Goal: Communication & Community: Answer question/provide support

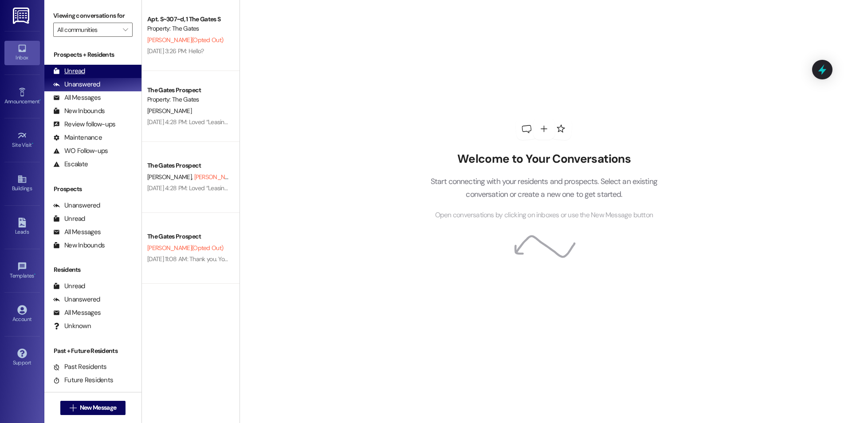
click at [75, 71] on div "Unread" at bounding box center [69, 71] width 32 height 9
click at [86, 71] on div "Unread (0)" at bounding box center [92, 71] width 97 height 13
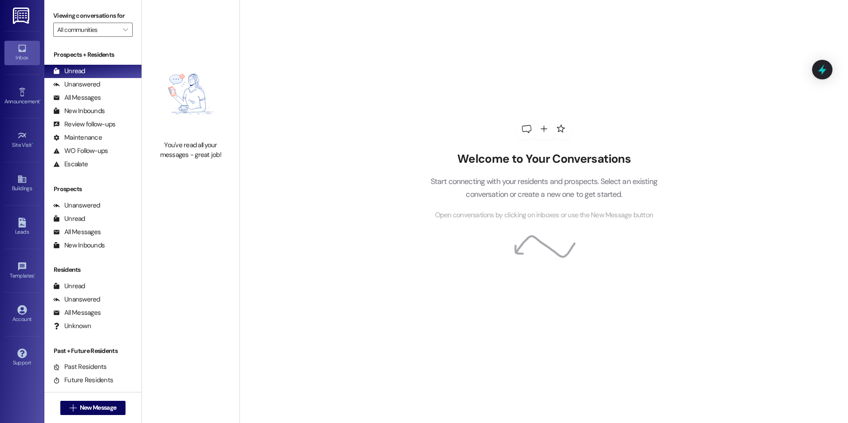
click at [186, 176] on div "You've read all your messages - great job!" at bounding box center [191, 106] width 98 height 212
click at [82, 406] on span "New Message" at bounding box center [98, 407] width 36 height 9
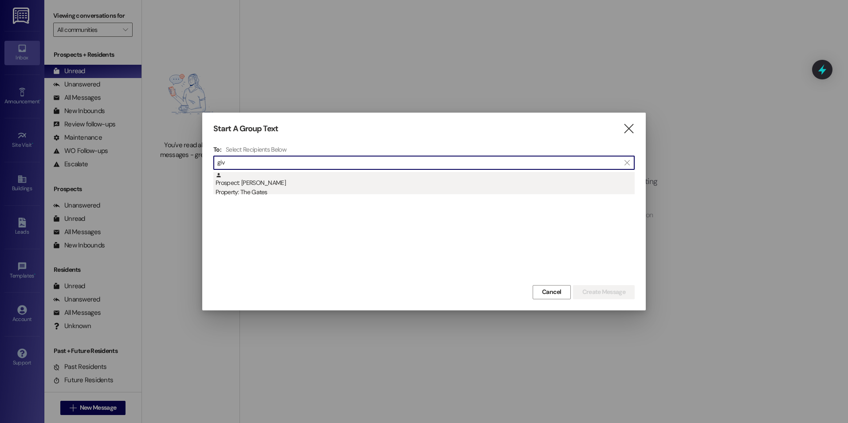
type input "giv"
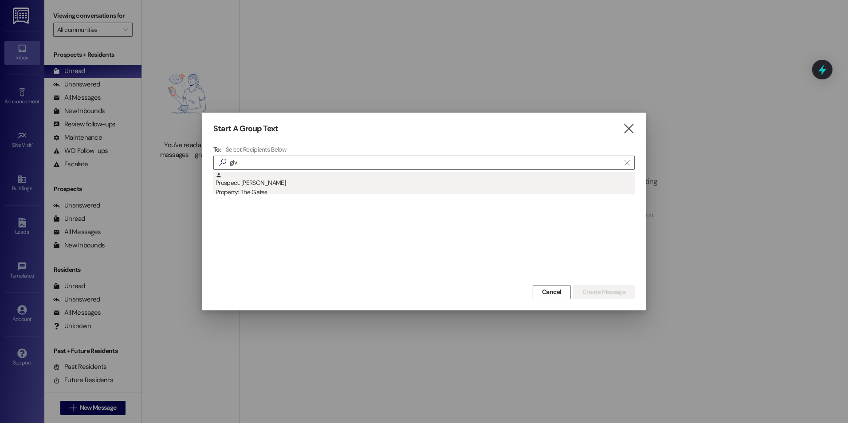
click at [403, 186] on div "Prospect: [PERSON_NAME] Property: The Gates" at bounding box center [424, 184] width 419 height 25
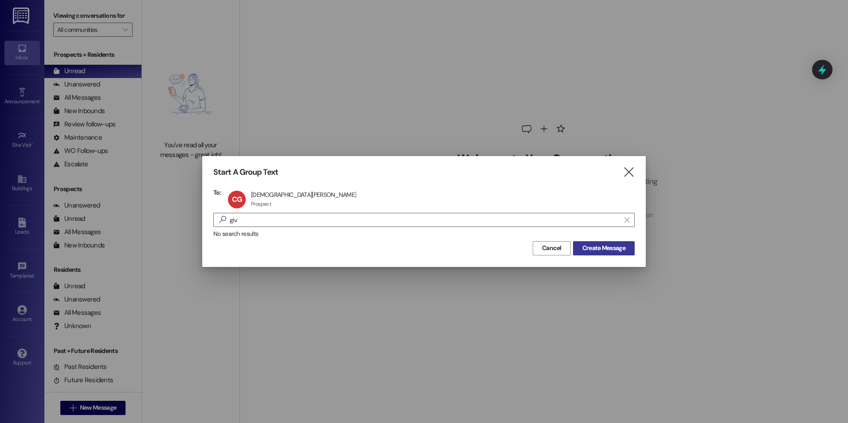
click at [593, 250] on span "Create Message" at bounding box center [603, 247] width 43 height 9
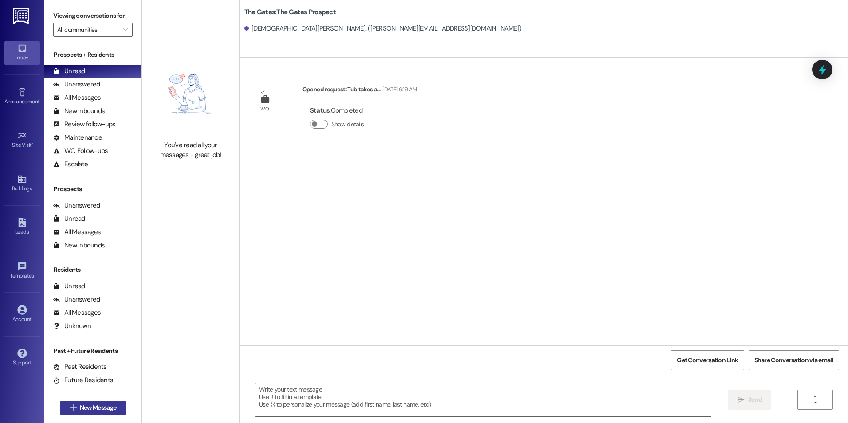
click at [84, 402] on button " New Message" at bounding box center [93, 408] width 66 height 14
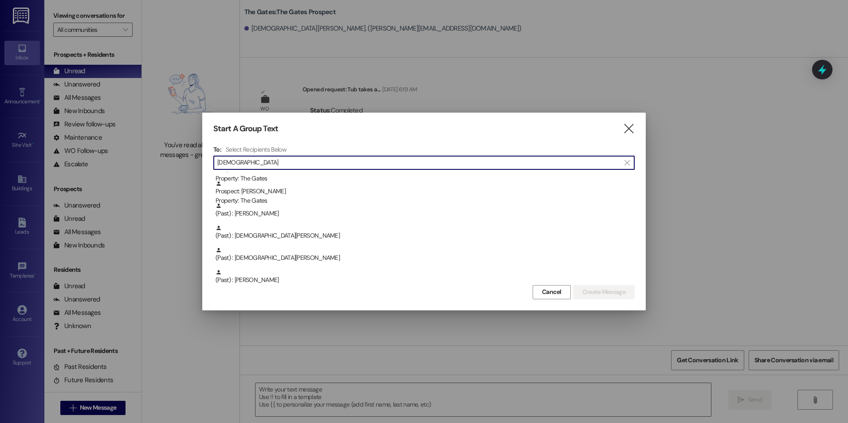
scroll to position [89, 0]
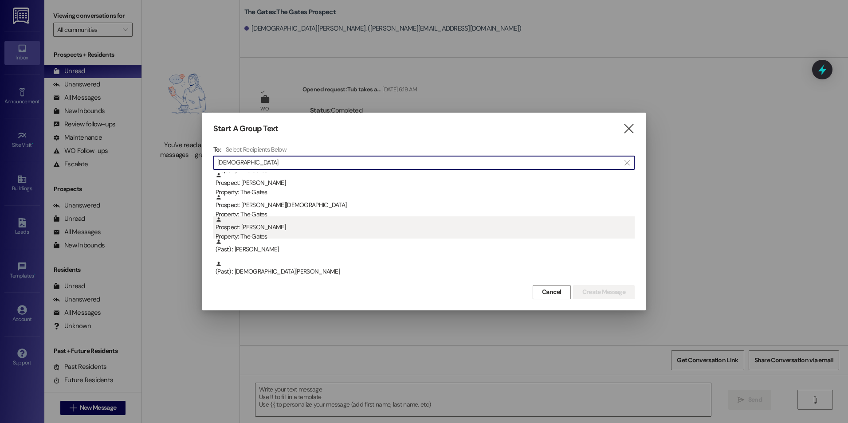
type input "[DEMOGRAPHIC_DATA]"
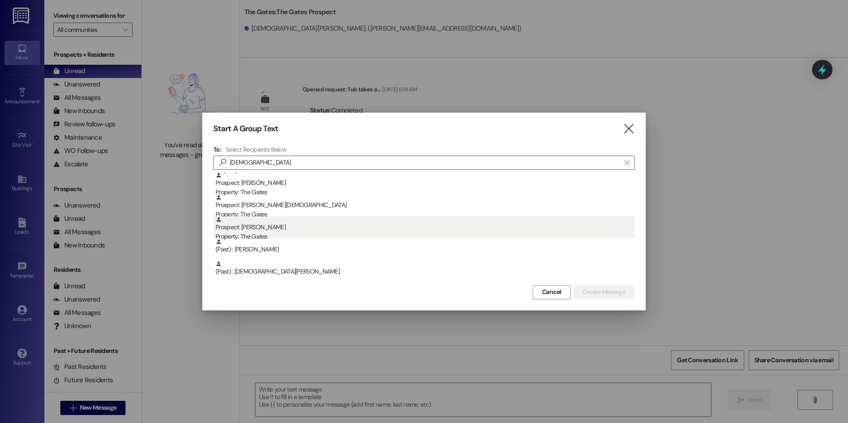
click at [342, 225] on div "Prospect: [PERSON_NAME] Property: The Gates" at bounding box center [424, 228] width 419 height 25
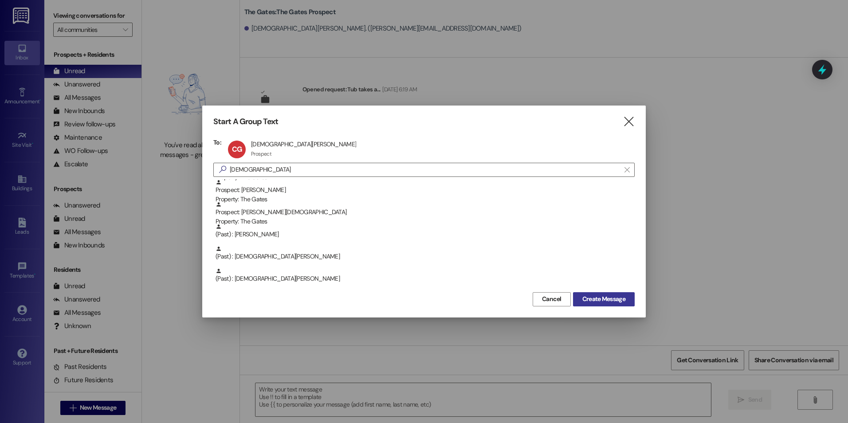
click at [630, 301] on button "Create Message" at bounding box center [604, 299] width 62 height 14
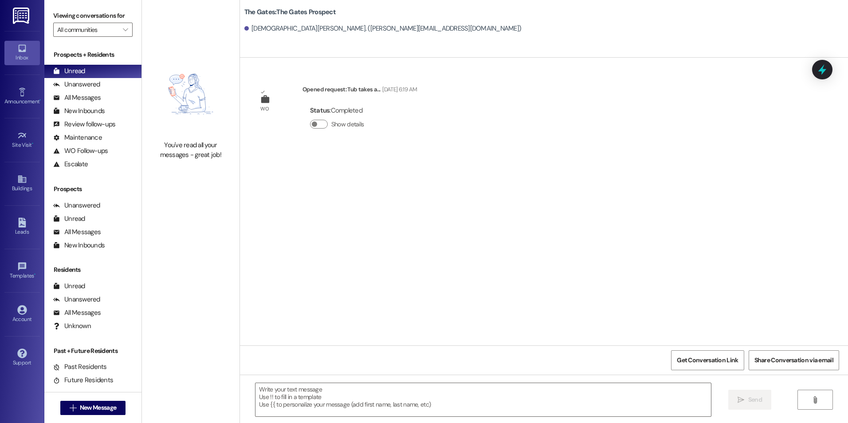
click at [791, 299] on div "WO Opened request: Tub takes a... [DATE] 6:19 AM Status : Completed Show details" at bounding box center [544, 202] width 608 height 288
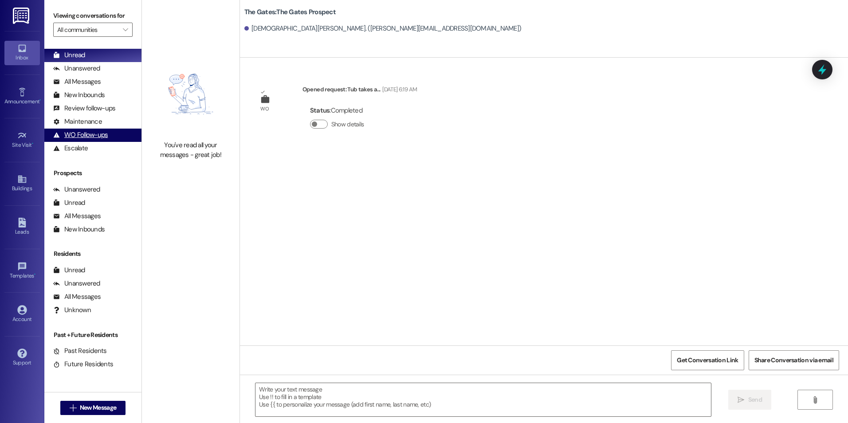
scroll to position [0, 0]
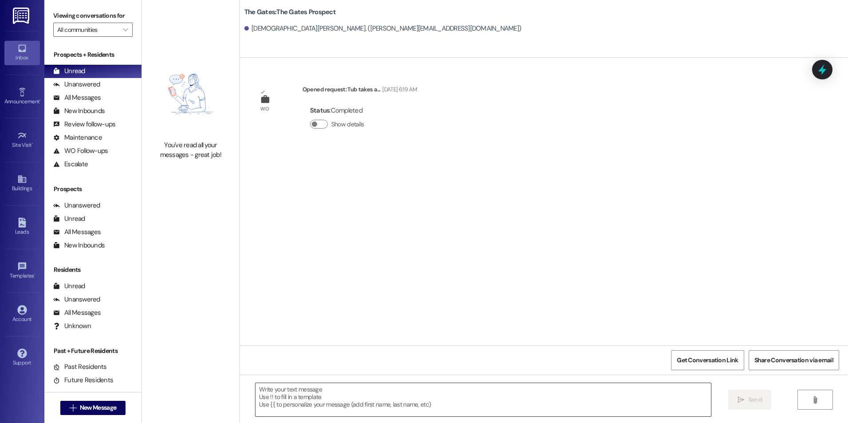
click at [376, 395] on textarea at bounding box center [482, 399] width 455 height 33
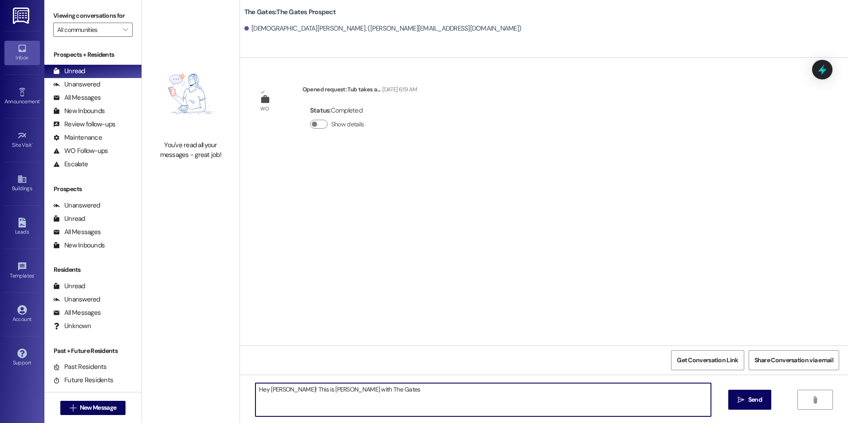
click at [468, 398] on textarea "Hey [PERSON_NAME]! This is [PERSON_NAME] with The Gates" at bounding box center [482, 399] width 455 height 33
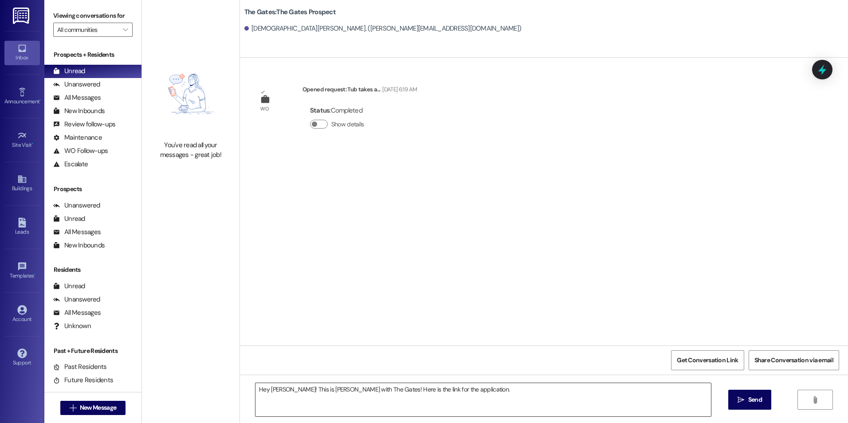
click at [470, 390] on textarea "Hey Christian! This is Kali with The Gates! Here is the link for the applicatio…" at bounding box center [482, 399] width 455 height 33
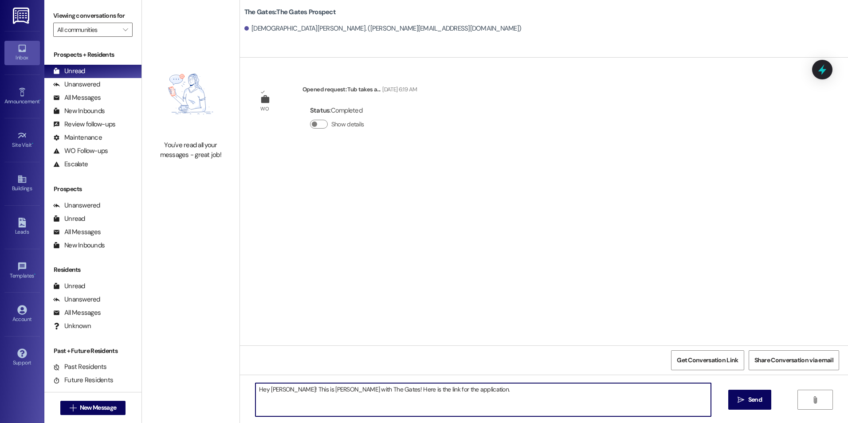
paste textarea "[URL][DOMAIN_NAME]"
type textarea "Hey Christian! This is Kali with The Gates! Here is the link for the applicatio…"
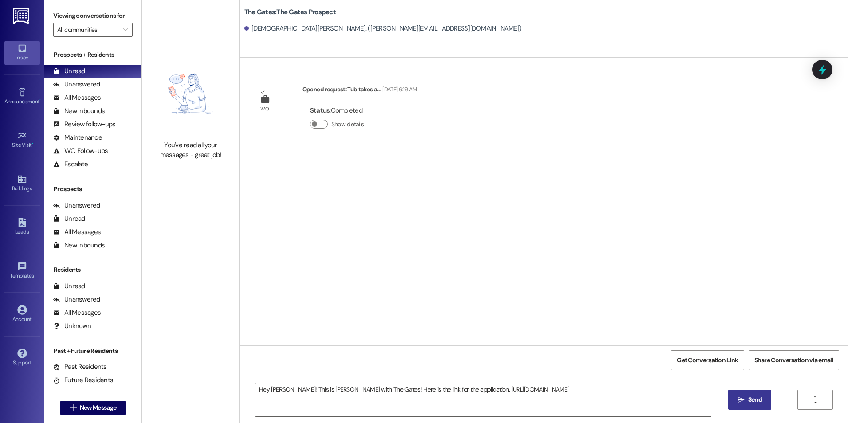
click at [729, 400] on button " Send" at bounding box center [749, 400] width 43 height 20
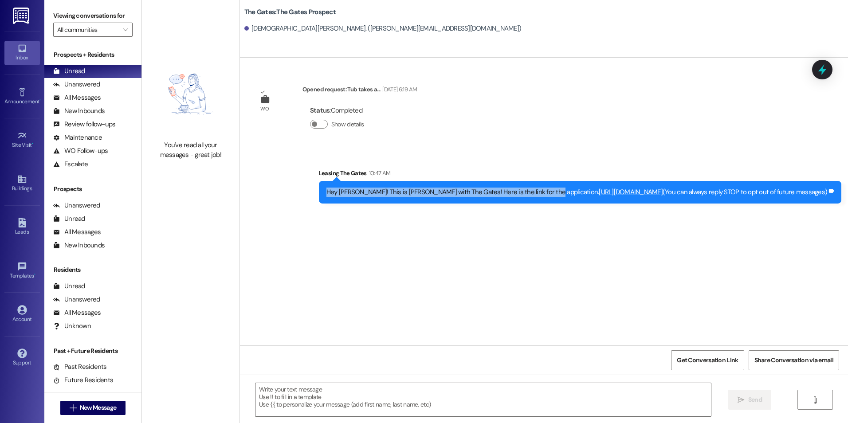
drag, startPoint x: 370, startPoint y: 191, endPoint x: 577, endPoint y: 201, distance: 206.9
click at [577, 201] on div "Hey Christian! This is Kali with The Gates! Here is the link for the applicatio…" at bounding box center [580, 192] width 522 height 23
drag, startPoint x: 577, startPoint y: 201, endPoint x: 530, endPoint y: 190, distance: 48.4
copy div "Hey Christian! This is Kali with The Gates! Here is the link for the applicatio…"
click at [294, 249] on div "WO Opened request: Tub takes a... Mar 13, 2025 at 6:19 AM Status : Completed Sh…" at bounding box center [544, 202] width 608 height 288
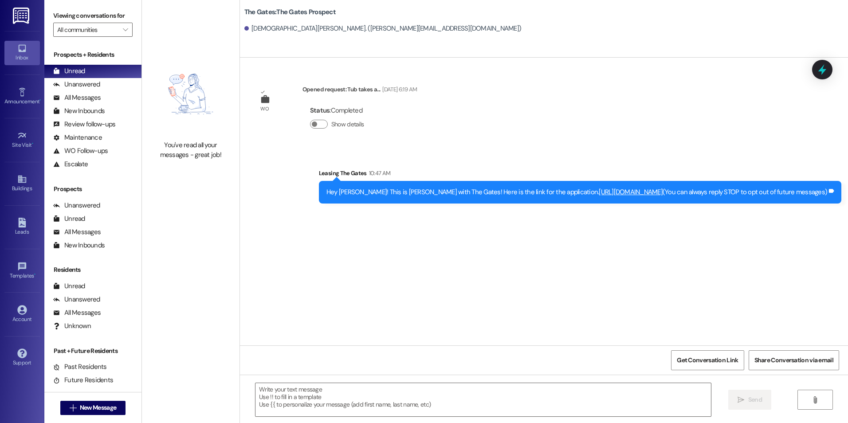
click at [400, 138] on div "Status : Completed Show details" at bounding box center [359, 119] width 114 height 45
click at [68, 411] on span " New Message" at bounding box center [93, 407] width 51 height 9
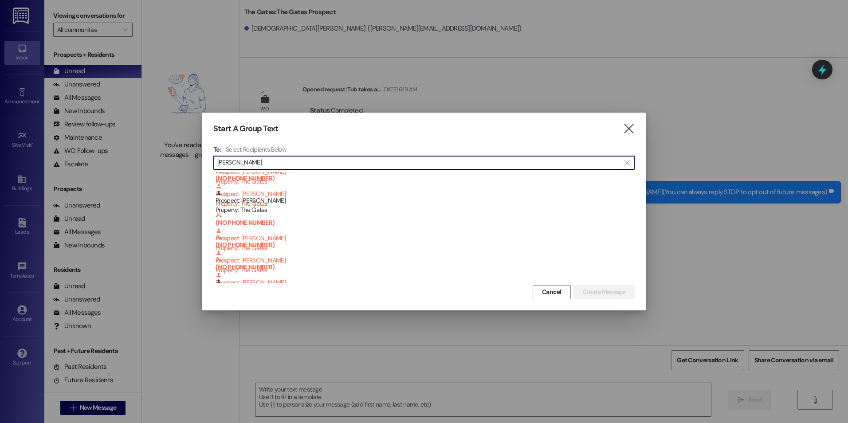
scroll to position [133, 0]
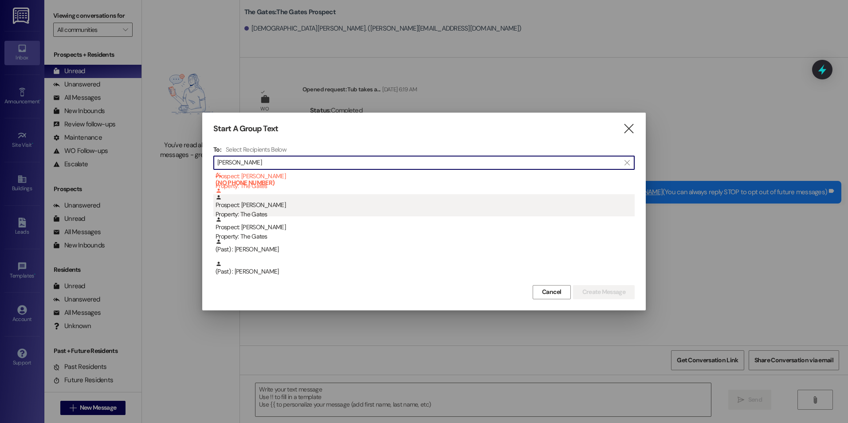
type input "[PERSON_NAME]"
click at [336, 209] on div "Prospect: Elizabeth Watson Property: The Gates" at bounding box center [424, 206] width 419 height 25
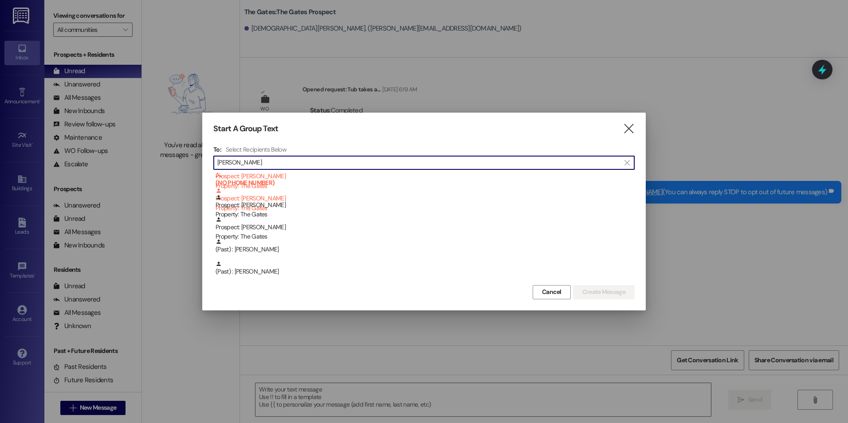
scroll to position [111, 0]
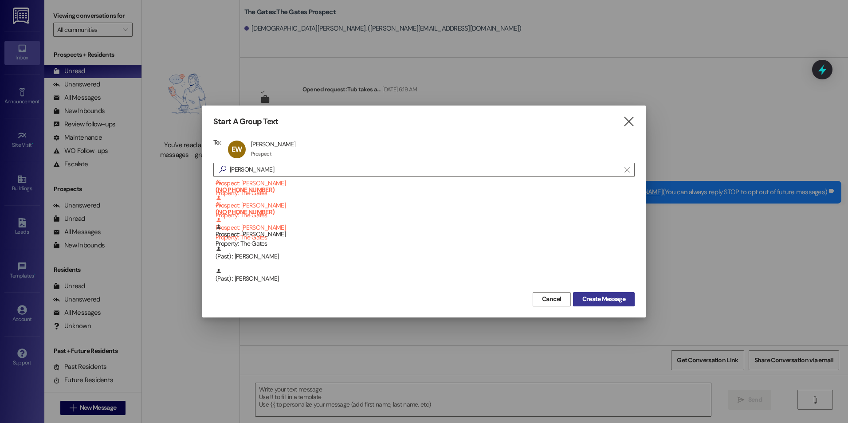
click at [601, 294] on button "Create Message" at bounding box center [604, 299] width 62 height 14
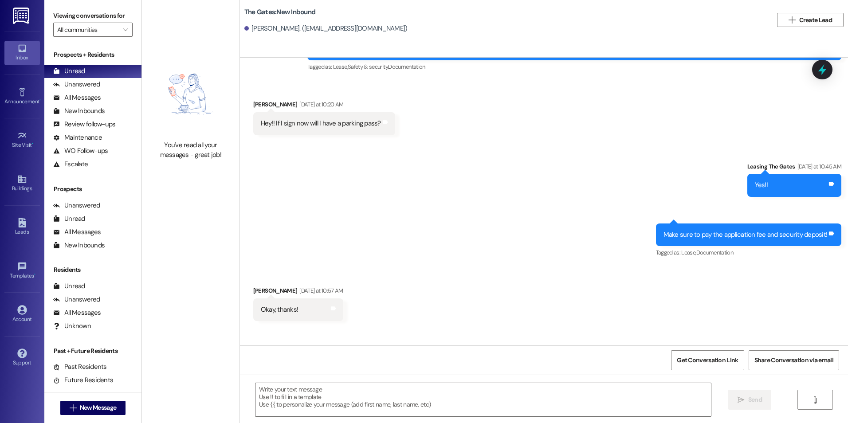
scroll to position [114, 0]
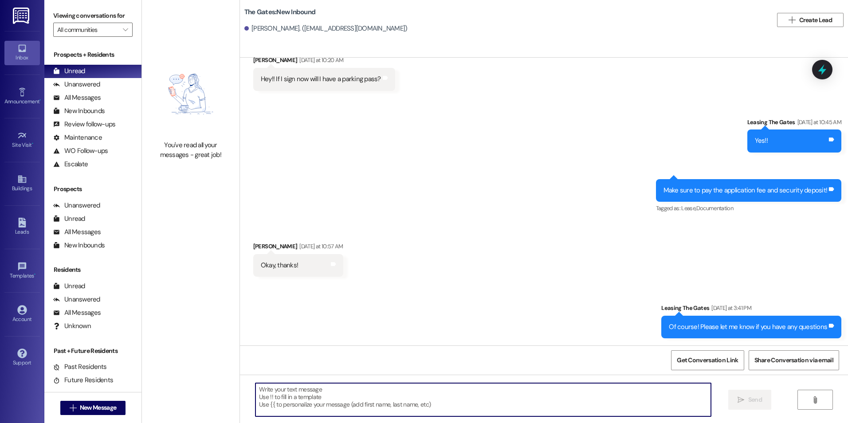
click at [366, 395] on textarea at bounding box center [482, 399] width 455 height 33
click at [362, 394] on textarea "Hey Elizabeth," at bounding box center [482, 399] width 455 height 33
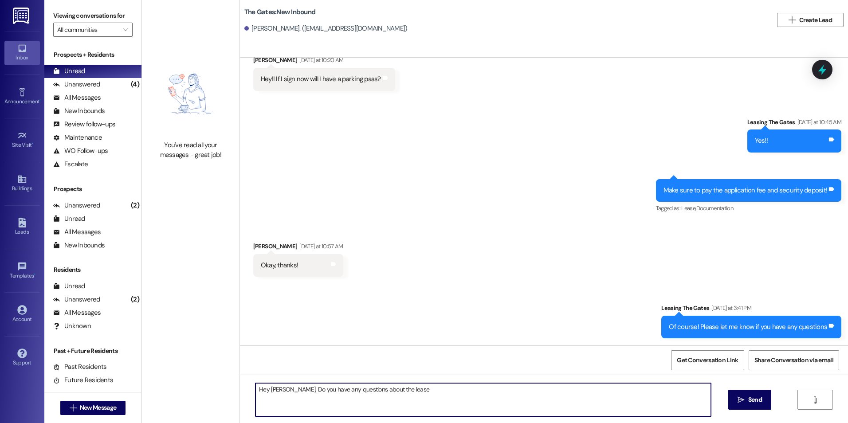
click at [407, 394] on textarea "Hey Elizabeth, Do you have any questions about the lease" at bounding box center [482, 399] width 455 height 33
click at [427, 394] on textarea "Hey Elizabeth, do you have any questions about the lease?" at bounding box center [482, 399] width 455 height 33
click at [500, 384] on textarea "Hey Elizabeth, do you have any questions about the lease? Will you be able to" at bounding box center [482, 399] width 455 height 33
click at [489, 393] on textarea "Hey Elizabeth, do you have any questions about the lease? Will you be able to" at bounding box center [482, 399] width 455 height 33
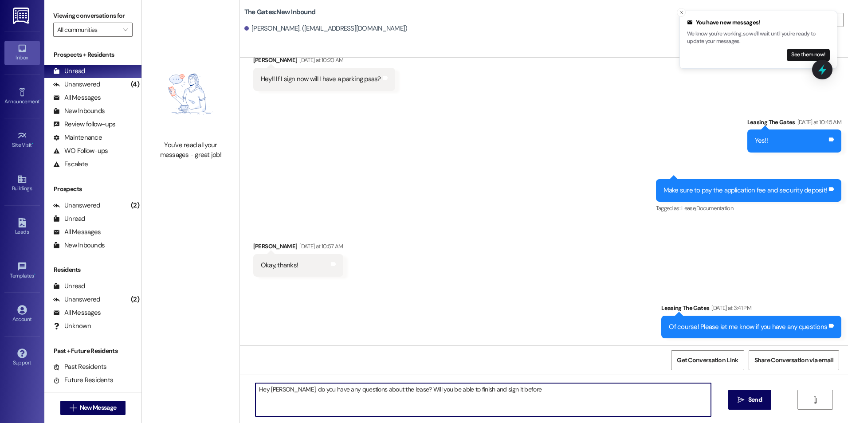
click at [582, 395] on textarea "Hey Elizabeth, do you have any questions about the lease? Will you be able to f…" at bounding box center [482, 399] width 455 height 33
click at [289, 388] on textarea "Hey Elizabeth, do you have any questions about the lease? Will you be able to f…" at bounding box center [482, 399] width 455 height 33
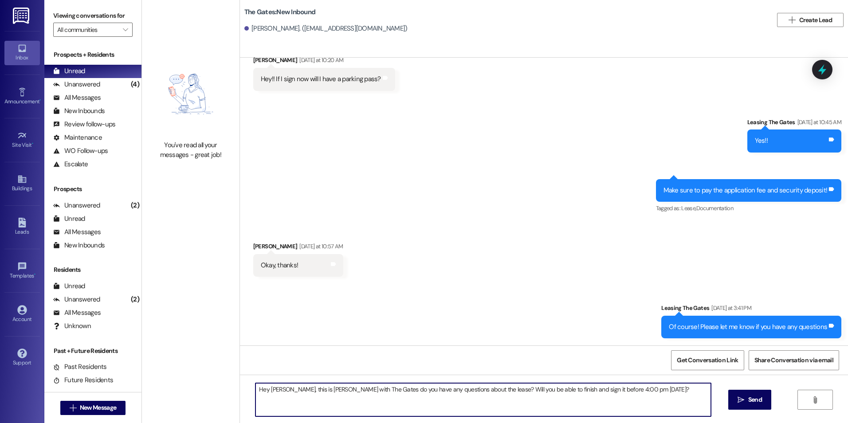
click at [353, 390] on textarea "Hey Elizabeth, this is Kali with The Gates do you have any questions about the …" at bounding box center [482, 399] width 455 height 33
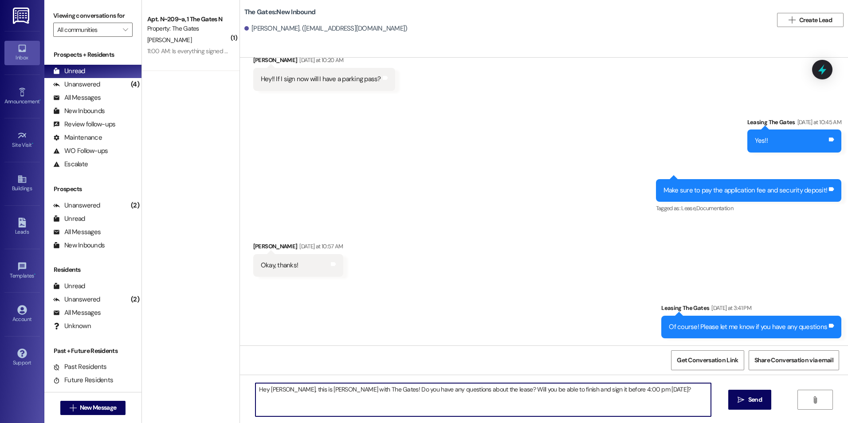
click at [580, 391] on textarea "Hey Elizabeth, this is Kali with The Gates! Do you have any questions about the…" at bounding box center [482, 399] width 455 height 33
click at [634, 391] on textarea "Hey Elizabeth, this is Kali with The Gates! Do you have any questions about the…" at bounding box center [482, 399] width 455 height 33
type textarea "Hey Elizabeth, this is Kali with The Gates! Do you have any questions about the…"
click at [730, 395] on button " Send" at bounding box center [749, 400] width 43 height 20
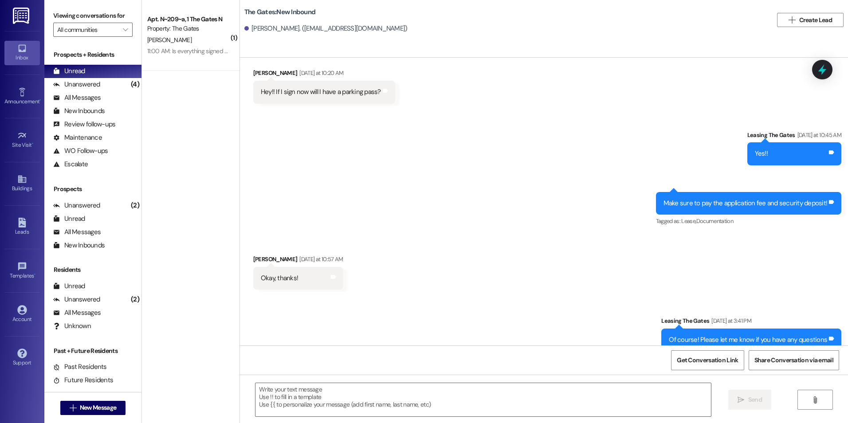
scroll to position [176, 0]
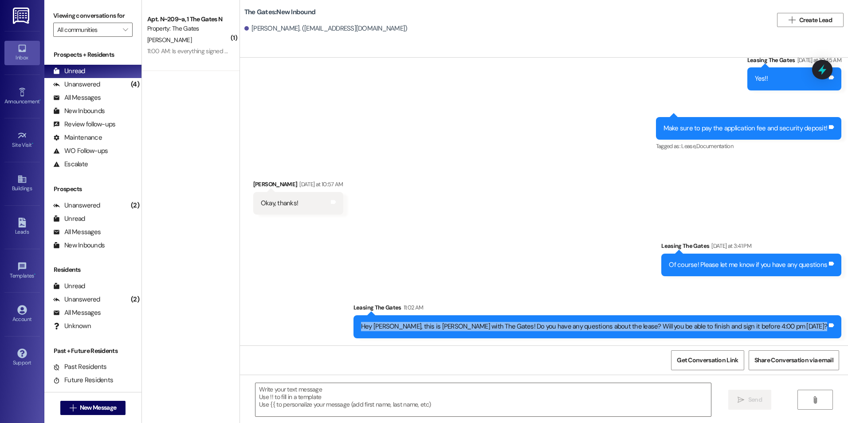
drag, startPoint x: 428, startPoint y: 326, endPoint x: 841, endPoint y: 332, distance: 412.4
click at [841, 332] on div "Sent via SMS Leasing The Gates 11:02 AM Hey Elizabeth, this is Kali with The Ga…" at bounding box center [597, 320] width 501 height 48
drag, startPoint x: 841, startPoint y: 332, endPoint x: 776, endPoint y: 320, distance: 65.8
copy div "Hey Elizabeth, this is Kali with The Gates! Do you have any questions about the…"
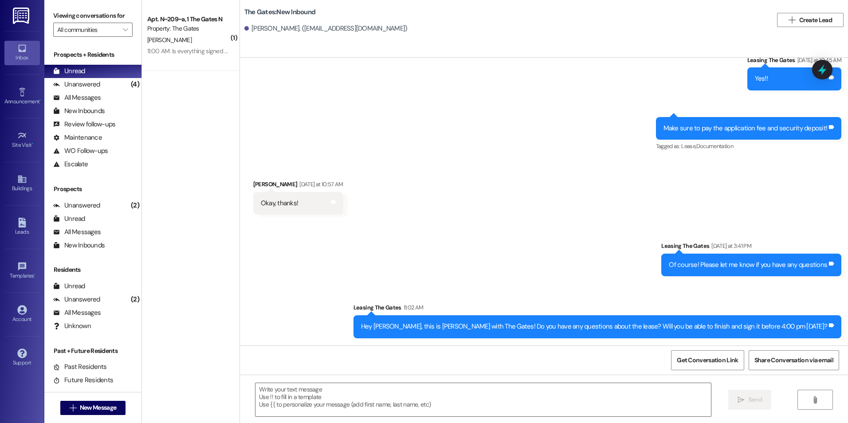
click at [552, 235] on div "Sent via SMS Leasing The Gates Yesterday at 3:41 PM Of course! Please let me kn…" at bounding box center [544, 283] width 608 height 124
click at [86, 408] on span "New Message" at bounding box center [98, 407] width 36 height 9
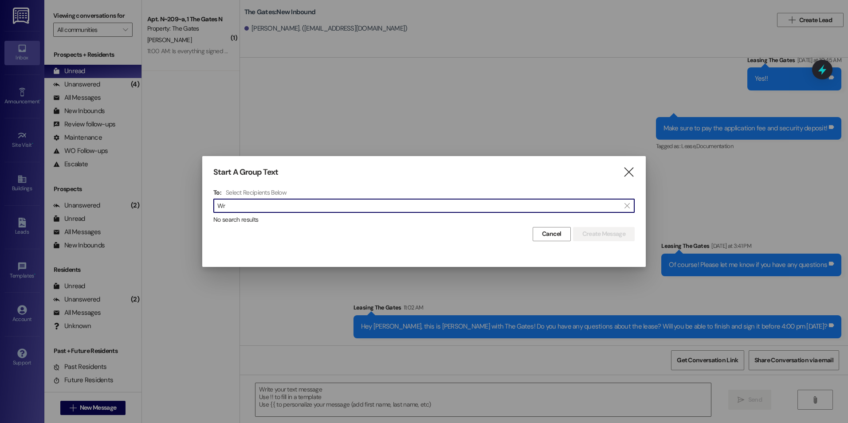
type input "W"
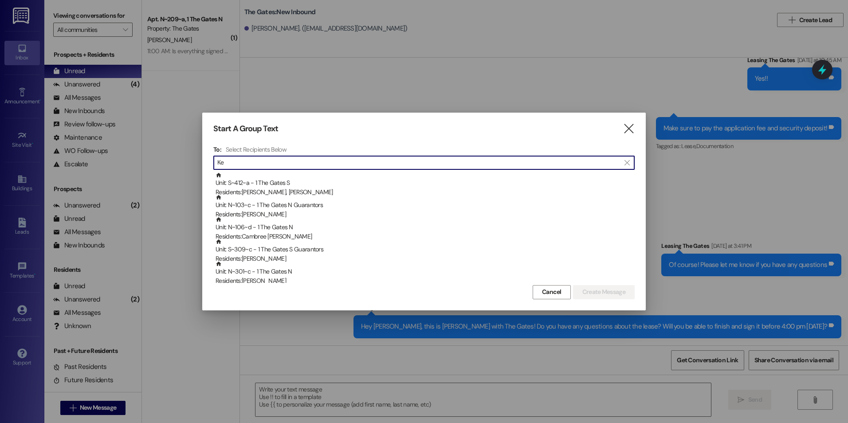
type input "K"
type input "w"
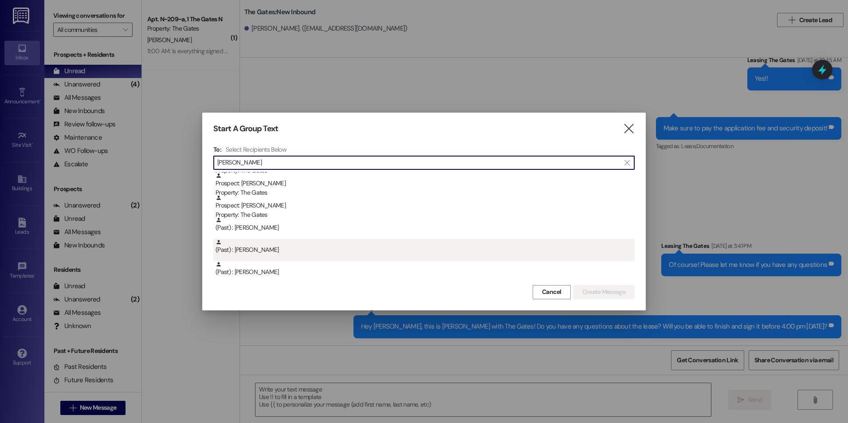
scroll to position [0, 0]
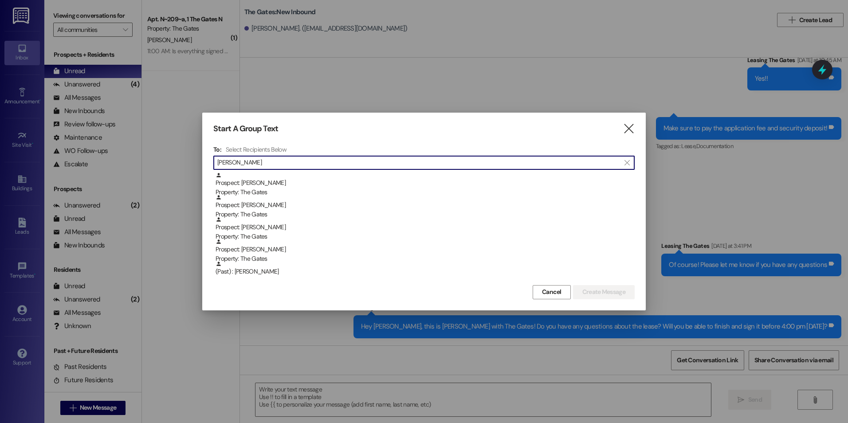
type input "Wray"
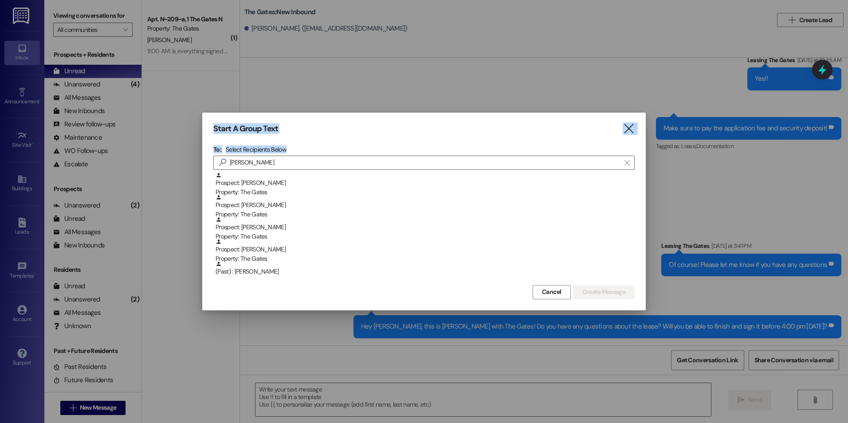
drag, startPoint x: 281, startPoint y: 155, endPoint x: 181, endPoint y: 143, distance: 100.5
click at [181, 143] on div "Start A Group Text  To: Select Recipients Below  Wray  Prospect: Nathaniel W…" at bounding box center [424, 211] width 848 height 423
click at [473, 154] on div "To: Select Recipients Below  Wray  Prospect: Nathaniel Wray Property: The Gat…" at bounding box center [423, 213] width 421 height 137
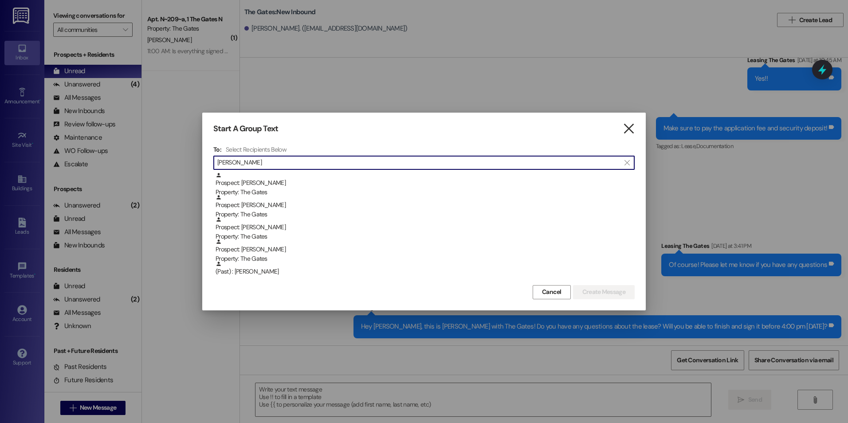
click at [632, 131] on icon "" at bounding box center [629, 128] width 12 height 9
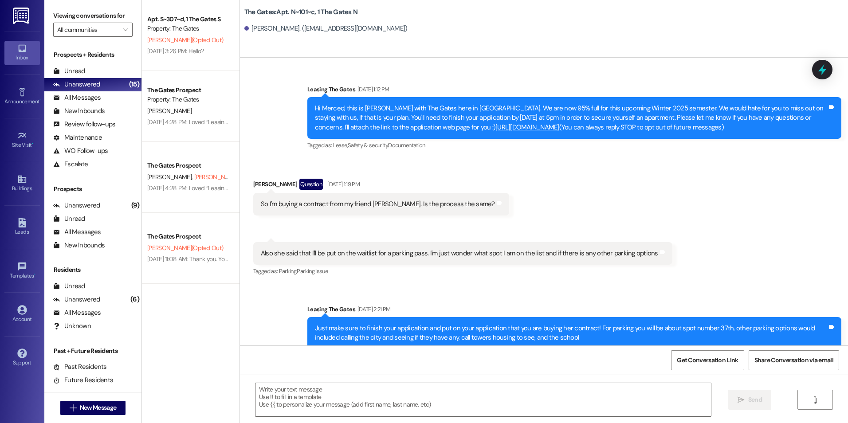
scroll to position [20596, 0]
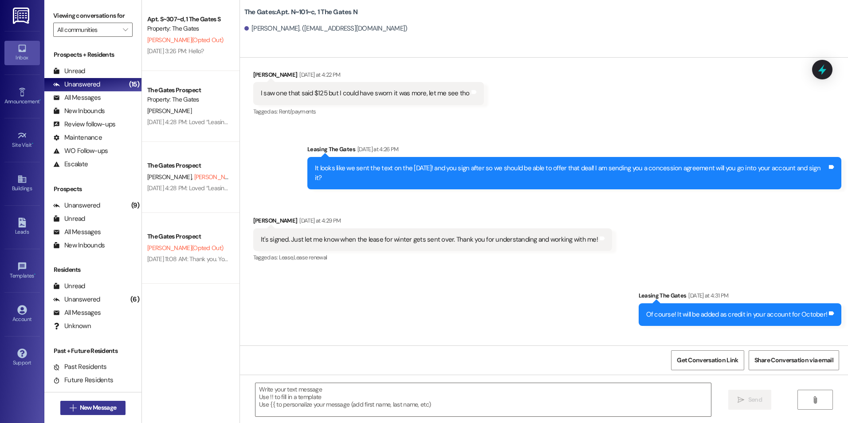
click at [70, 409] on icon "" at bounding box center [73, 407] width 7 height 7
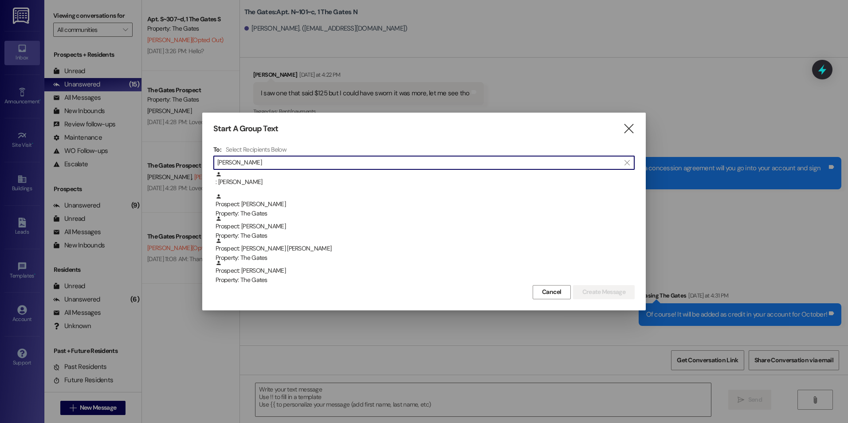
scroll to position [70, 0]
type input "g"
type input "[PERSON_NAME]"
click at [285, 264] on div "Prospect: [PERSON_NAME] Property: The Gates" at bounding box center [424, 270] width 419 height 25
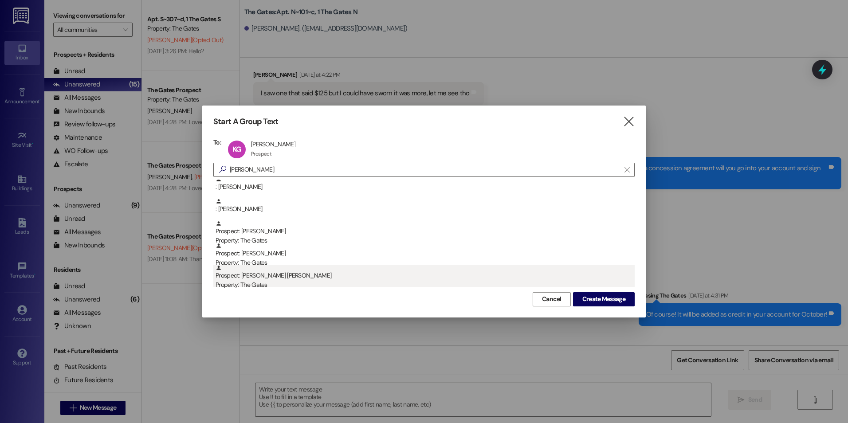
scroll to position [47, 0]
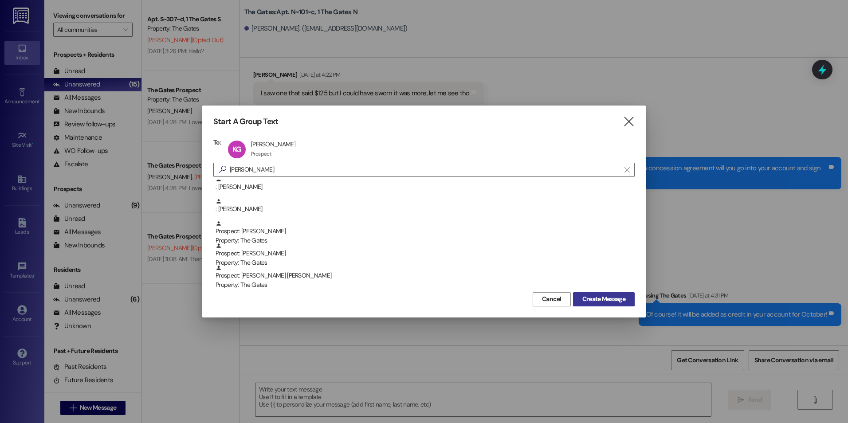
click at [612, 295] on span "Create Message" at bounding box center [603, 298] width 43 height 9
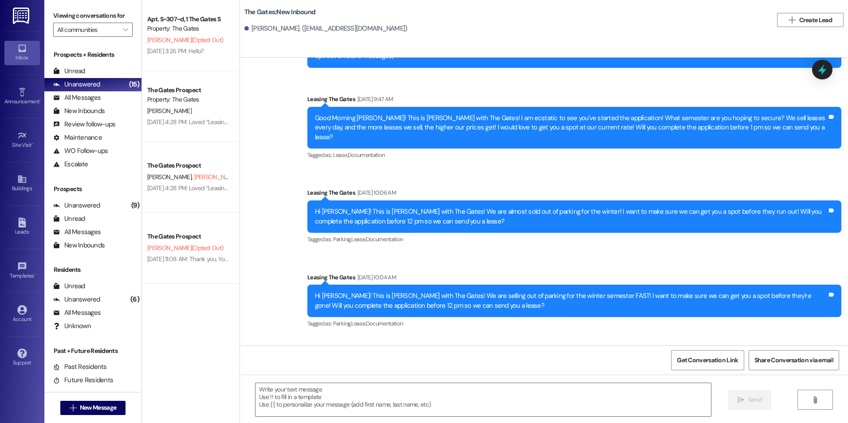
scroll to position [106, 0]
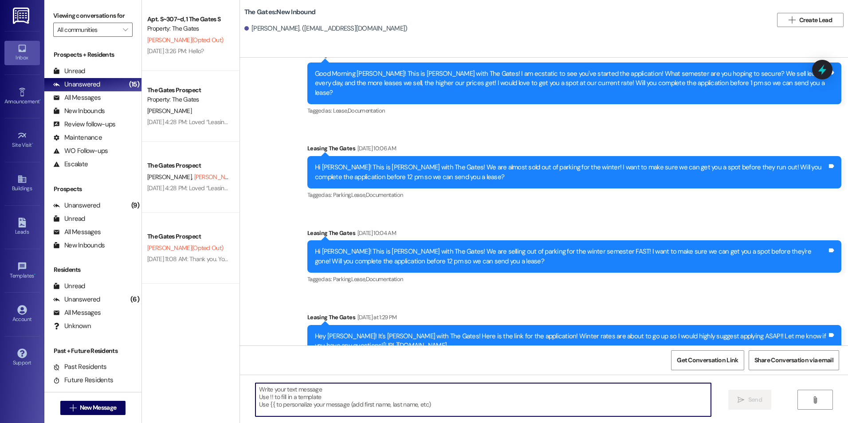
click at [402, 406] on textarea at bounding box center [482, 399] width 455 height 33
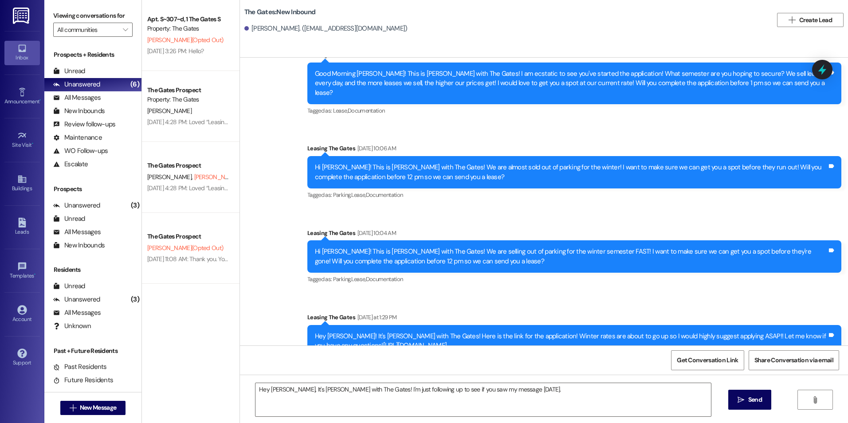
click at [567, 368] on div "Get Conversation Link Share Conversation via email" at bounding box center [544, 359] width 608 height 29
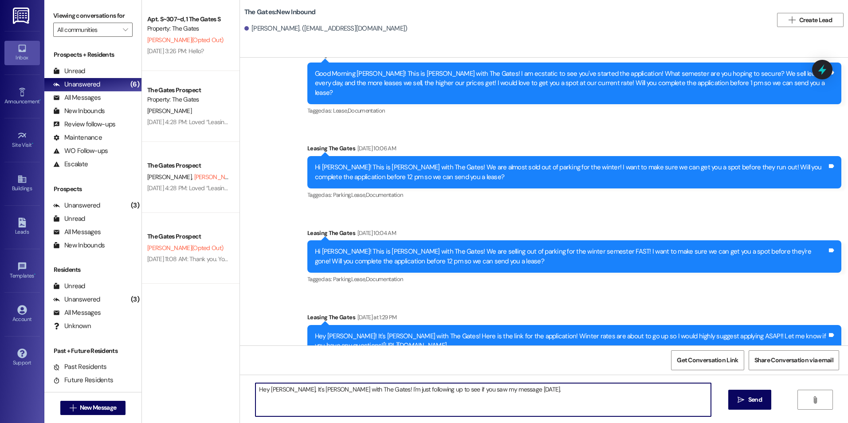
click at [547, 394] on textarea "Hey [PERSON_NAME], It's [PERSON_NAME] with The Gates! I'm just following up to …" at bounding box center [482, 399] width 455 height 33
type textarea "Hey [PERSON_NAME], It's [PERSON_NAME] with The Gates! I'm just following up to …"
click at [746, 404] on span "Send" at bounding box center [754, 399] width 17 height 9
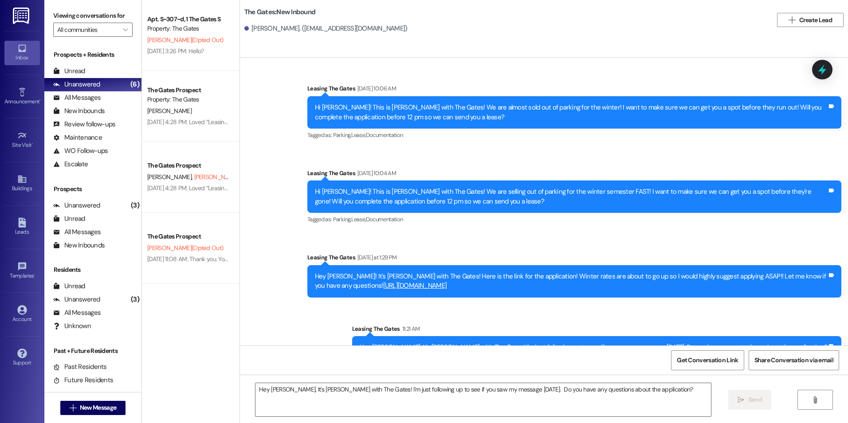
scroll to position [168, 0]
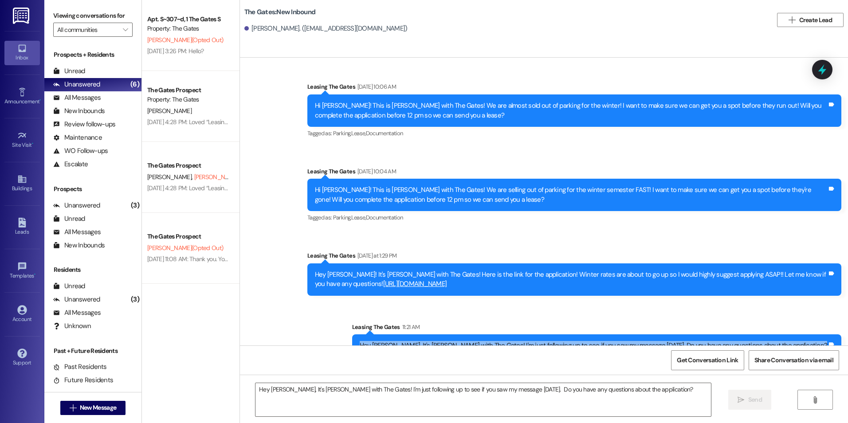
drag, startPoint x: 416, startPoint y: 327, endPoint x: 825, endPoint y: 338, distance: 409.0
click at [825, 338] on div "Hey [PERSON_NAME], It's [PERSON_NAME] with The Gates! I'm just following up to …" at bounding box center [596, 345] width 489 height 23
drag, startPoint x: 825, startPoint y: 338, endPoint x: 780, endPoint y: 326, distance: 47.1
copy div "Hey [PERSON_NAME], It's [PERSON_NAME] with The Gates! I'm just following up to …"
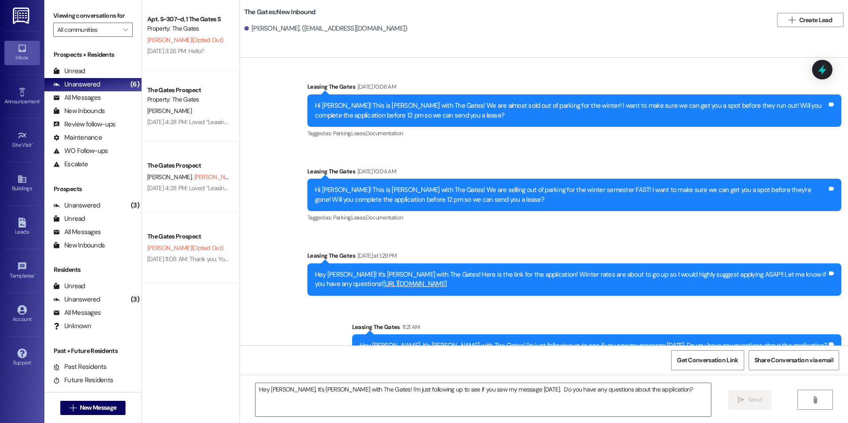
click at [317, 299] on div "Sent via SMS Leasing The Gates [DATE] 11:47 AM Hey [PERSON_NAME]! This is [PERS…" at bounding box center [544, 130] width 608 height 467
click at [78, 413] on button " New Message" at bounding box center [93, 408] width 66 height 14
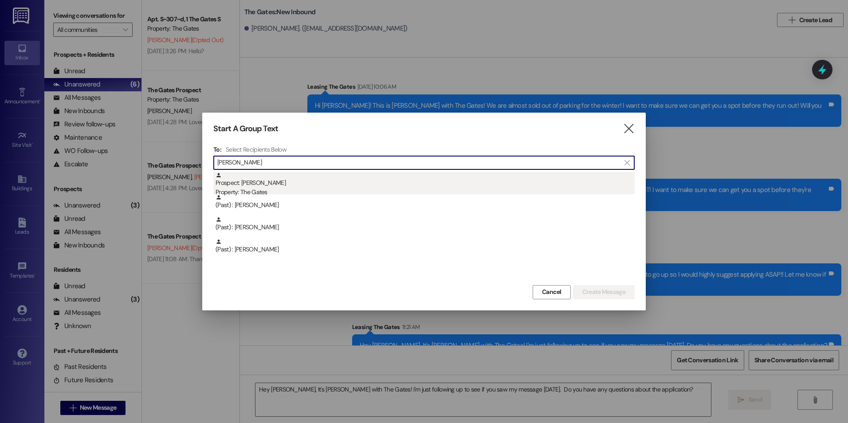
type input "[PERSON_NAME]"
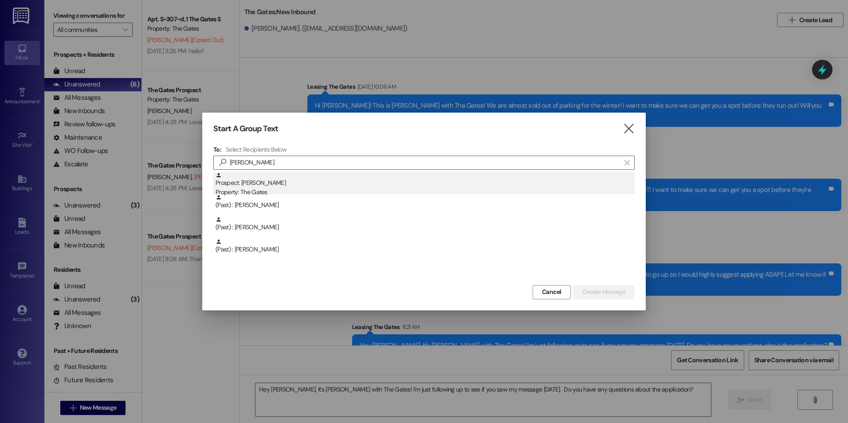
click at [290, 182] on div "Prospect: [PERSON_NAME] Property: The Gates" at bounding box center [424, 184] width 419 height 25
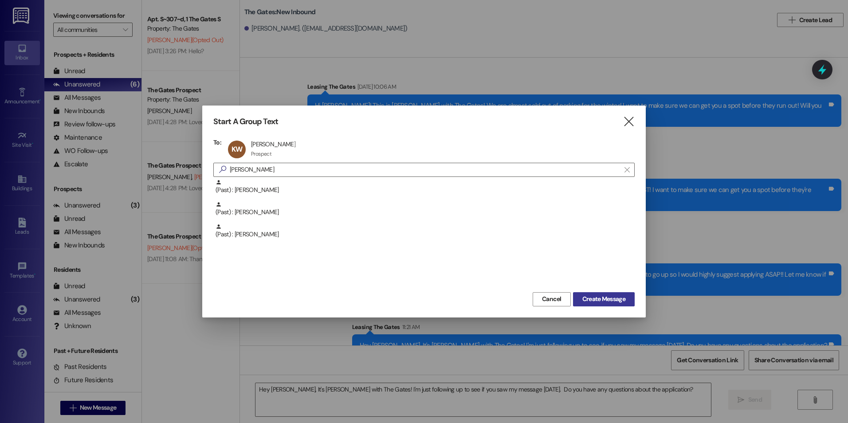
click at [603, 296] on span "Create Message" at bounding box center [603, 298] width 43 height 9
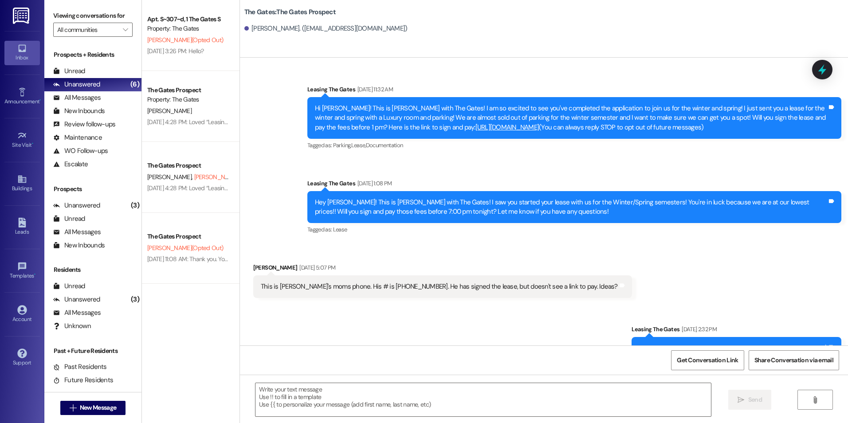
scroll to position [21, 0]
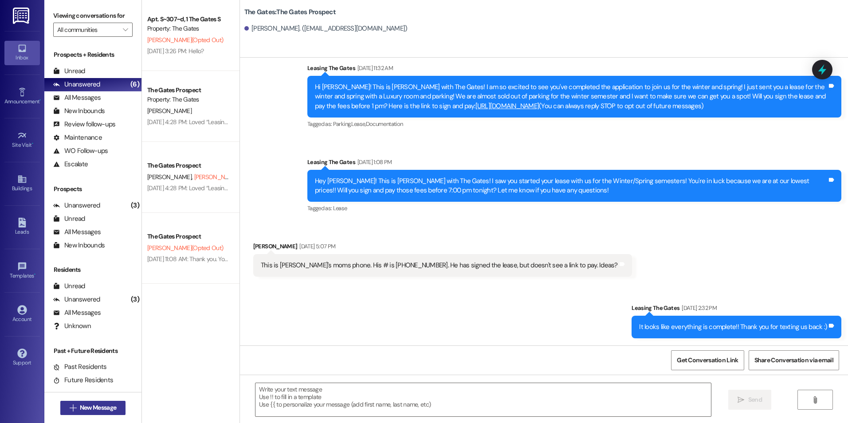
click at [106, 409] on span "New Message" at bounding box center [98, 407] width 36 height 9
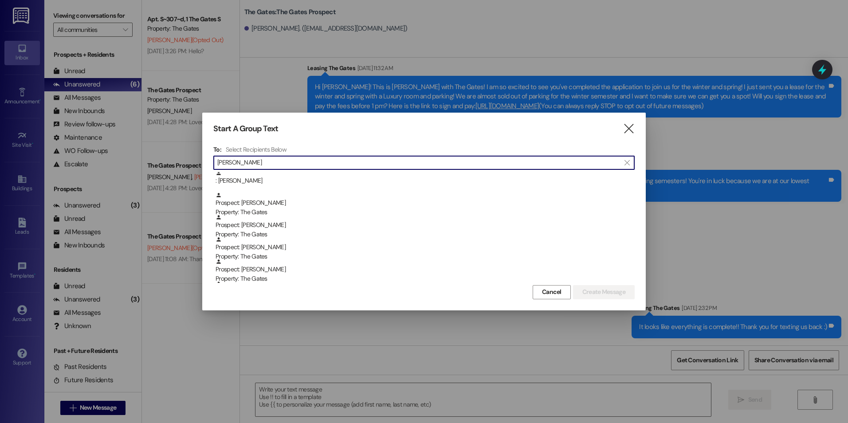
scroll to position [44, 0]
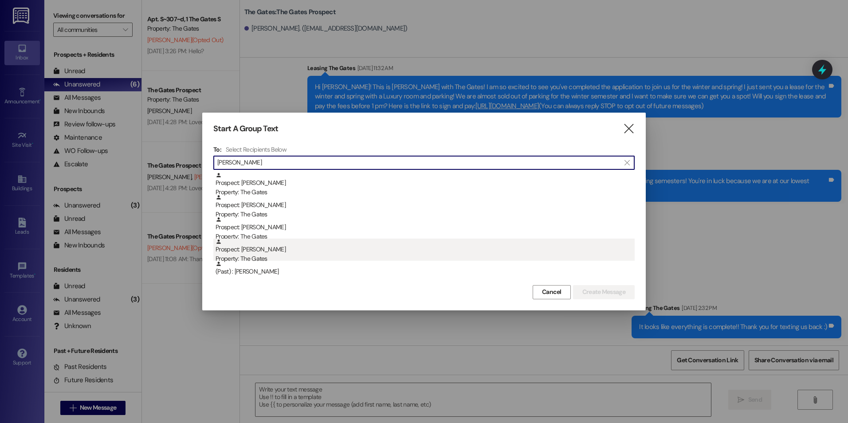
type input "[PERSON_NAME]"
click at [361, 251] on div "Prospect: [PERSON_NAME] Property: The Gates" at bounding box center [424, 251] width 419 height 25
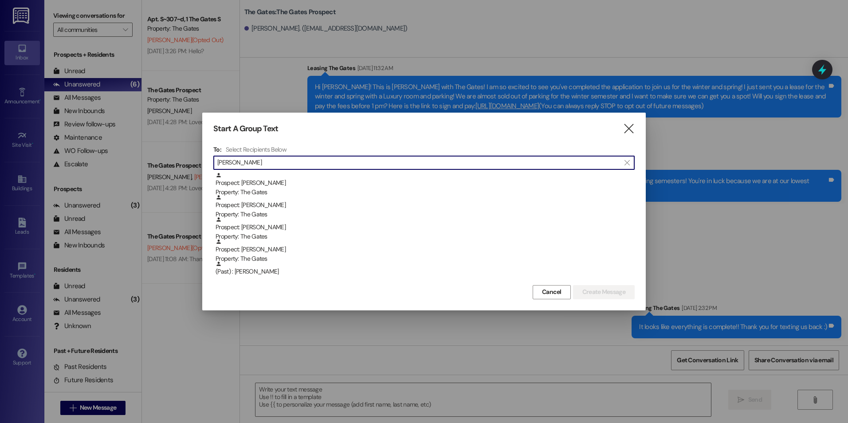
scroll to position [22, 0]
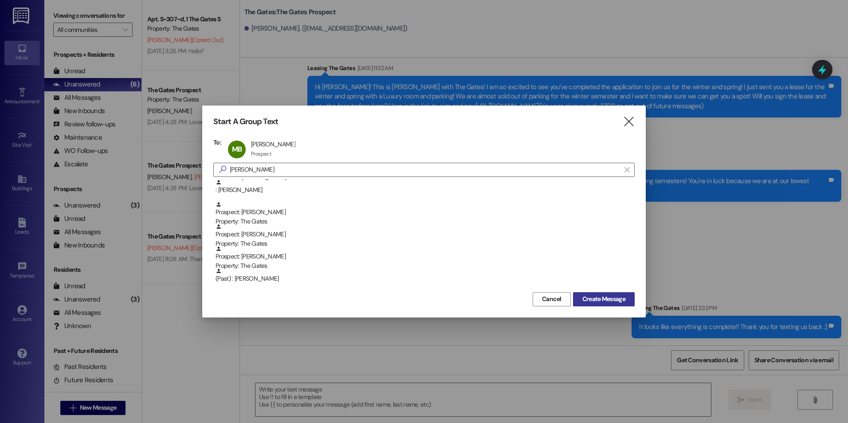
click at [613, 299] on span "Create Message" at bounding box center [603, 298] width 43 height 9
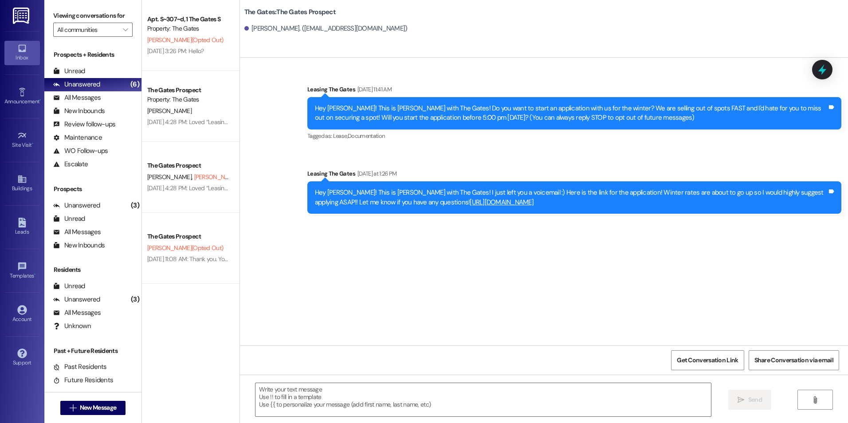
scroll to position [0, 0]
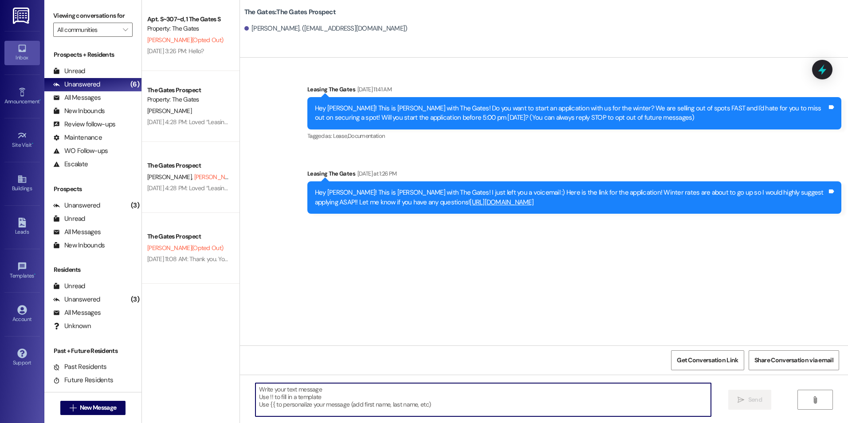
click at [391, 399] on textarea at bounding box center [482, 399] width 455 height 33
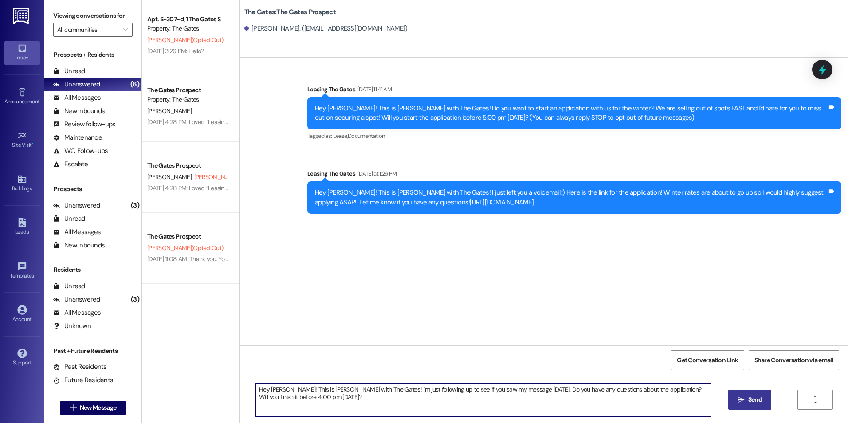
type textarea "Hey [PERSON_NAME]! This is [PERSON_NAME] with The Gates! I'm just following up …"
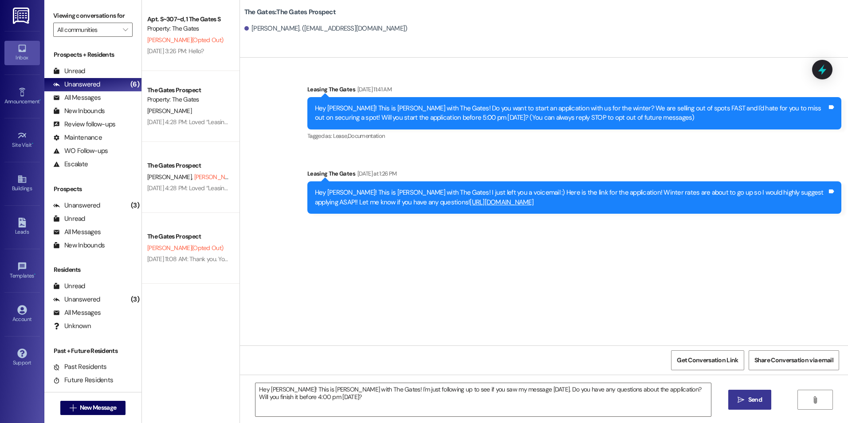
click at [750, 403] on span "Send" at bounding box center [755, 399] width 14 height 9
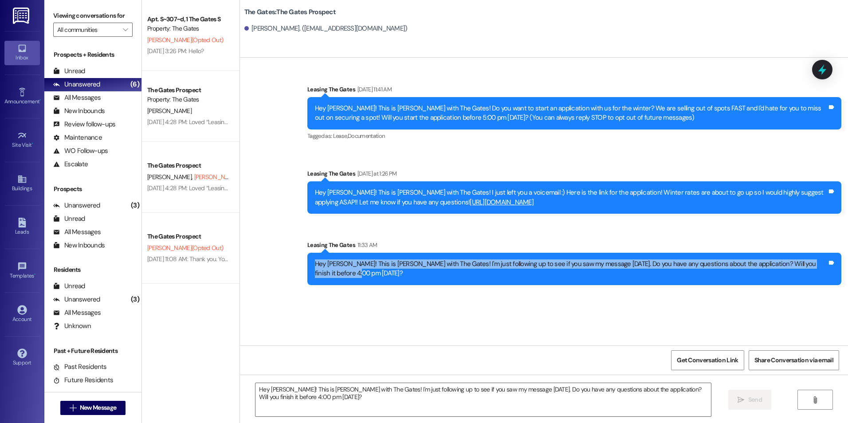
drag, startPoint x: 308, startPoint y: 263, endPoint x: 331, endPoint y: 279, distance: 28.0
click at [331, 279] on div "Hey [PERSON_NAME]! This is [PERSON_NAME] with The Gates! I'm just following up …" at bounding box center [574, 269] width 534 height 32
drag, startPoint x: 331, startPoint y: 279, endPoint x: 309, endPoint y: 264, distance: 26.6
copy div "Hey [PERSON_NAME]! This is [PERSON_NAME] with The Gates! I'm just following up …"
click at [94, 405] on span "New Message" at bounding box center [98, 407] width 36 height 9
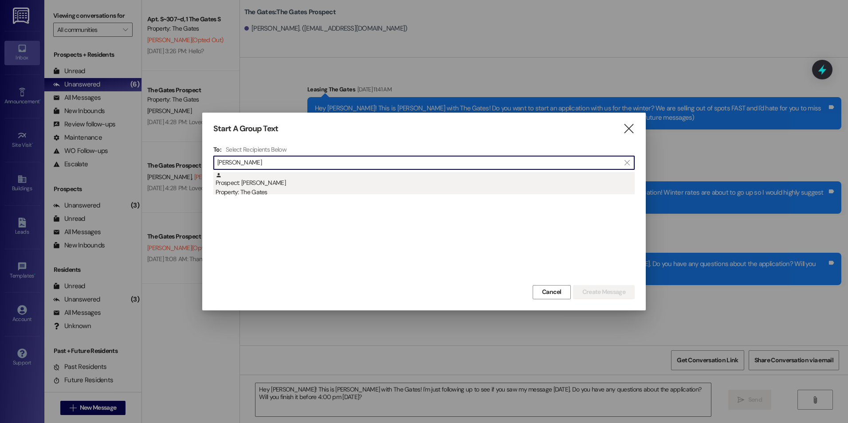
type input "[PERSON_NAME]"
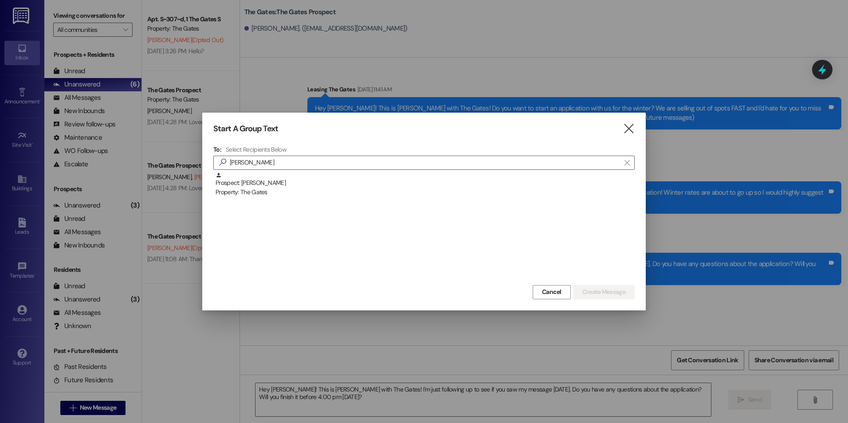
click at [301, 176] on div "Prospect: [PERSON_NAME] Property: The Gates" at bounding box center [424, 184] width 419 height 25
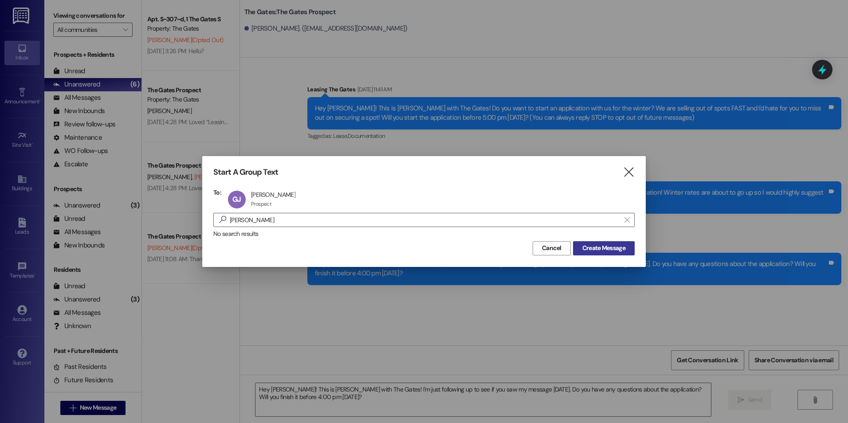
click at [601, 248] on span "Create Message" at bounding box center [603, 247] width 43 height 9
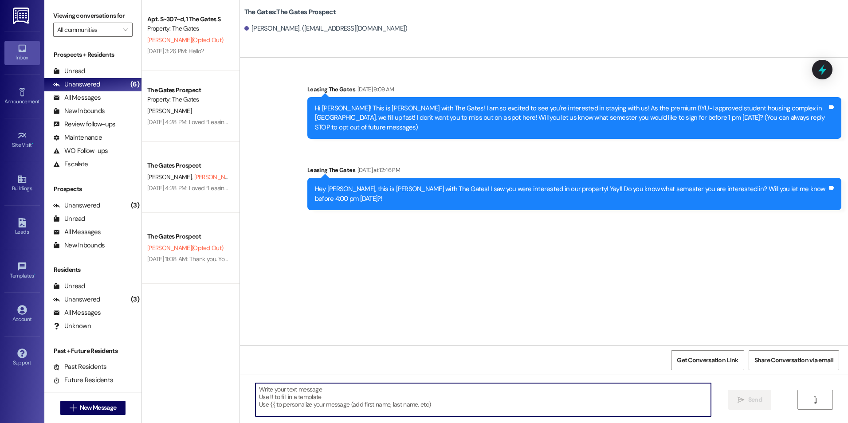
click at [428, 409] on textarea at bounding box center [482, 399] width 455 height 33
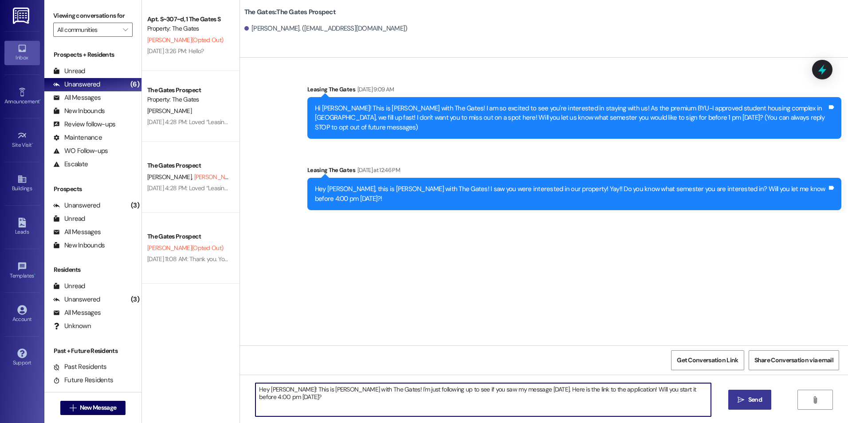
type textarea "Hey [PERSON_NAME]! This is [PERSON_NAME] with The Gates! I'm just following up …"
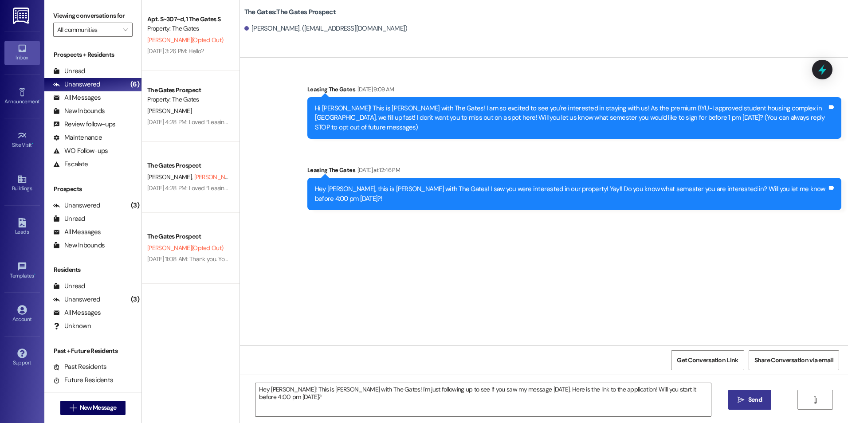
click at [736, 397] on span " Send" at bounding box center [750, 399] width 28 height 9
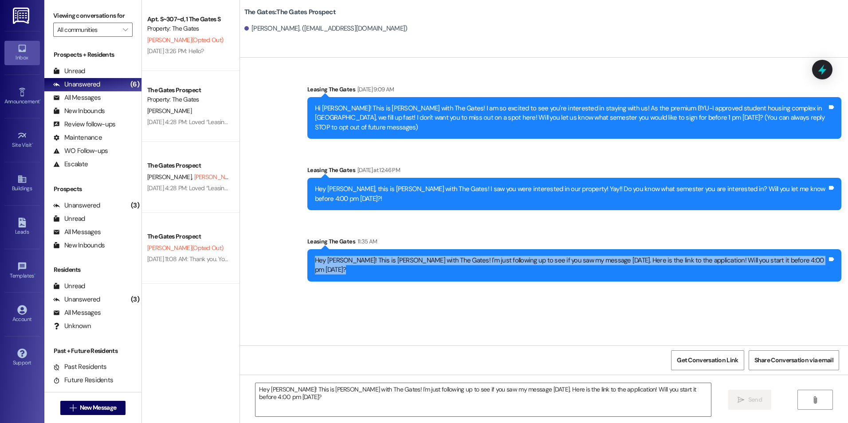
drag, startPoint x: 357, startPoint y: 239, endPoint x: 839, endPoint y: 260, distance: 482.9
click at [839, 260] on div "Sent via SMS Leasing The Gates [DATE] 9:09 AM Hi [PERSON_NAME]! This is [PERSON…" at bounding box center [544, 202] width 608 height 288
drag, startPoint x: 839, startPoint y: 260, endPoint x: 753, endPoint y: 242, distance: 87.9
copy div "Hey [PERSON_NAME]! This is [PERSON_NAME] with The Gates! I'm just following up …"
click at [108, 407] on span "New Message" at bounding box center [98, 407] width 36 height 9
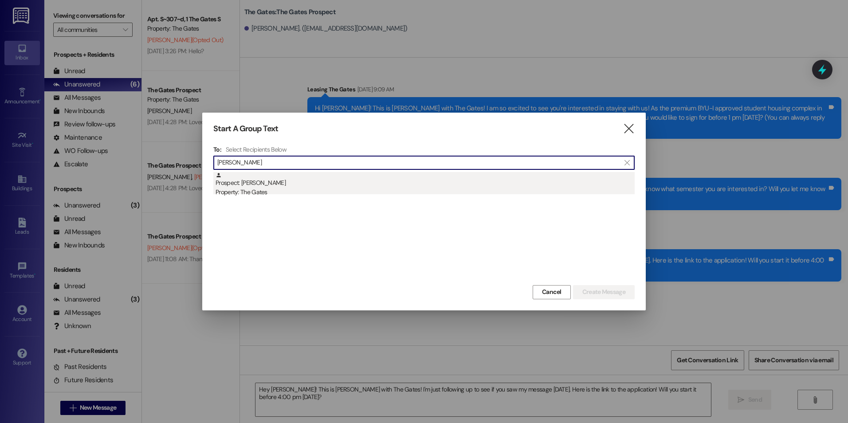
type input "[PERSON_NAME]"
click at [311, 180] on div "Prospect: [PERSON_NAME] Property: The Gates" at bounding box center [424, 184] width 419 height 25
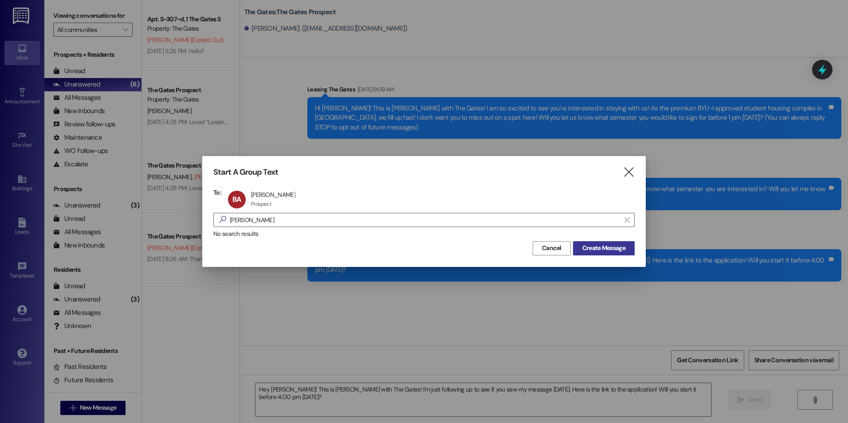
click at [616, 243] on button "Create Message" at bounding box center [604, 248] width 62 height 14
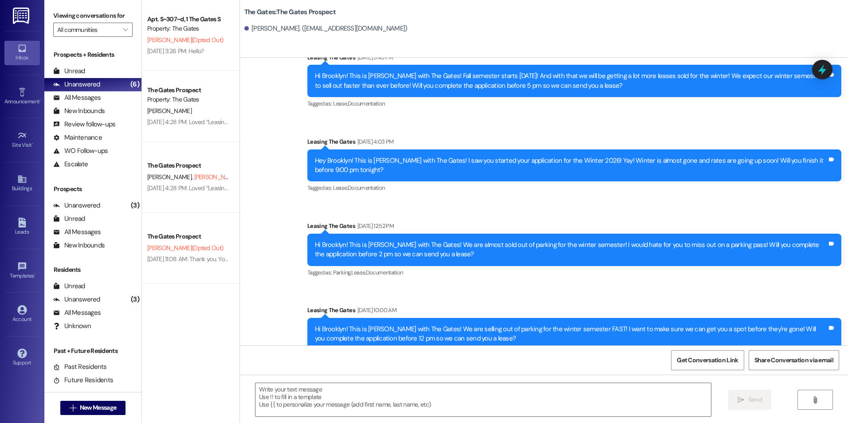
scroll to position [1124, 0]
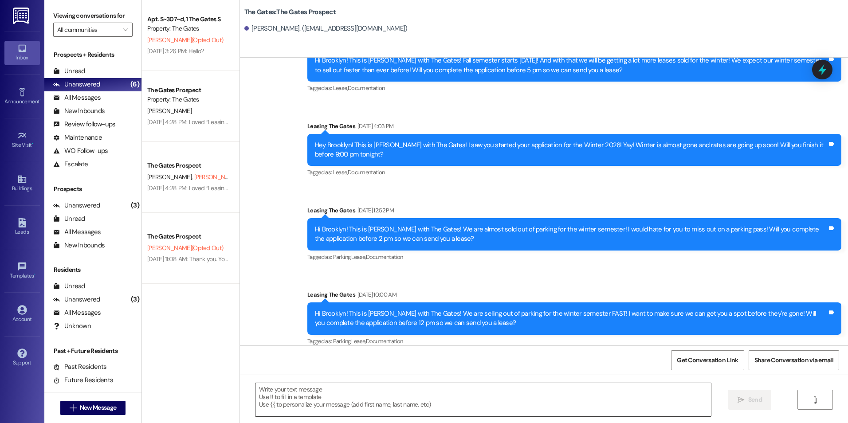
click at [363, 401] on textarea at bounding box center [482, 399] width 455 height 33
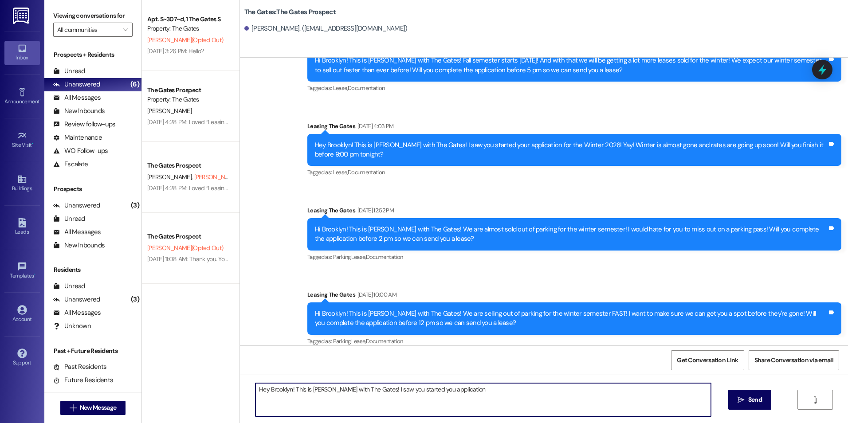
click at [476, 391] on textarea "Hey Brooklyn! This is [PERSON_NAME] with The Gates! I saw you started you appli…" at bounding box center [482, 399] width 455 height 33
type textarea "Hey Brooklyn! This is [PERSON_NAME] with The Gates! I saw you started you appli…"
click at [764, 405] on button " Send" at bounding box center [749, 400] width 43 height 20
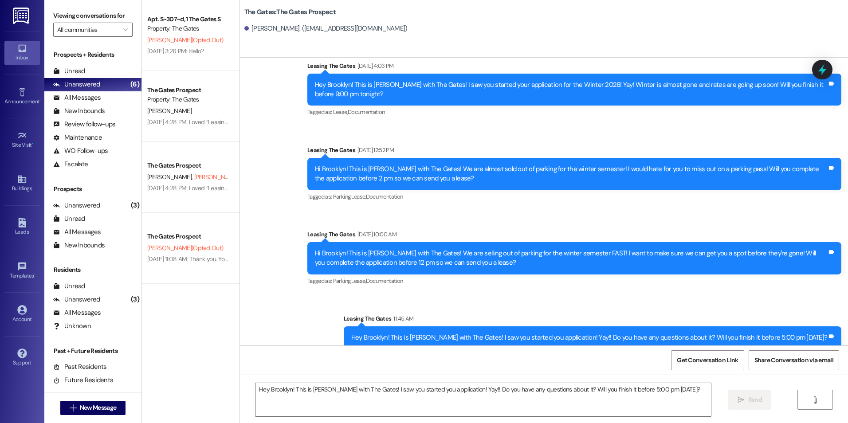
scroll to position [1186, 0]
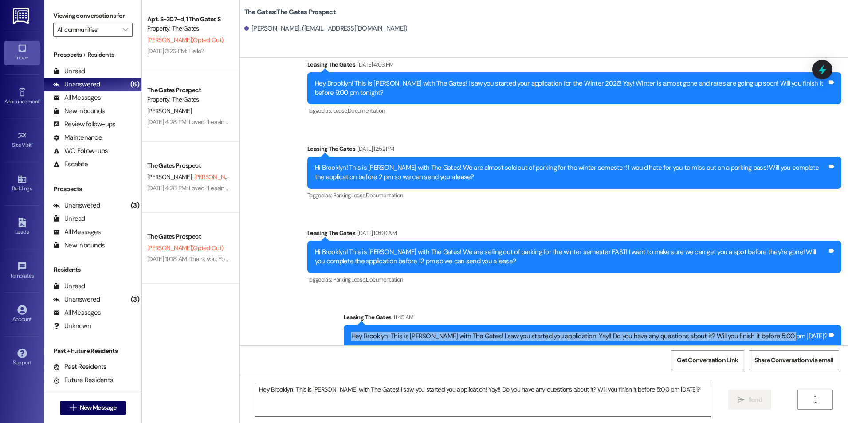
drag, startPoint x: 395, startPoint y: 327, endPoint x: 823, endPoint y: 328, distance: 428.3
click at [823, 332] on div "Hey Brooklyn! This is [PERSON_NAME] with The Gates! I saw you started you appli…" at bounding box center [589, 336] width 478 height 9
drag, startPoint x: 823, startPoint y: 328, endPoint x: 799, endPoint y: 328, distance: 23.9
copy div "Hey Brooklyn! This is [PERSON_NAME] with The Gates! I saw you started you appli…"
click at [101, 403] on button " New Message" at bounding box center [93, 408] width 66 height 14
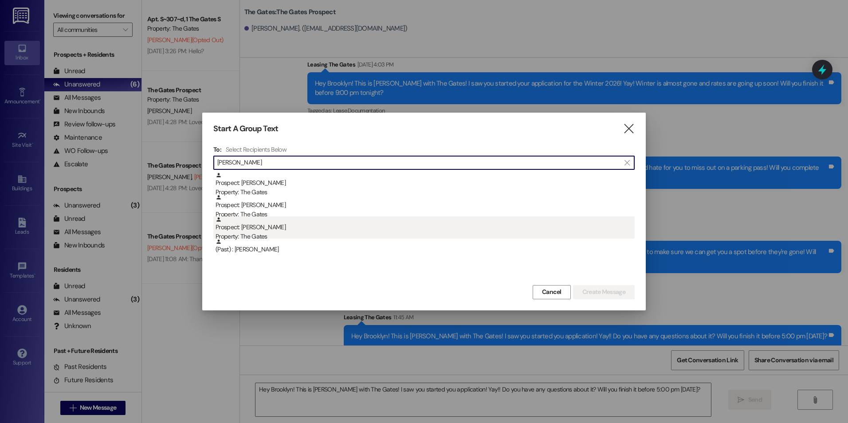
type input "[PERSON_NAME]"
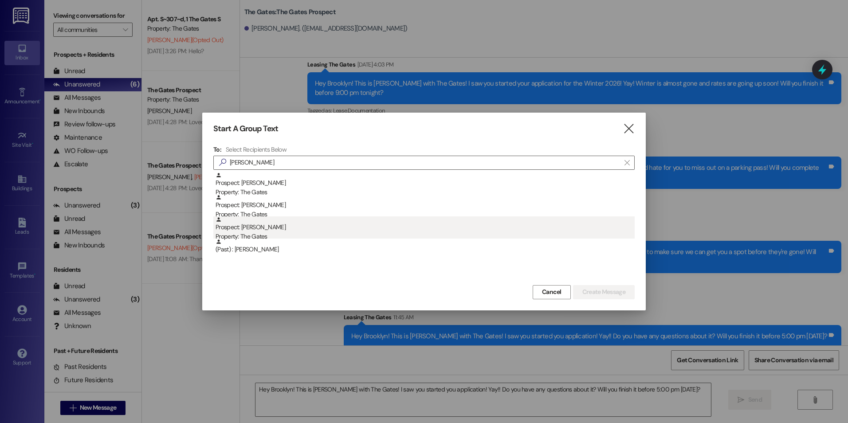
click at [289, 233] on div "Property: The Gates" at bounding box center [424, 236] width 419 height 9
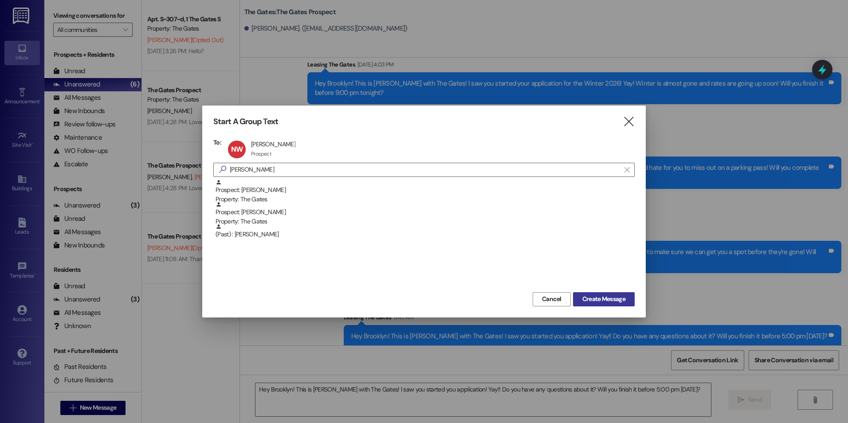
click at [608, 298] on span "Create Message" at bounding box center [603, 298] width 43 height 9
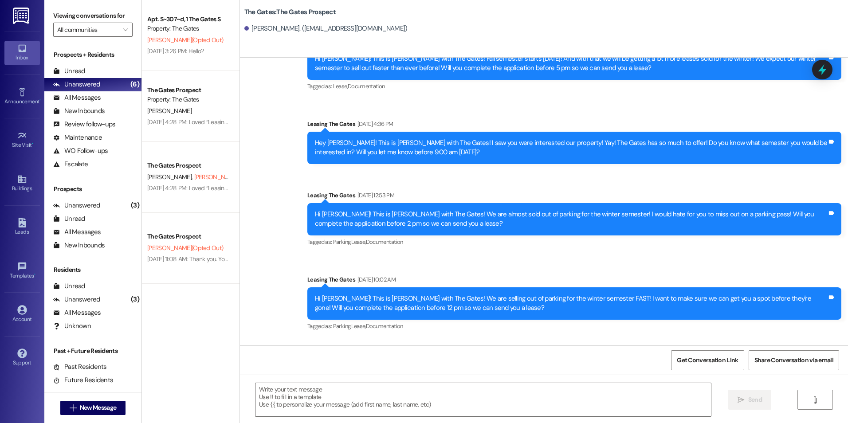
scroll to position [760, 0]
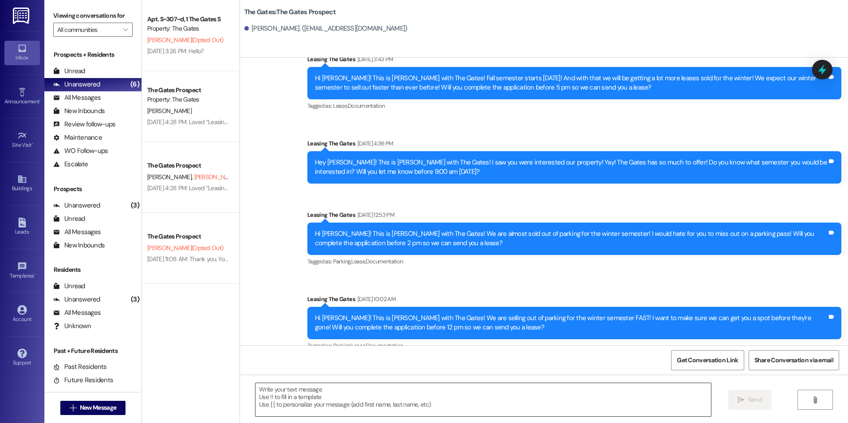
click at [405, 405] on textarea at bounding box center [482, 399] width 455 height 33
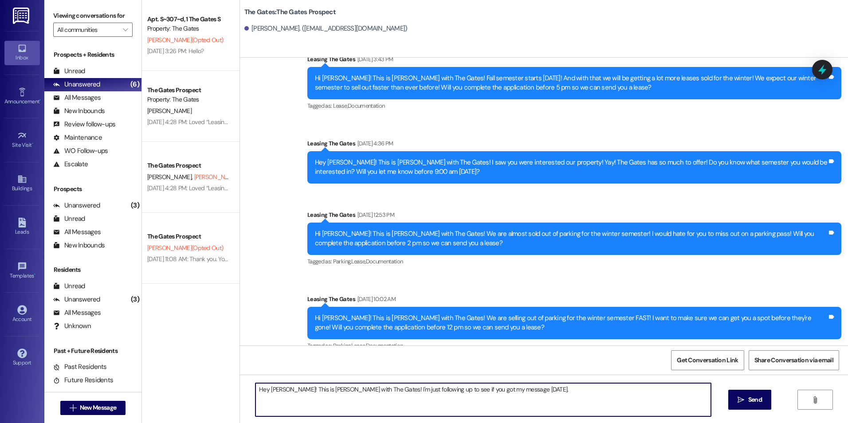
click at [552, 390] on textarea "Hey [PERSON_NAME]! This is [PERSON_NAME] with The Gates! I'm just following up …" at bounding box center [482, 399] width 455 height 33
click at [331, 400] on textarea "Hey [PERSON_NAME]! This is [PERSON_NAME] with The Gates! I'm just following up …" at bounding box center [482, 399] width 455 height 33
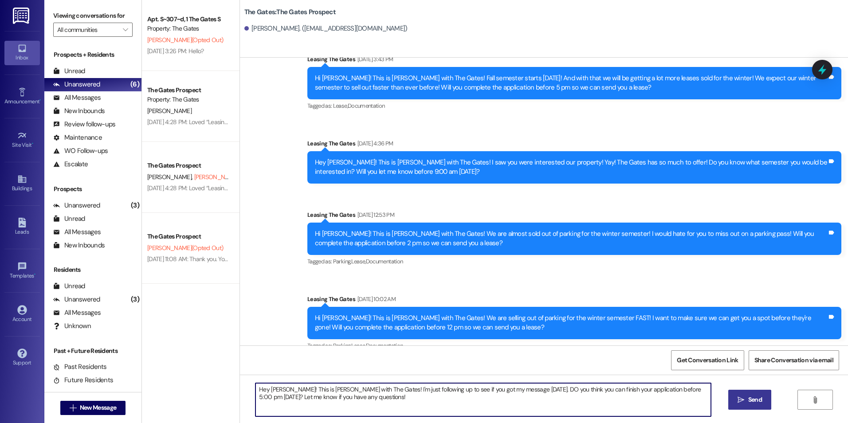
type textarea "Hey [PERSON_NAME]! This is [PERSON_NAME] with The Gates! I'm just following up …"
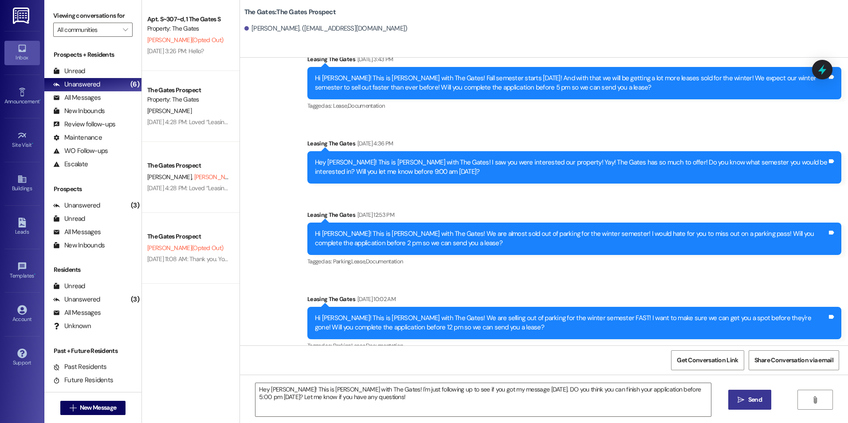
click at [741, 392] on button " Send" at bounding box center [749, 400] width 43 height 20
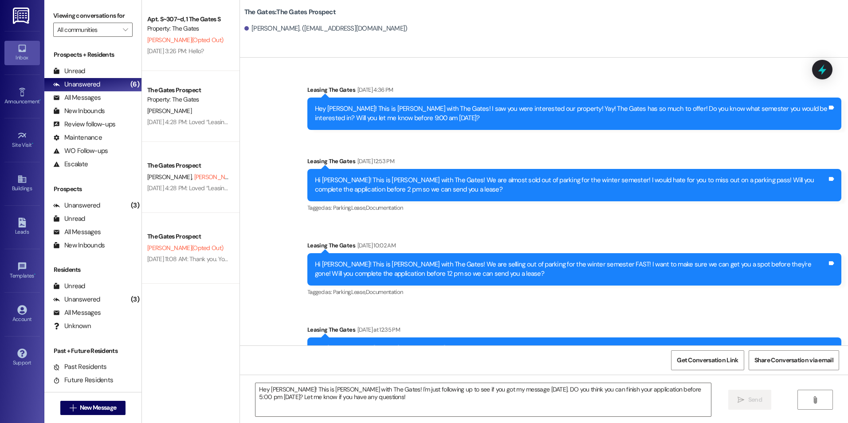
scroll to position [920, 0]
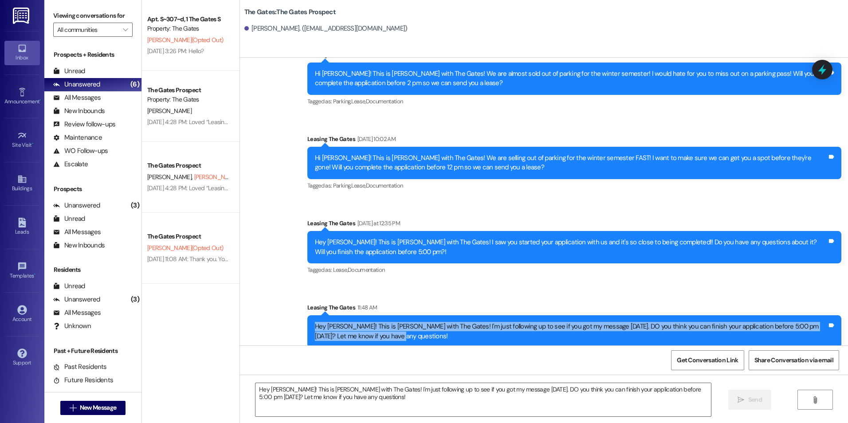
drag, startPoint x: 307, startPoint y: 317, endPoint x: 378, endPoint y: 341, distance: 75.0
click at [378, 341] on div "Sent via SMS Leasing The Gates 11:48 AM Hey [PERSON_NAME]! This is [PERSON_NAME…" at bounding box center [574, 325] width 547 height 58
drag, startPoint x: 378, startPoint y: 341, endPoint x: 341, endPoint y: 321, distance: 42.0
copy div "Hey [PERSON_NAME]! This is [PERSON_NAME] with The Gates! I'm just following up …"
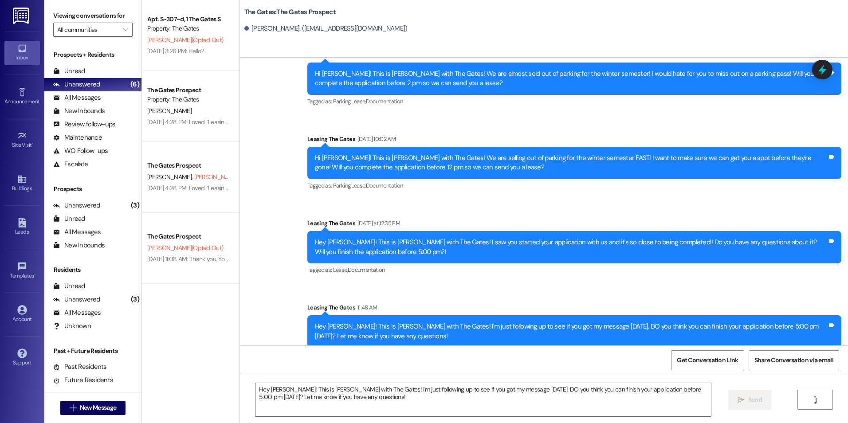
click at [73, 408] on span " New Message" at bounding box center [93, 407] width 51 height 9
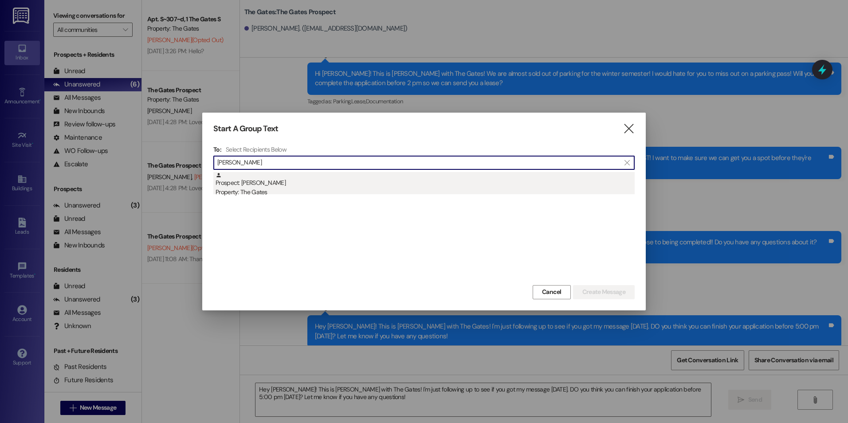
type input "[PERSON_NAME]"
click at [261, 180] on div "Prospect: [PERSON_NAME] Property: The Gates" at bounding box center [424, 184] width 419 height 25
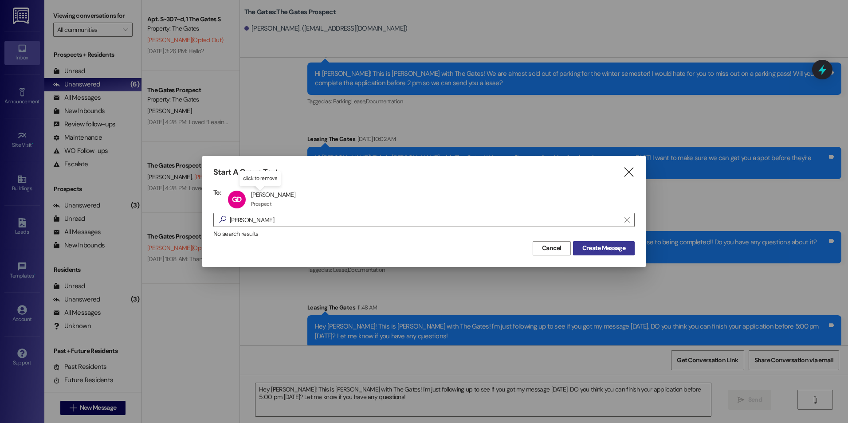
click at [625, 247] on span "Create Message" at bounding box center [603, 247] width 47 height 9
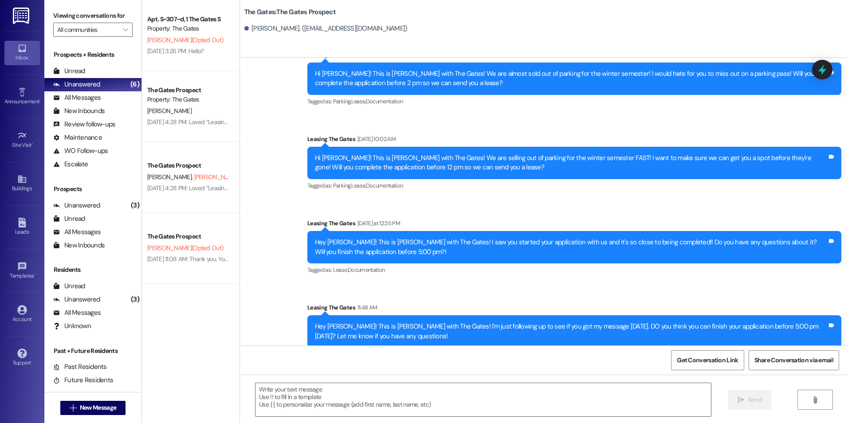
scroll to position [0, 0]
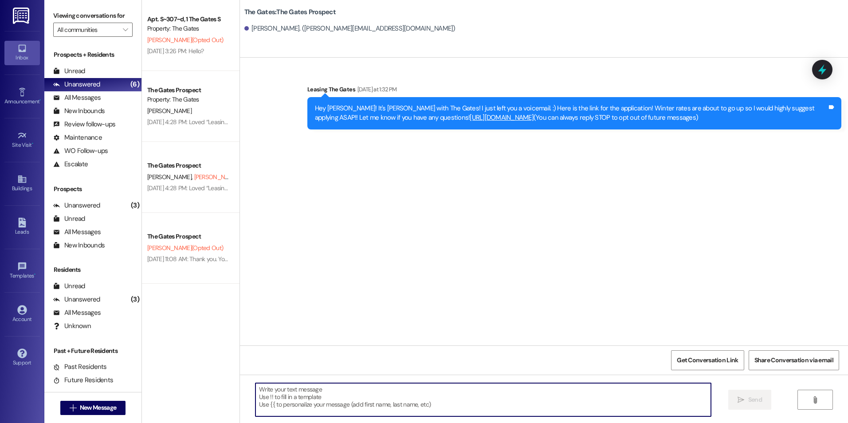
click at [447, 407] on textarea at bounding box center [482, 399] width 455 height 33
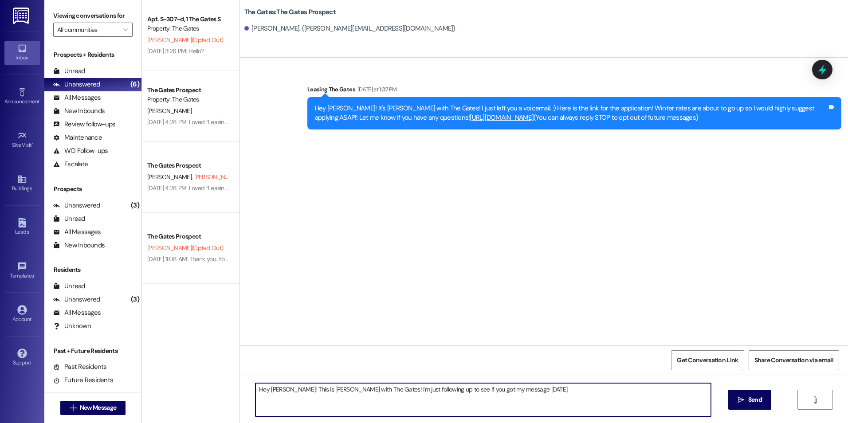
click at [540, 388] on textarea "Hey [PERSON_NAME]! This is [PERSON_NAME] with The Gates! I'm just following up …" at bounding box center [482, 399] width 455 height 33
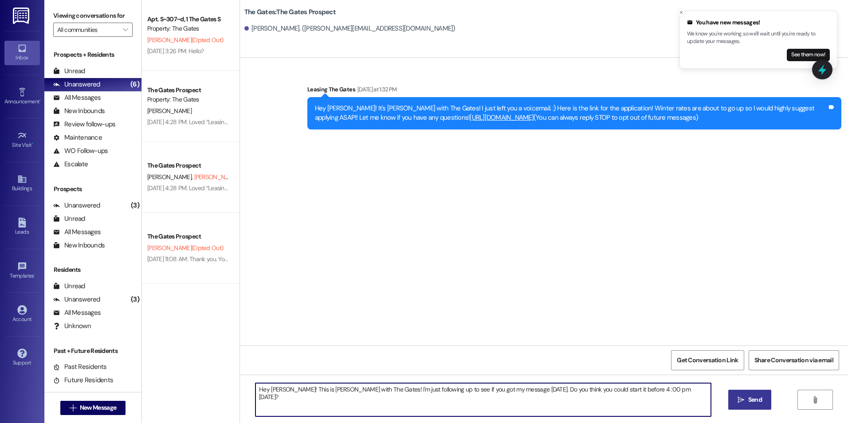
type textarea "Hey [PERSON_NAME]! This is [PERSON_NAME] with The Gates! I'm just following up …"
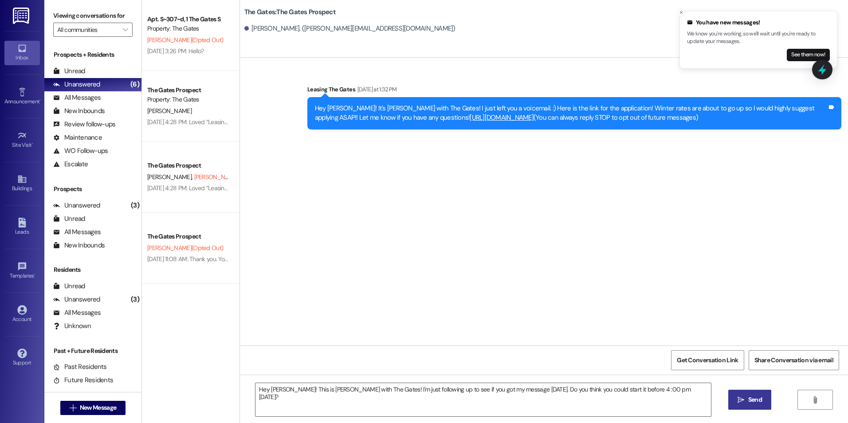
click at [750, 392] on button " Send" at bounding box center [749, 400] width 43 height 20
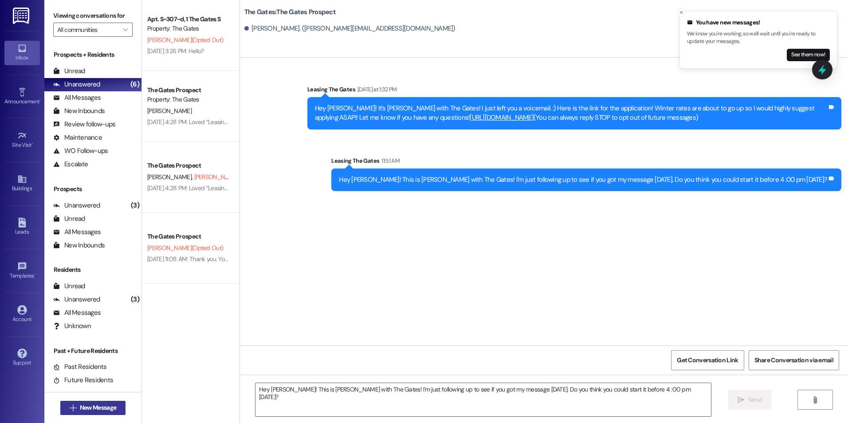
click at [96, 406] on span "New Message" at bounding box center [98, 407] width 36 height 9
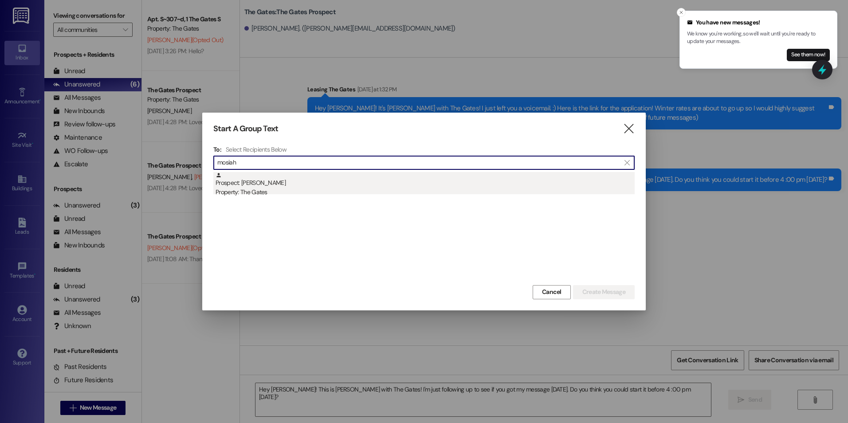
type input "mosiah"
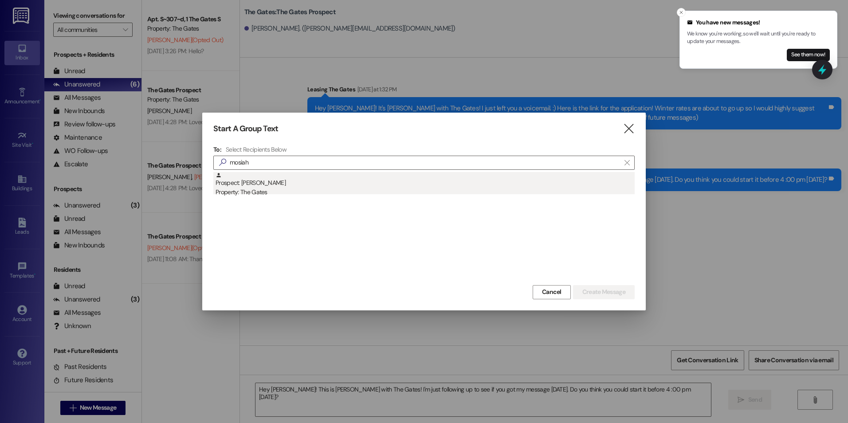
click at [422, 186] on div "Prospect: [PERSON_NAME] Property: The Gates" at bounding box center [424, 184] width 419 height 25
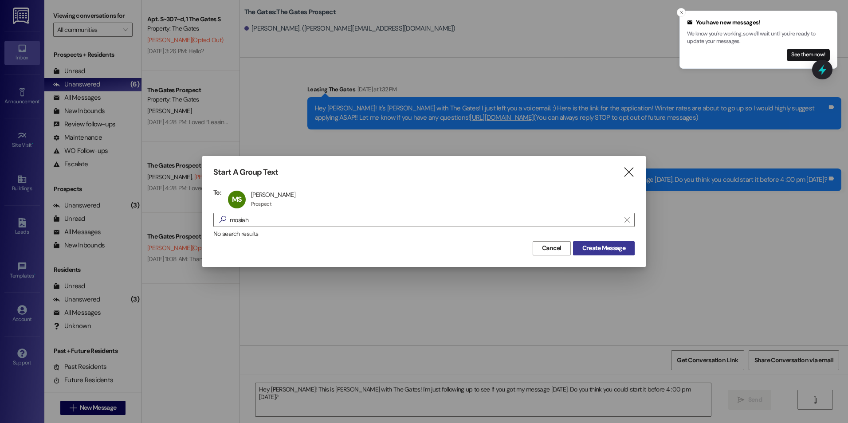
click at [596, 243] on button "Create Message" at bounding box center [604, 248] width 62 height 14
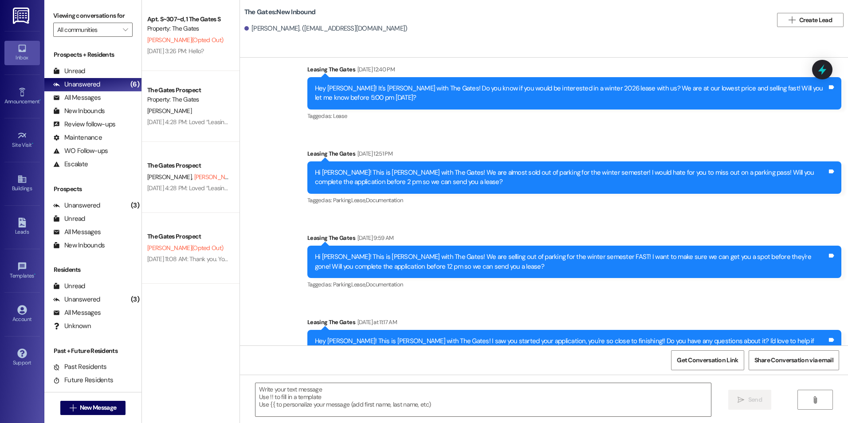
scroll to position [680, 0]
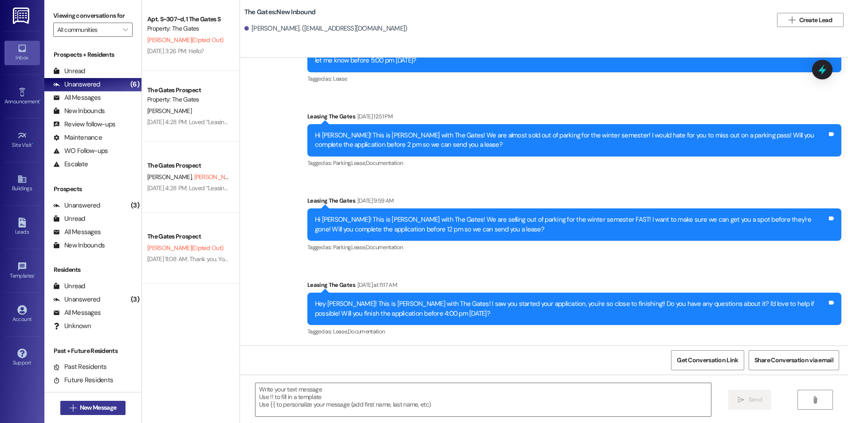
click at [70, 410] on icon "" at bounding box center [73, 407] width 7 height 7
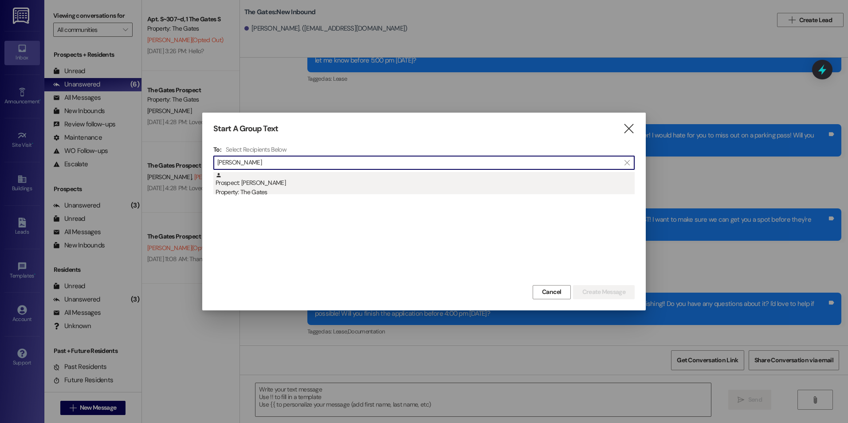
type input "[PERSON_NAME]"
click at [311, 188] on div "Property: The Gates" at bounding box center [424, 192] width 419 height 9
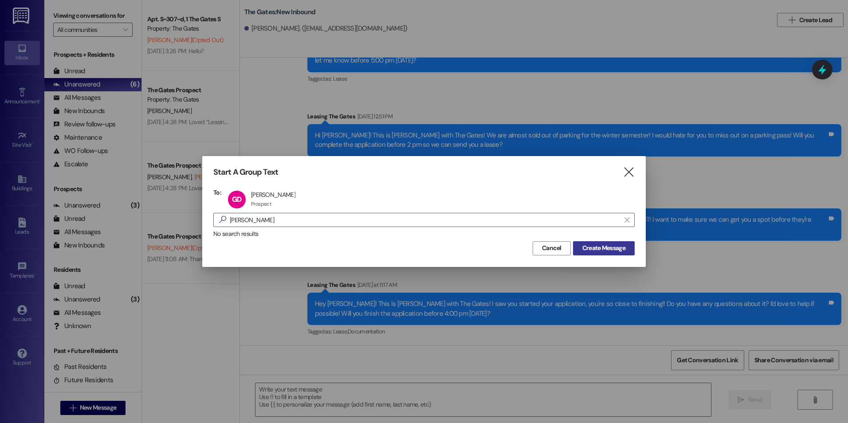
click at [623, 245] on span "Create Message" at bounding box center [603, 247] width 43 height 9
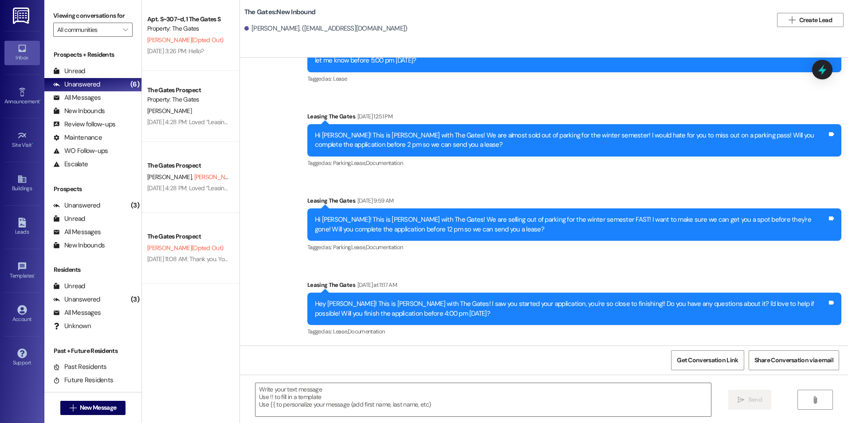
scroll to position [0, 0]
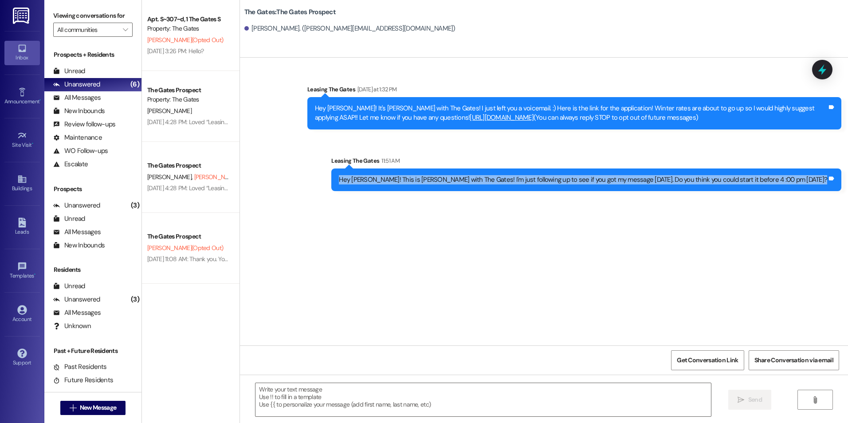
drag, startPoint x: 414, startPoint y: 178, endPoint x: 829, endPoint y: 187, distance: 415.6
click at [829, 187] on div "Hey [PERSON_NAME]! This is [PERSON_NAME] with The Gates! I'm just following up …" at bounding box center [586, 179] width 510 height 23
drag, startPoint x: 829, startPoint y: 187, endPoint x: 762, endPoint y: 176, distance: 67.8
copy div "Hey [PERSON_NAME]! This is [PERSON_NAME] with The Gates! I'm just following up …"
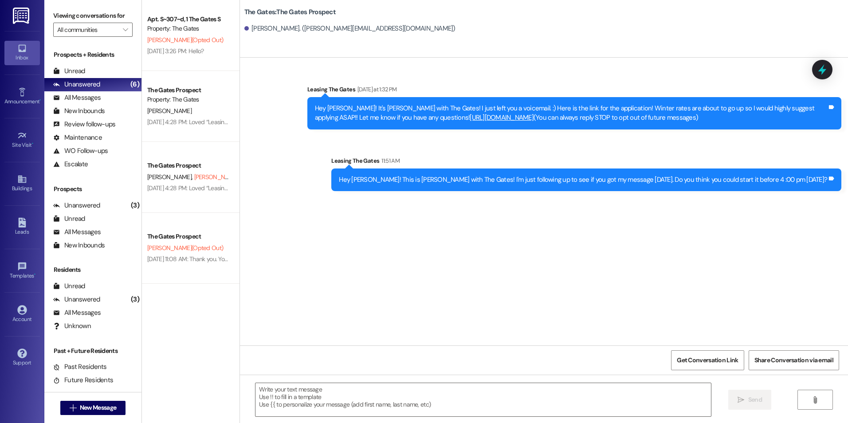
drag, startPoint x: 520, startPoint y: 366, endPoint x: 516, endPoint y: 350, distance: 15.9
click at [519, 363] on div "Get Conversation Link Share Conversation via email" at bounding box center [544, 359] width 608 height 29
click at [78, 406] on span "New Message" at bounding box center [98, 407] width 40 height 9
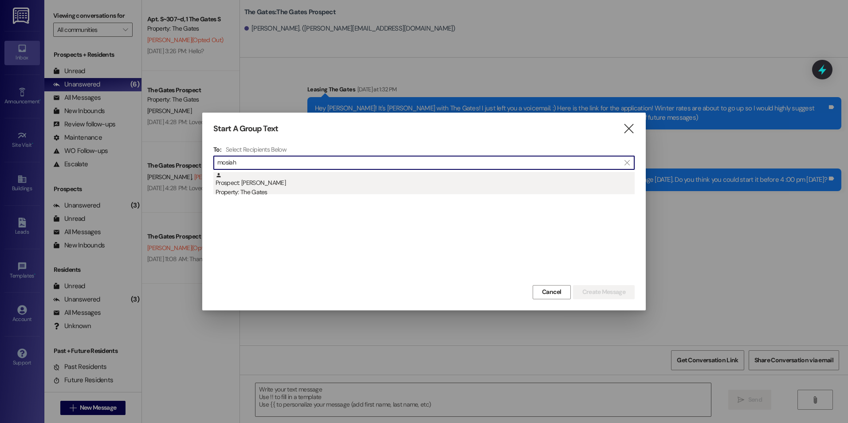
type input "mosiah"
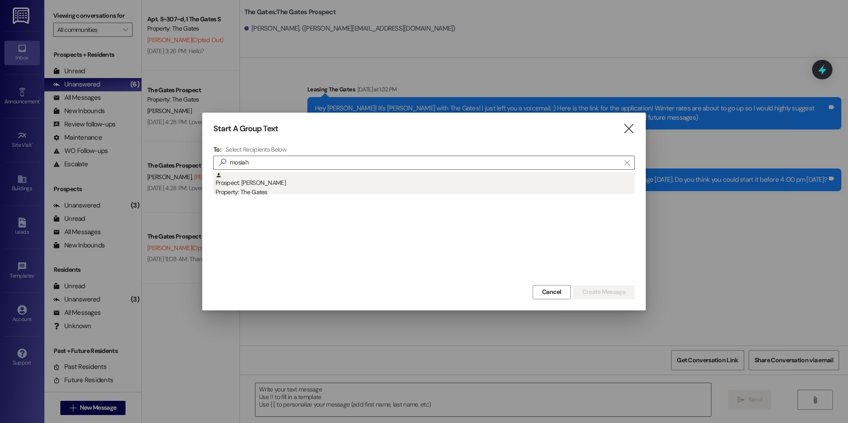
click at [436, 186] on div "Prospect: [PERSON_NAME] Property: The Gates" at bounding box center [424, 184] width 419 height 25
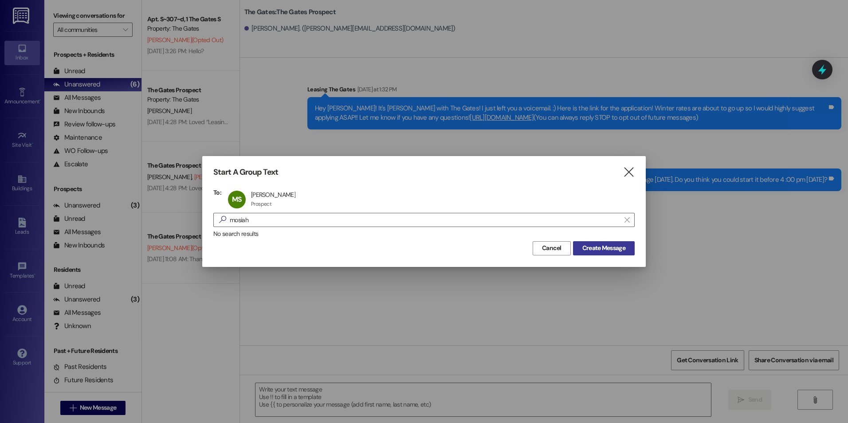
click at [605, 251] on span "Create Message" at bounding box center [603, 247] width 43 height 9
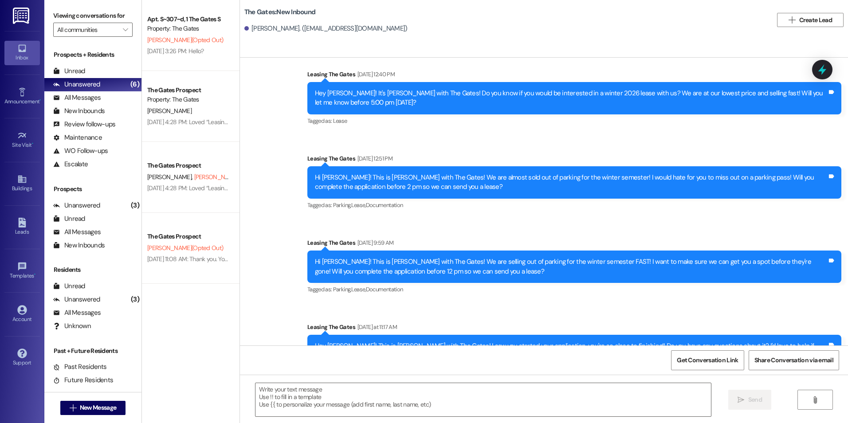
scroll to position [680, 0]
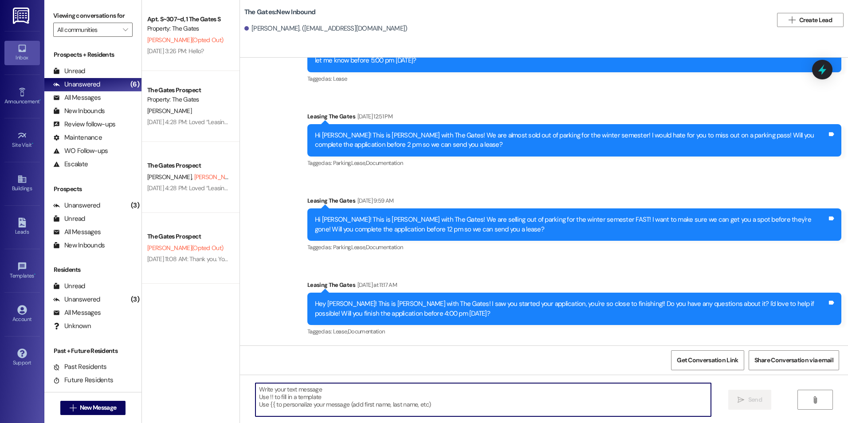
paste textarea "Hey [PERSON_NAME]! This is [PERSON_NAME] with The Gates! I'm just following up …"
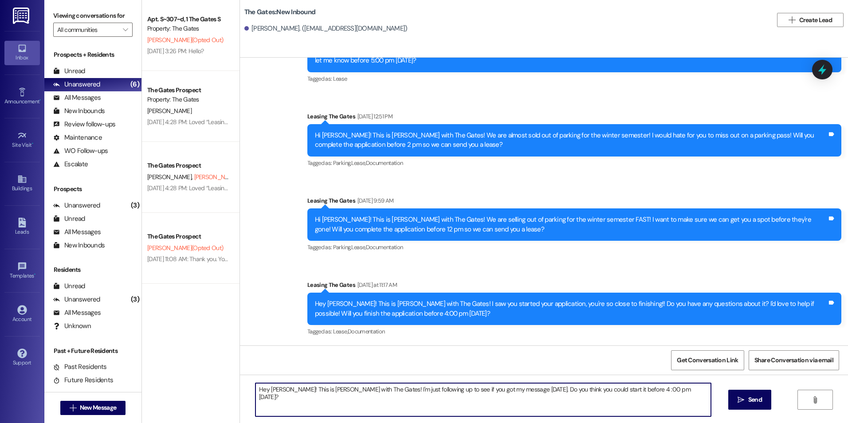
drag, startPoint x: 278, startPoint y: 392, endPoint x: 279, endPoint y: 404, distance: 12.4
click at [278, 392] on textarea "Hey [PERSON_NAME]! This is [PERSON_NAME] with The Gates! I'm just following up …" at bounding box center [482, 399] width 455 height 33
drag, startPoint x: 579, startPoint y: 389, endPoint x: 583, endPoint y: 409, distance: 20.3
click at [579, 389] on textarea "Hey [PERSON_NAME]! This is [PERSON_NAME] with The Gates! I'm just following up …" at bounding box center [482, 399] width 455 height 33
click at [681, 387] on textarea "Hey [PERSON_NAME]! This is [PERSON_NAME] with The Gates! I'm just following up …" at bounding box center [482, 399] width 455 height 33
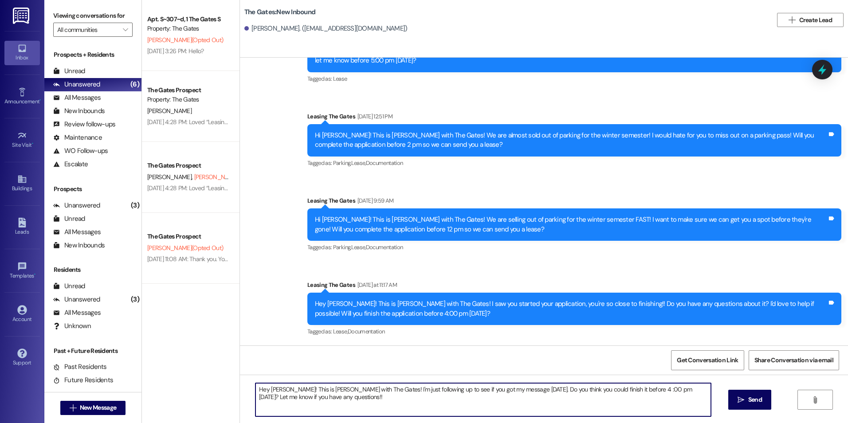
type textarea "Hey [PERSON_NAME]! This is [PERSON_NAME] with The Gates! I'm just following up …"
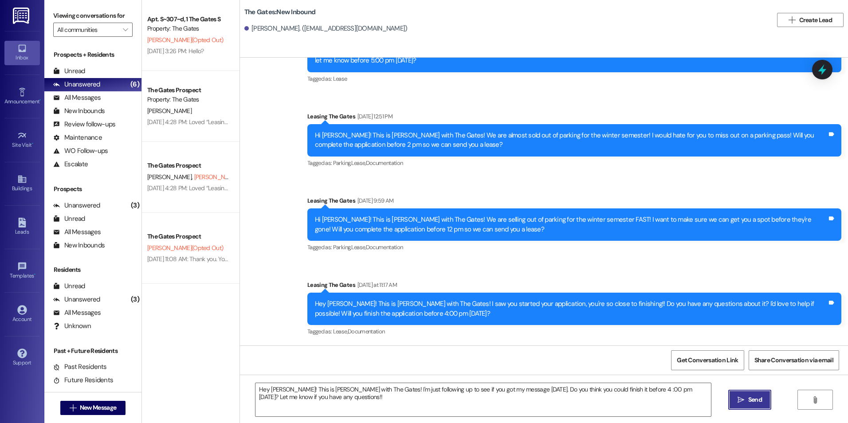
click at [742, 395] on button " Send" at bounding box center [749, 400] width 43 height 20
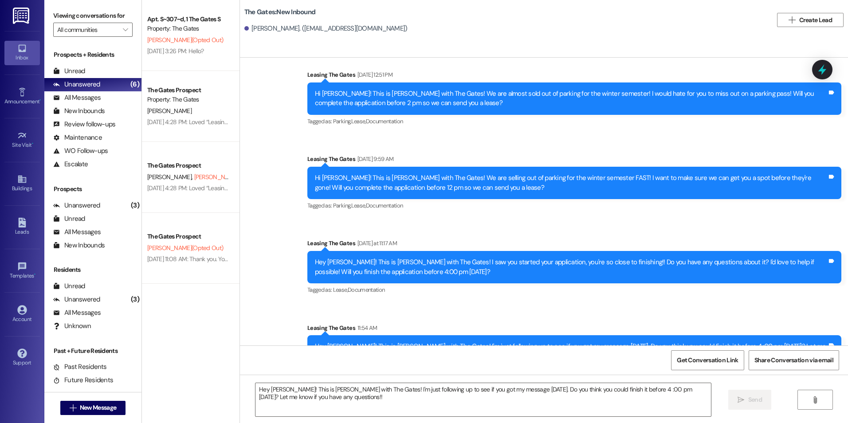
scroll to position [751, 0]
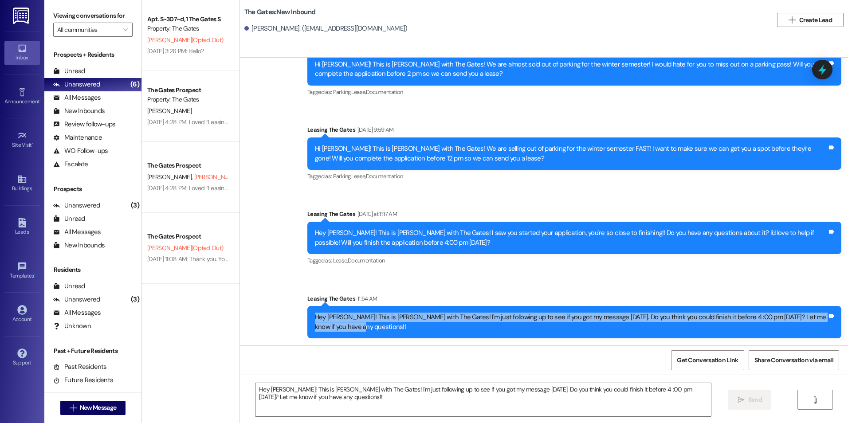
drag, startPoint x: 298, startPoint y: 318, endPoint x: 355, endPoint y: 330, distance: 57.9
click at [355, 330] on div "Sent via SMS Leasing The Gates 11:54 AM Hey Mosiah! This is [PERSON_NAME] with …" at bounding box center [574, 316] width 547 height 58
drag, startPoint x: 355, startPoint y: 330, endPoint x: 308, endPoint y: 316, distance: 49.1
copy div "Hey [PERSON_NAME]! This is [PERSON_NAME] with The Gates! I'm just following up …"
click at [60, 404] on button " New Message" at bounding box center [93, 408] width 66 height 14
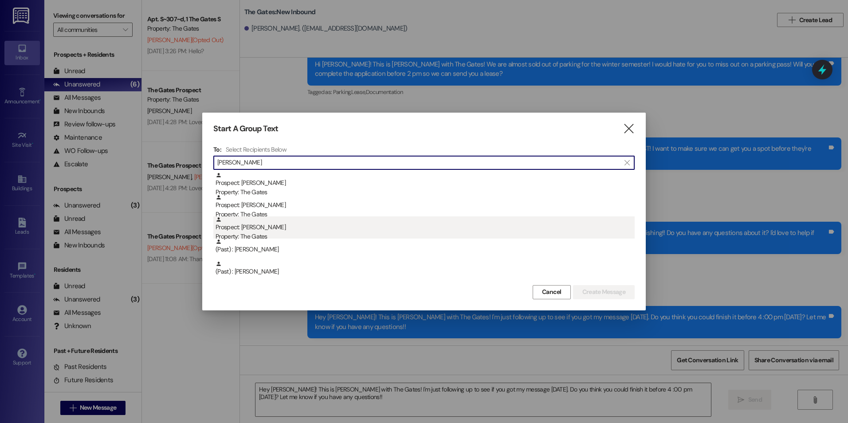
type input "[PERSON_NAME]"
click at [281, 229] on div "Prospect: [PERSON_NAME] Property: The Gates" at bounding box center [424, 228] width 419 height 25
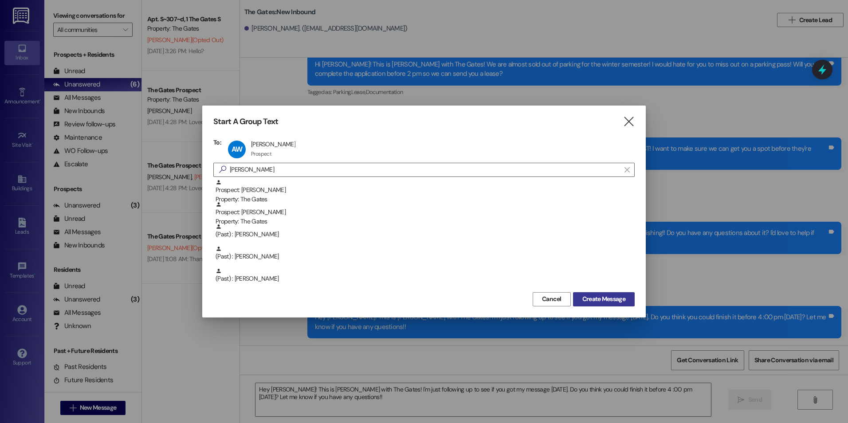
click at [614, 298] on span "Create Message" at bounding box center [603, 298] width 43 height 9
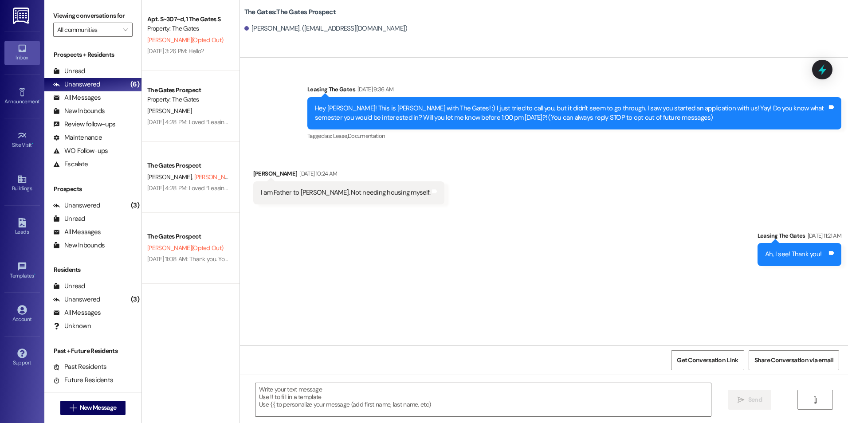
scroll to position [0, 0]
click at [55, 404] on div " New Message" at bounding box center [92, 407] width 97 height 31
click at [72, 405] on icon "" at bounding box center [73, 407] width 7 height 7
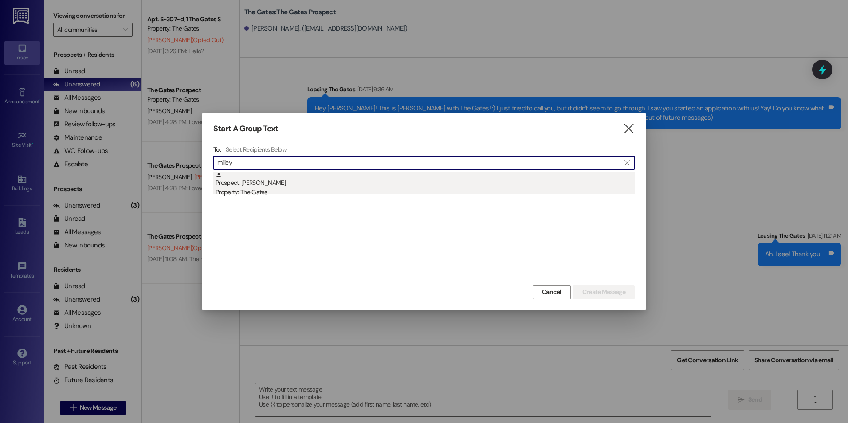
type input "miliey"
click at [328, 180] on div "Prospect: [PERSON_NAME] Property: The Gates" at bounding box center [424, 184] width 419 height 25
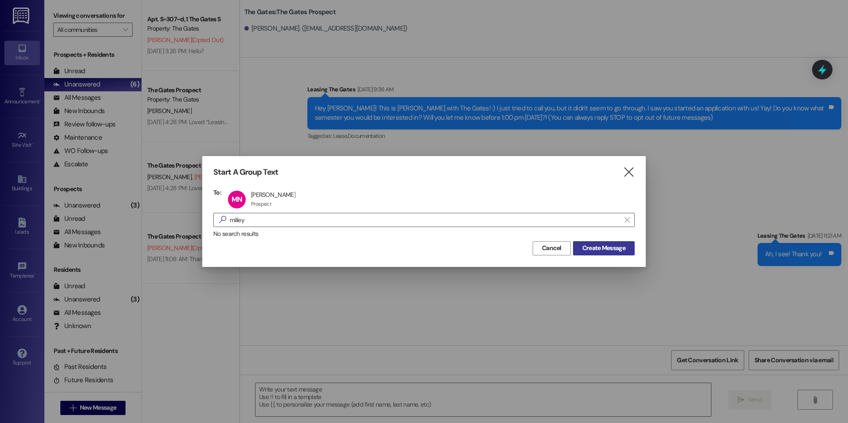
click at [590, 243] on button "Create Message" at bounding box center [604, 248] width 62 height 14
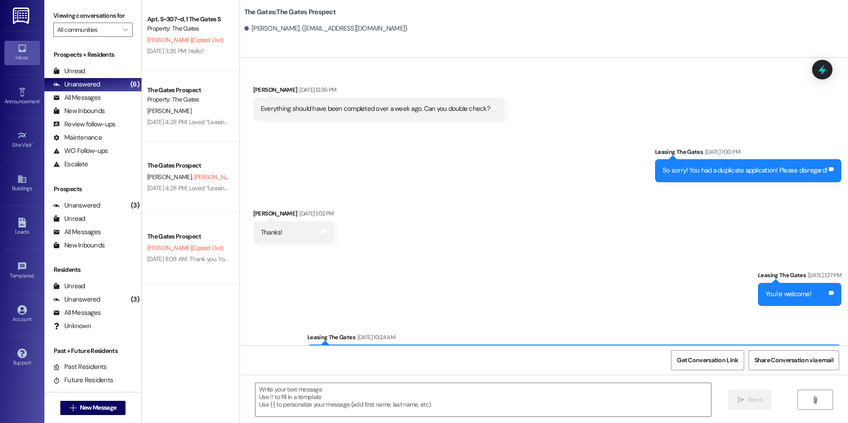
scroll to position [220, 0]
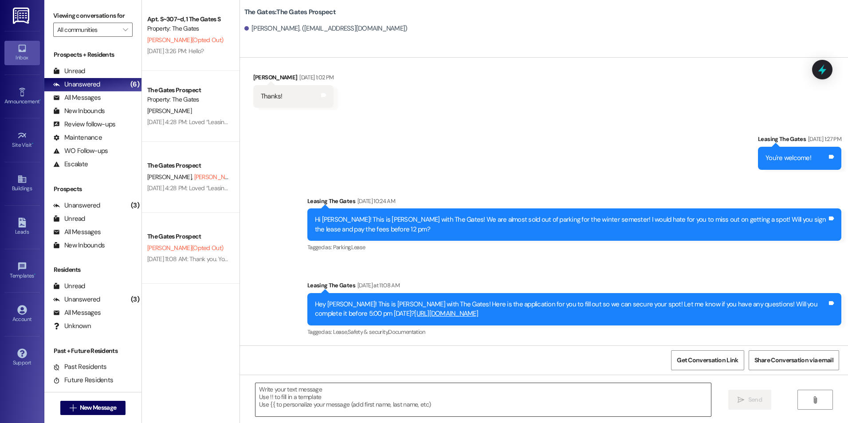
click at [382, 392] on textarea at bounding box center [482, 399] width 455 height 33
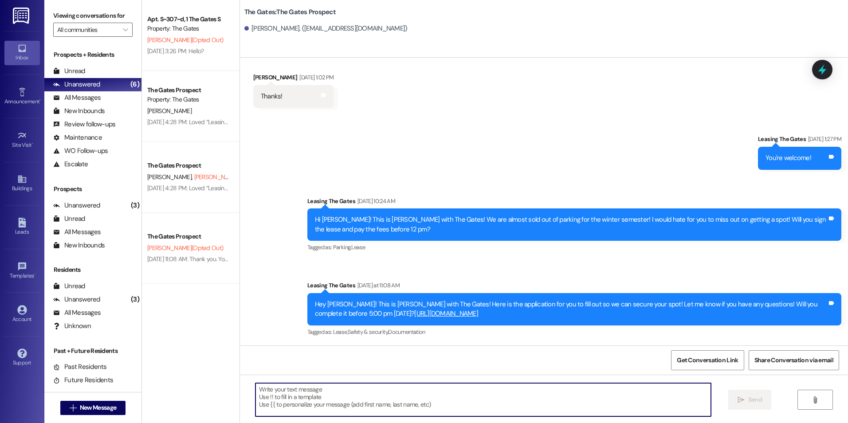
paste textarea "Hey [PERSON_NAME]! This is [PERSON_NAME] with The Gates! I'm just following up …"
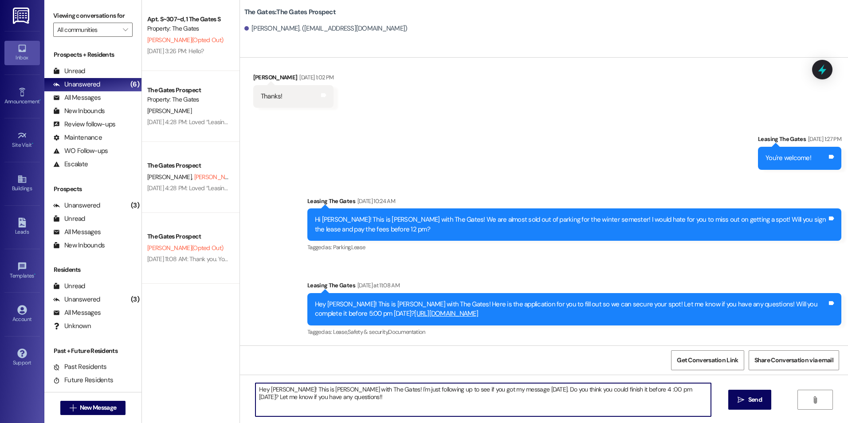
click at [282, 390] on textarea "Hey [PERSON_NAME]! This is [PERSON_NAME] with The Gates! I'm just following up …" at bounding box center [482, 399] width 455 height 33
click at [384, 406] on textarea "Hey [PERSON_NAME]! This is [PERSON_NAME] with The Gates! I'm just following up …" at bounding box center [482, 399] width 455 height 33
type textarea "Hey [PERSON_NAME]! This is [PERSON_NAME] with The Gates! I'm just following up …"
click at [742, 399] on icon "" at bounding box center [740, 399] width 7 height 7
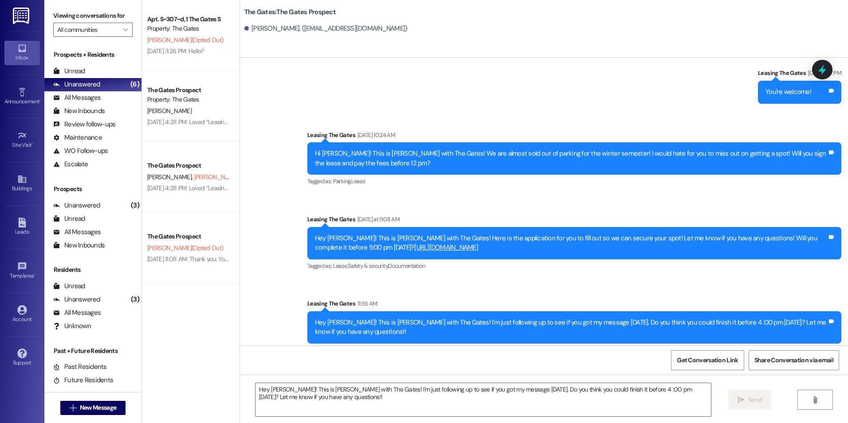
scroll to position [291, 0]
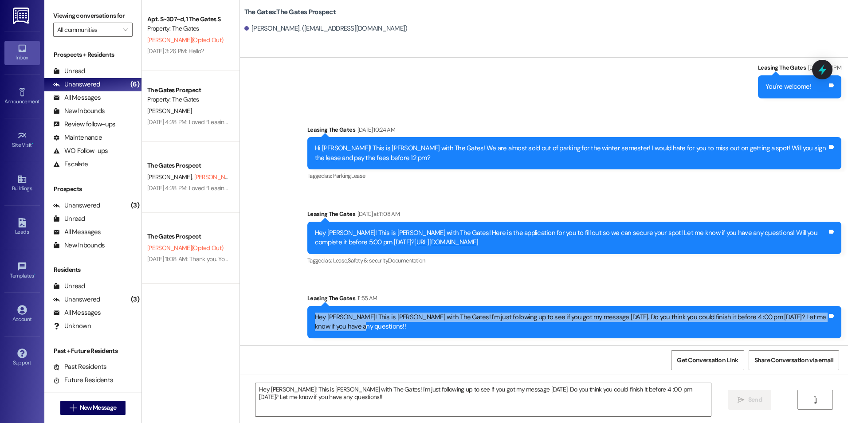
drag, startPoint x: 308, startPoint y: 317, endPoint x: 364, endPoint y: 329, distance: 57.9
click at [364, 329] on div "Hey [PERSON_NAME]! This is [PERSON_NAME] with The Gates! I'm just following up …" at bounding box center [571, 322] width 514 height 19
drag, startPoint x: 364, startPoint y: 329, endPoint x: 321, endPoint y: 317, distance: 45.5
copy div "Hey [PERSON_NAME]! This is [PERSON_NAME] with The Gates! I'm just following up …"
click at [109, 406] on span "New Message" at bounding box center [98, 407] width 36 height 9
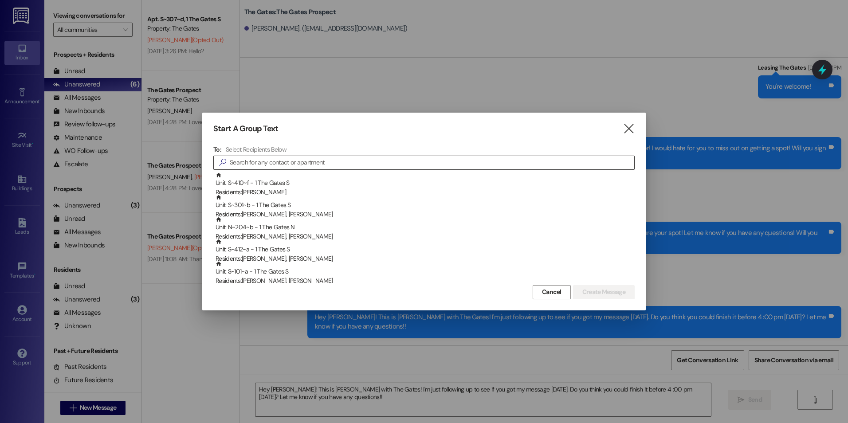
click at [501, 159] on input at bounding box center [432, 163] width 404 height 12
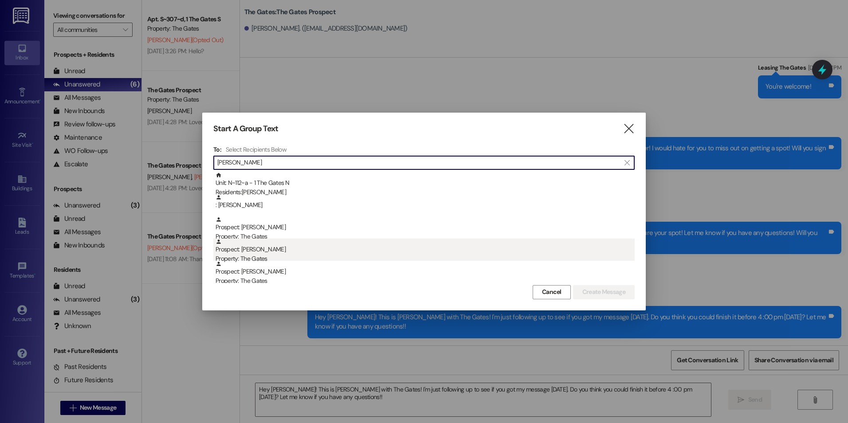
type input "[PERSON_NAME]"
click at [335, 253] on div "Prospect: [PERSON_NAME] Property: The Gates" at bounding box center [424, 251] width 419 height 25
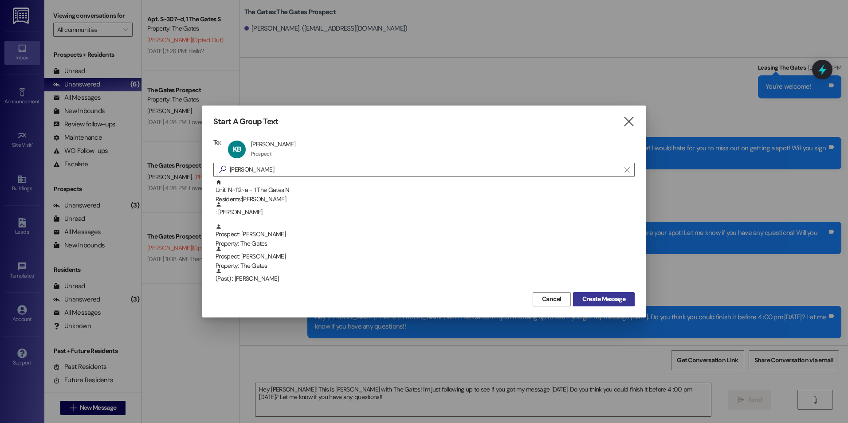
click at [602, 293] on button "Create Message" at bounding box center [604, 299] width 62 height 14
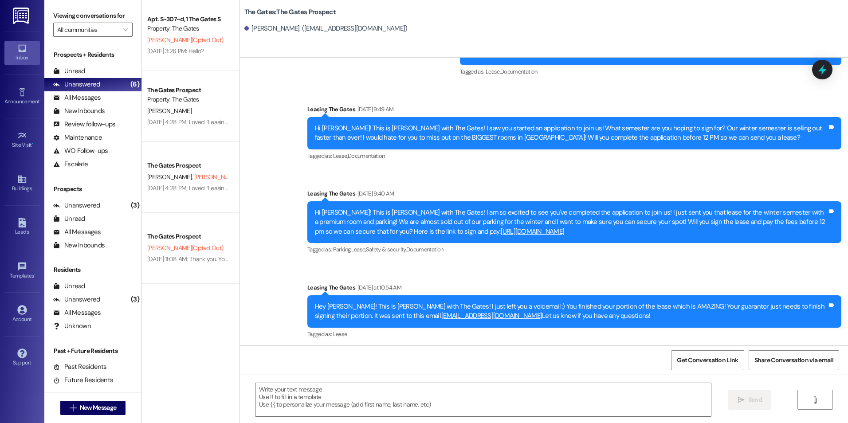
scroll to position [141, 0]
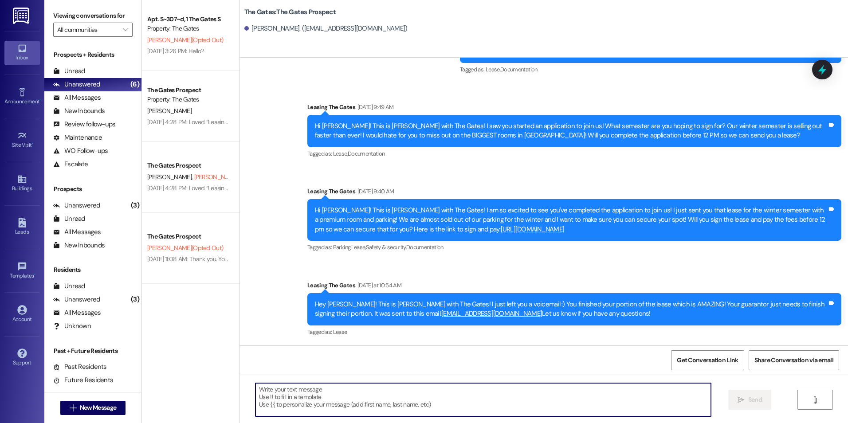
click at [324, 399] on textarea at bounding box center [482, 399] width 455 height 33
paste textarea "Hey [PERSON_NAME]! This is [PERSON_NAME] with The Gates! I'm just following up …"
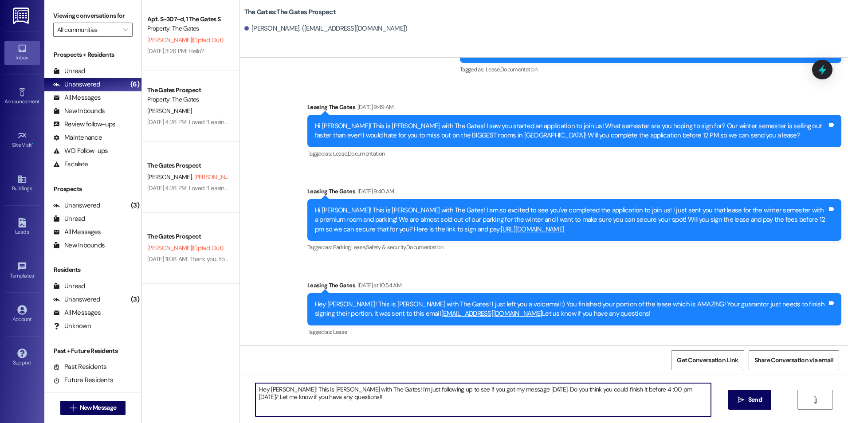
drag, startPoint x: 275, startPoint y: 392, endPoint x: 364, endPoint y: 413, distance: 90.7
click at [438, 405] on textarea "Hey [PERSON_NAME]! This is [PERSON_NAME] with The Gates! I'm just following up …" at bounding box center [482, 399] width 455 height 33
drag, startPoint x: 278, startPoint y: 391, endPoint x: 286, endPoint y: 410, distance: 20.5
click at [278, 392] on textarea "Hey [PERSON_NAME]! This is [PERSON_NAME] with The Gates! I'm just following up …" at bounding box center [482, 399] width 455 height 33
click at [380, 394] on textarea "Hey [PERSON_NAME]! This is [PERSON_NAME] with The Gates! I'm just following up …" at bounding box center [482, 399] width 455 height 33
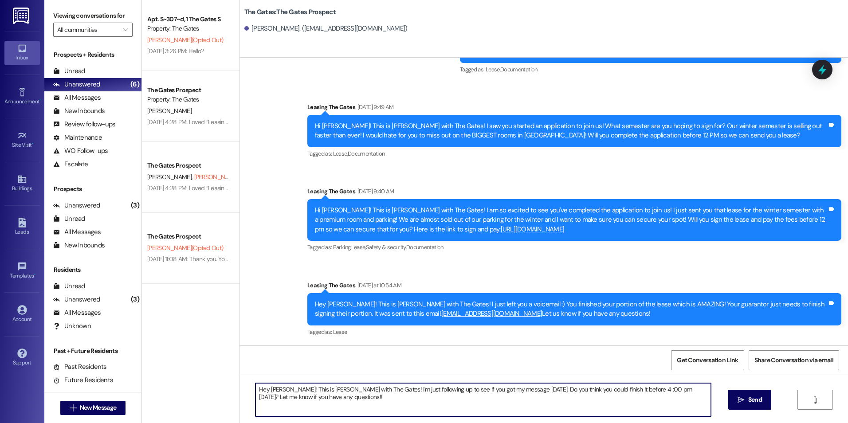
click at [379, 398] on textarea "Hey [PERSON_NAME]! This is [PERSON_NAME] with The Gates! I'm just following up …" at bounding box center [482, 399] width 455 height 33
click at [318, 394] on textarea "Hey [PERSON_NAME]! This is [PERSON_NAME] with The Gates! I'm just following up …" at bounding box center [482, 399] width 455 height 33
type textarea "Hey [PERSON_NAME]! This is [PERSON_NAME] with The Gates! I'm just following up …"
click at [750, 407] on button " Send" at bounding box center [749, 400] width 43 height 20
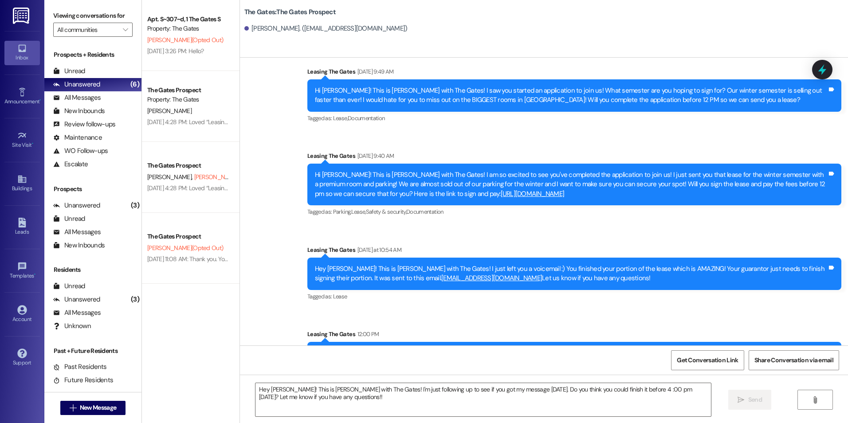
scroll to position [213, 0]
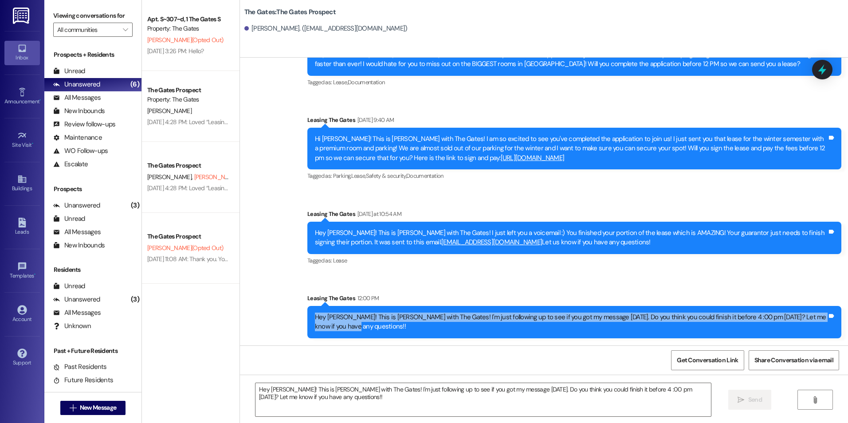
drag, startPoint x: 306, startPoint y: 316, endPoint x: 362, endPoint y: 337, distance: 60.4
click at [362, 337] on div "Hey [PERSON_NAME]! This is [PERSON_NAME] with The Gates! I'm just following up …" at bounding box center [574, 322] width 534 height 32
drag, startPoint x: 362, startPoint y: 337, endPoint x: 327, endPoint y: 320, distance: 39.1
copy div "Hey [PERSON_NAME]! This is [PERSON_NAME] with The Gates! I'm just following up …"
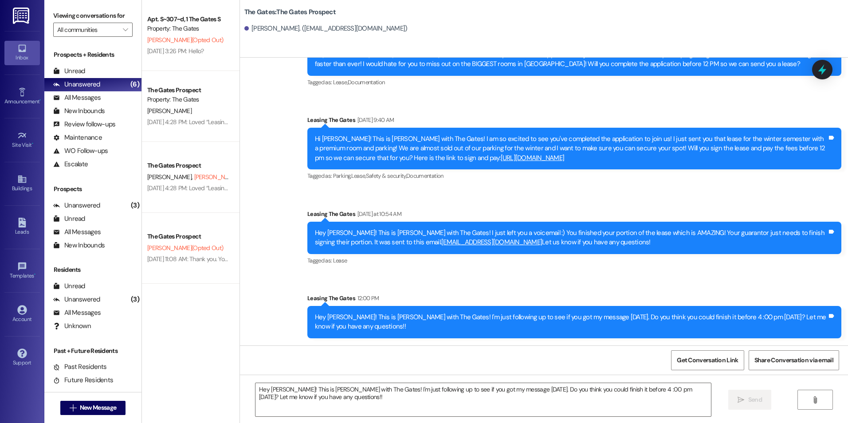
click at [528, 278] on div "Sent via SMS Leasing The Gates [DATE] 9:57 AM Hey [PERSON_NAME]! This is [PERSO…" at bounding box center [544, 98] width 608 height 493
click at [106, 402] on button " New Message" at bounding box center [93, 408] width 66 height 14
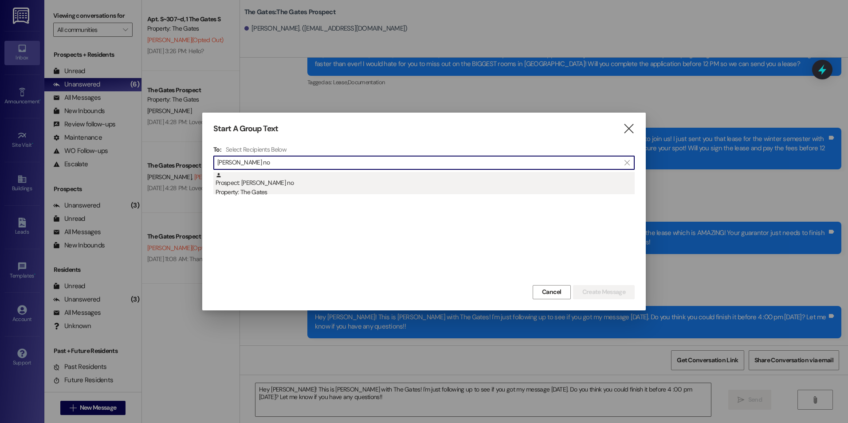
type input "[PERSON_NAME] no"
click at [294, 191] on div "Property: The Gates" at bounding box center [424, 192] width 419 height 9
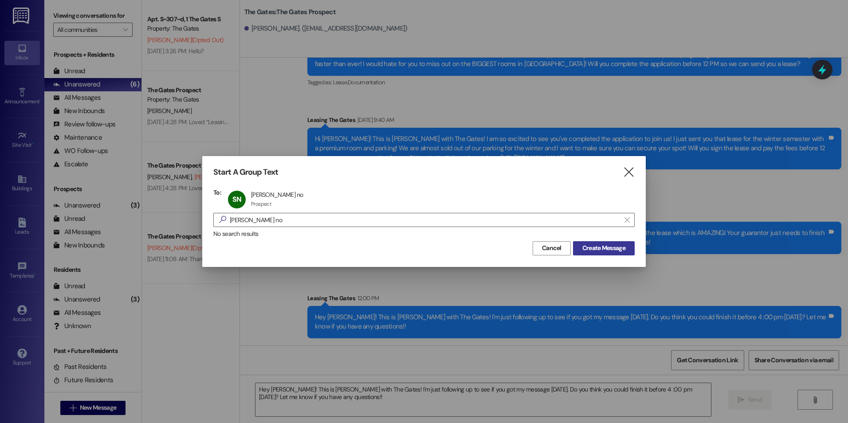
click at [594, 246] on span "Create Message" at bounding box center [603, 247] width 43 height 9
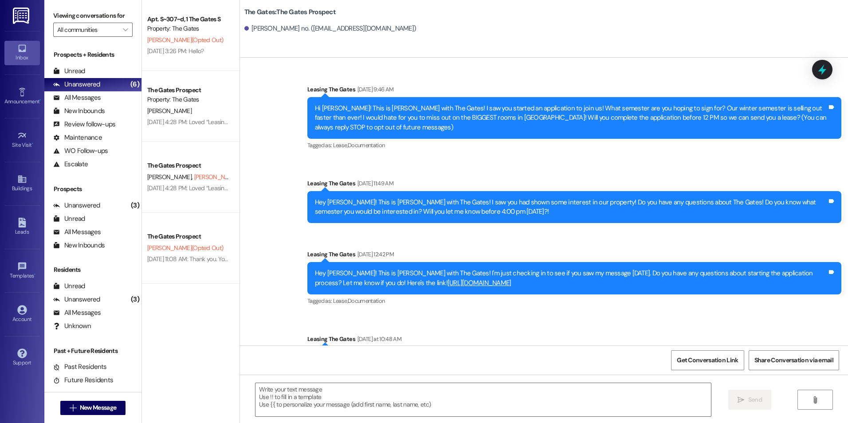
scroll to position [54, 0]
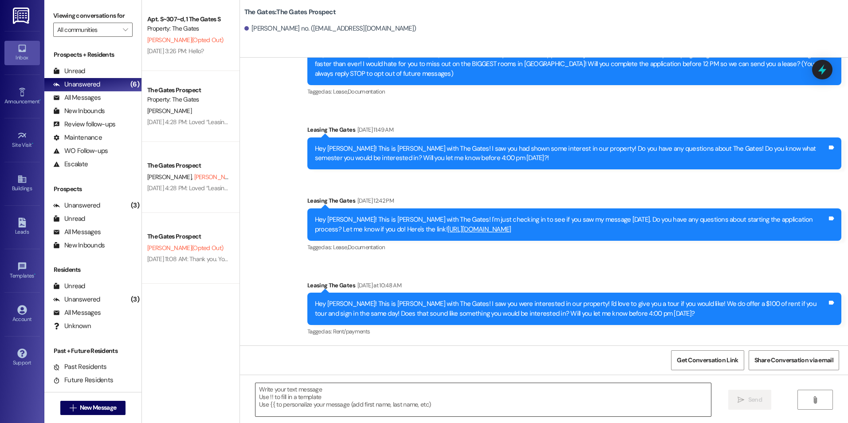
click at [345, 406] on textarea at bounding box center [482, 399] width 455 height 33
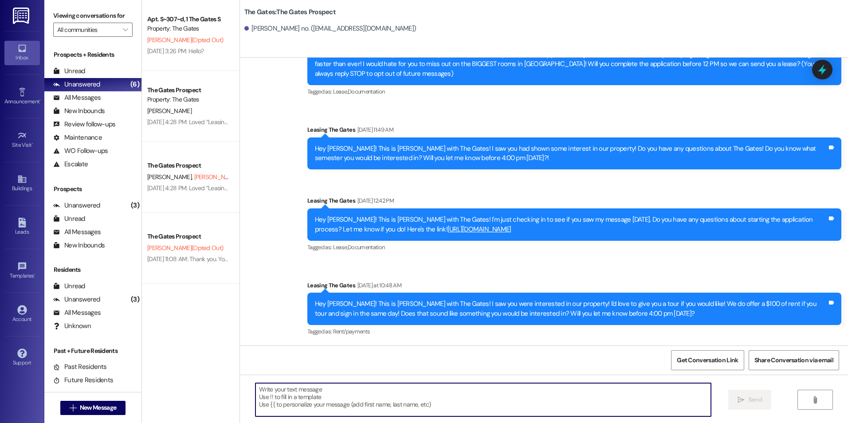
click at [331, 399] on textarea at bounding box center [482, 399] width 455 height 33
paste textarea "Hey [PERSON_NAME]! This is [PERSON_NAME] with The Gates! I'm just following up …"
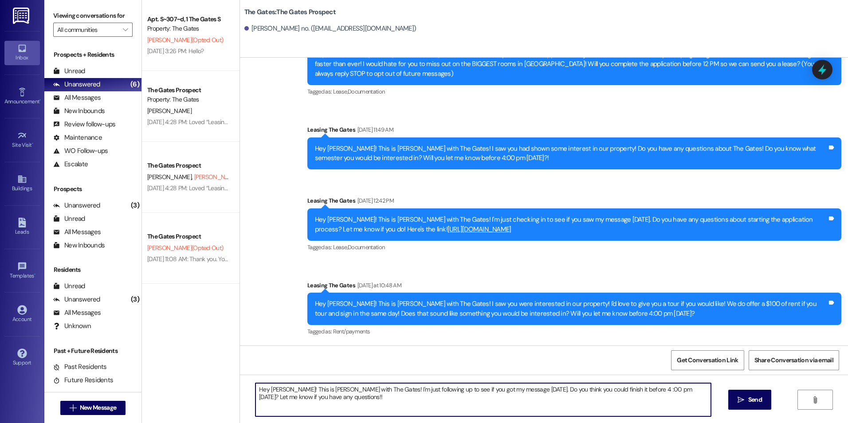
click at [274, 390] on textarea "Hey [PERSON_NAME]! This is [PERSON_NAME] with The Gates! I'm just following up …" at bounding box center [482, 399] width 455 height 33
click at [408, 405] on textarea "Hey [PERSON_NAME]! This is [PERSON_NAME] with The Gates! I'm just following up …" at bounding box center [482, 399] width 455 height 33
type textarea "Hey [PERSON_NAME]! This is [PERSON_NAME] with The Gates! I'm just following up …"
click at [749, 403] on span "Send" at bounding box center [755, 399] width 14 height 9
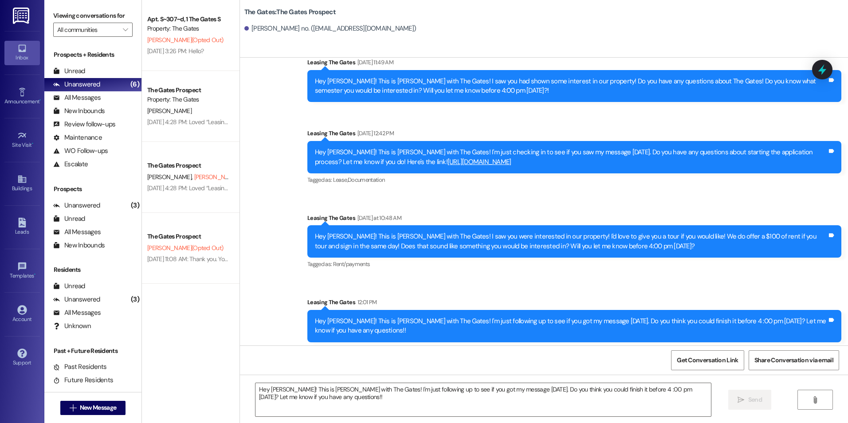
scroll to position [125, 0]
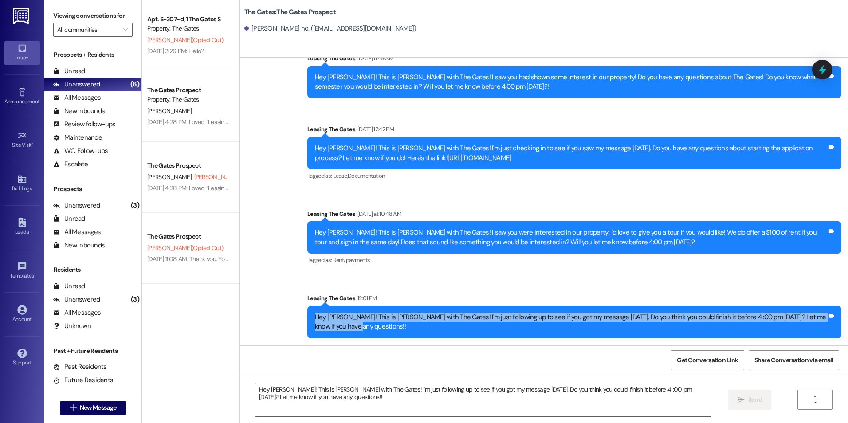
drag, startPoint x: 308, startPoint y: 314, endPoint x: 346, endPoint y: 335, distance: 43.2
click at [346, 335] on div "Hey [PERSON_NAME]! This is [PERSON_NAME] with The Gates! I'm just following up …" at bounding box center [574, 322] width 534 height 32
drag, startPoint x: 346, startPoint y: 335, endPoint x: 332, endPoint y: 330, distance: 15.0
copy div "Hey [PERSON_NAME]! This is [PERSON_NAME] with The Gates! I'm just following up …"
click at [84, 407] on span "New Message" at bounding box center [98, 407] width 36 height 9
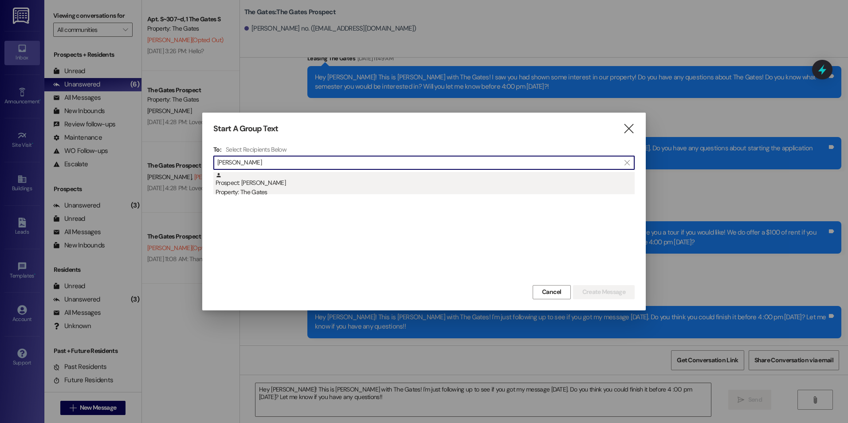
type input "[PERSON_NAME]"
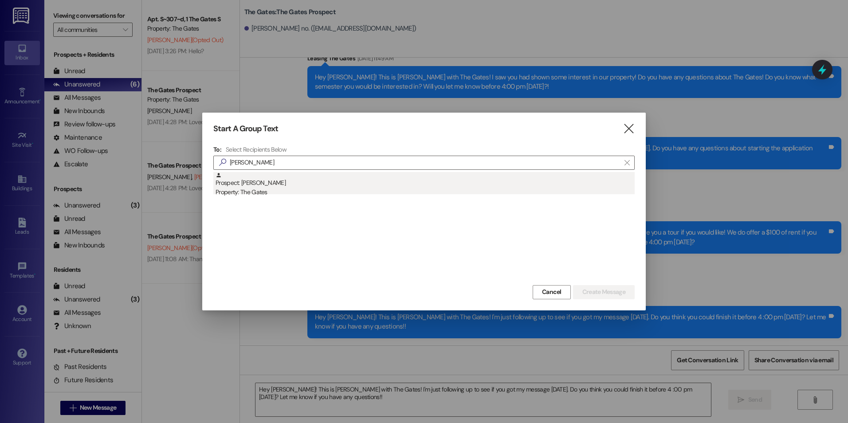
click at [300, 187] on div "Prospect: [PERSON_NAME] Property: The Gates" at bounding box center [424, 184] width 419 height 25
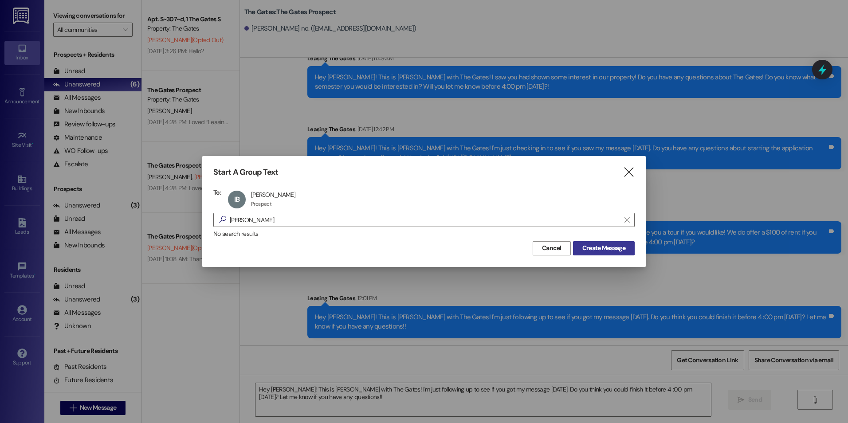
click at [592, 243] on button "Create Message" at bounding box center [604, 248] width 62 height 14
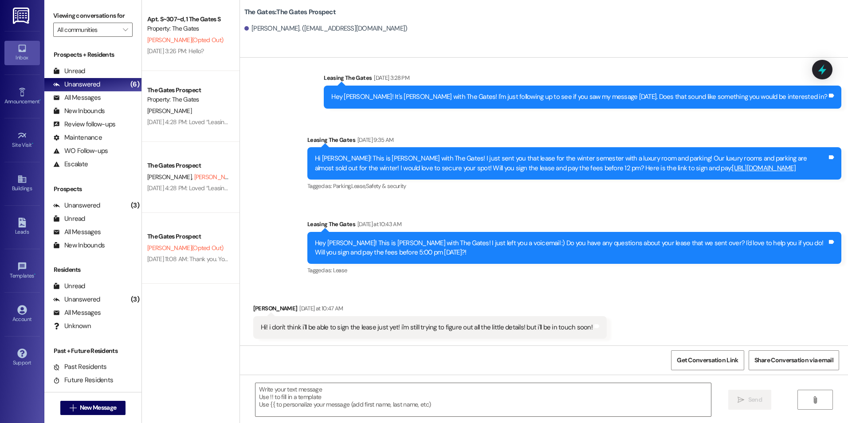
scroll to position [158, 0]
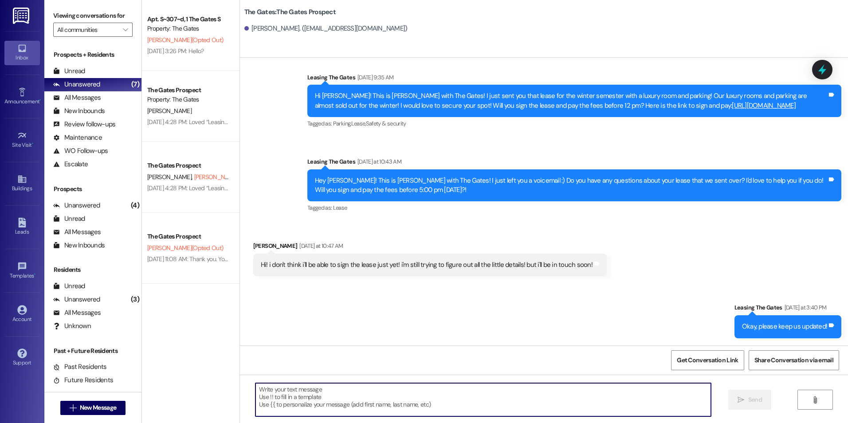
click at [284, 396] on textarea at bounding box center [482, 399] width 455 height 33
paste textarea "Hey [PERSON_NAME]! This is [PERSON_NAME] with The Gates! I'm just following up …"
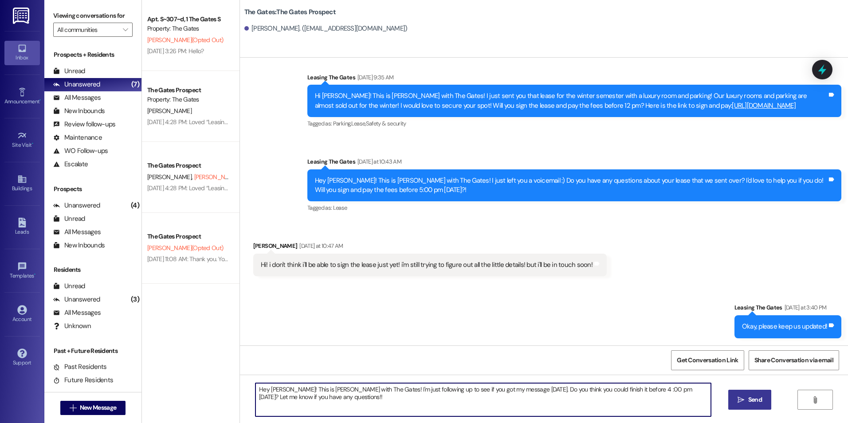
drag, startPoint x: 284, startPoint y: 389, endPoint x: 283, endPoint y: 395, distance: 5.8
click at [284, 390] on textarea "Hey [PERSON_NAME]! This is [PERSON_NAME] with The Gates! I'm just following up …" at bounding box center [482, 399] width 455 height 33
click at [339, 401] on textarea "Hey [PERSON_NAME]! This is [PERSON_NAME] with The Gates! I'm just following up …" at bounding box center [482, 399] width 455 height 33
click at [318, 399] on textarea "Hey [PERSON_NAME]! This is [PERSON_NAME] with The Gates! I'm just following up …" at bounding box center [482, 399] width 455 height 33
type textarea "Hey [PERSON_NAME]! This is [PERSON_NAME] with The Gates! I'm just following up …"
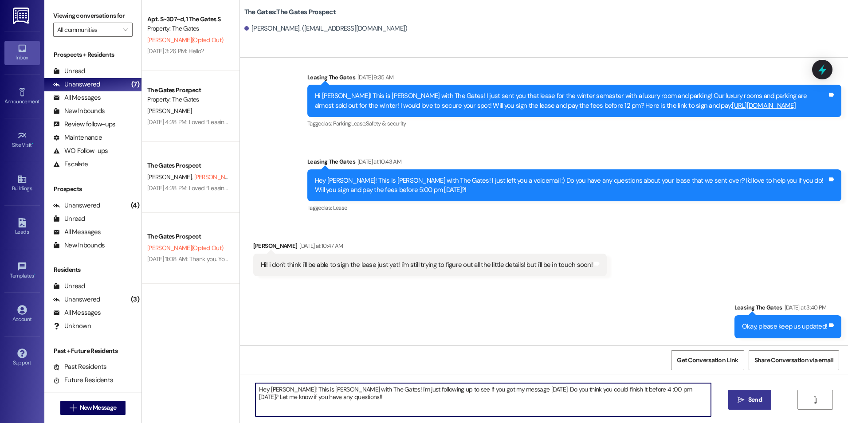
drag, startPoint x: 347, startPoint y: 400, endPoint x: 232, endPoint y: 372, distance: 118.3
click at [239, 372] on div "The Gates: The Gates Prospect [PERSON_NAME]. ([EMAIL_ADDRESS][DOMAIN_NAME]) Sen…" at bounding box center [543, 211] width 608 height 423
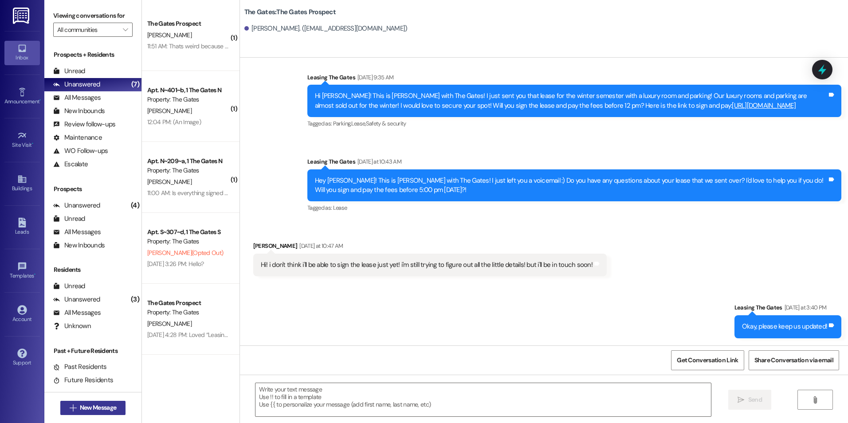
click at [100, 406] on span "New Message" at bounding box center [98, 407] width 36 height 9
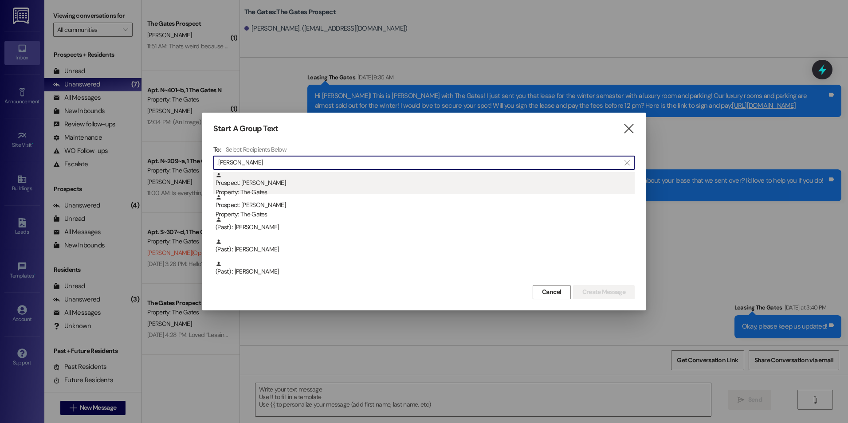
type input ".[PERSON_NAME]"
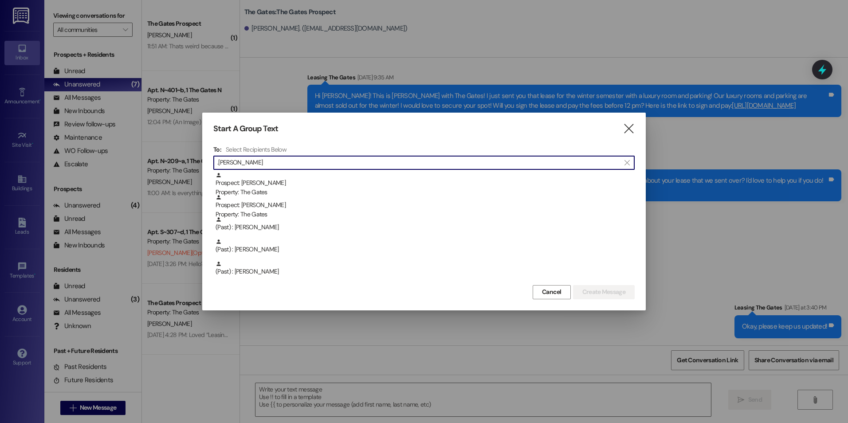
click at [293, 178] on div "Prospect: [PERSON_NAME] Property: The Gates" at bounding box center [424, 184] width 419 height 25
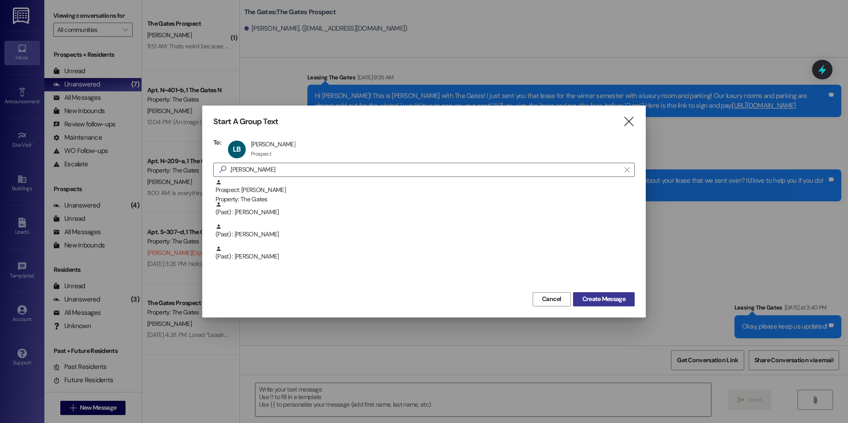
click at [586, 297] on span "Create Message" at bounding box center [603, 298] width 43 height 9
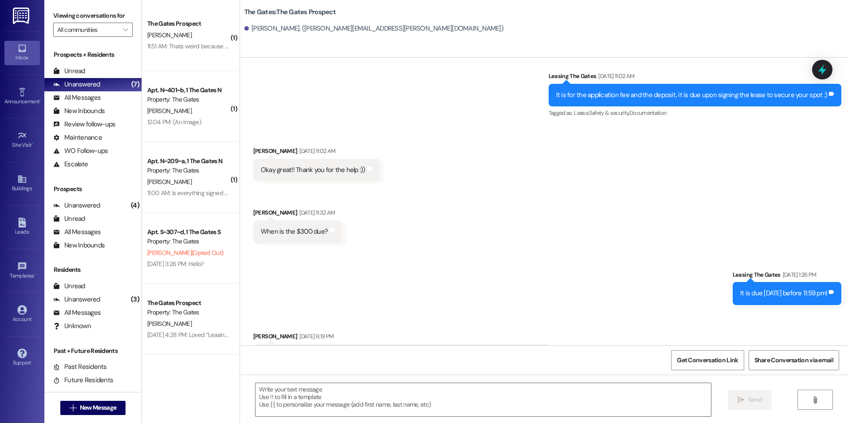
scroll to position [4557, 0]
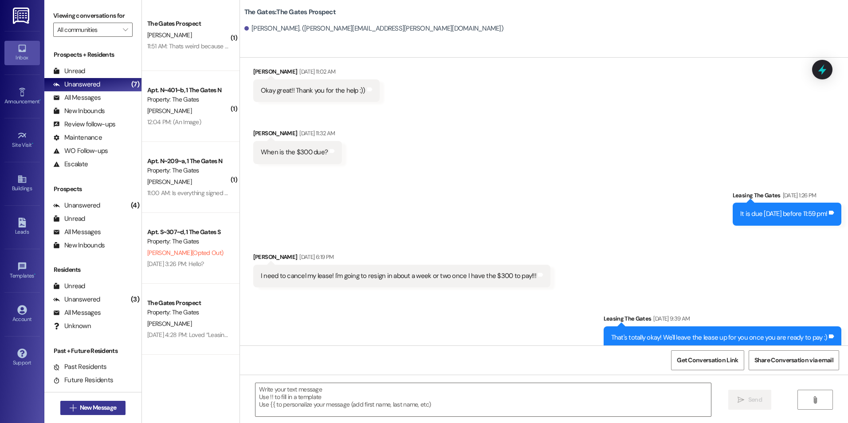
click at [103, 409] on span "New Message" at bounding box center [98, 407] width 36 height 9
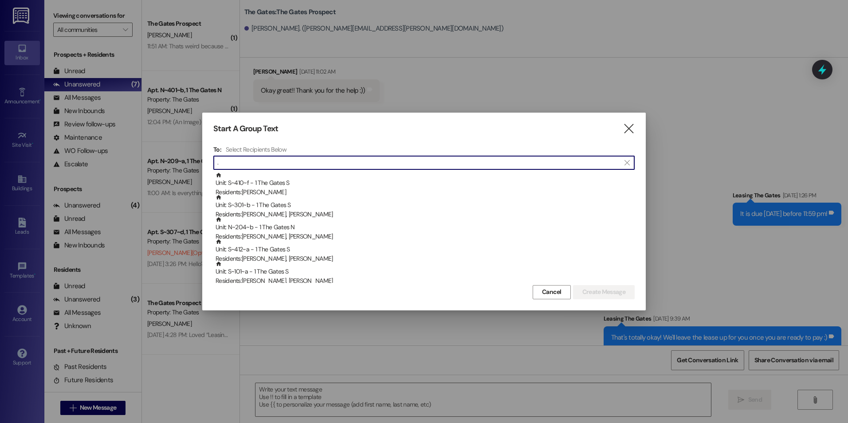
type input "."
type input "l"
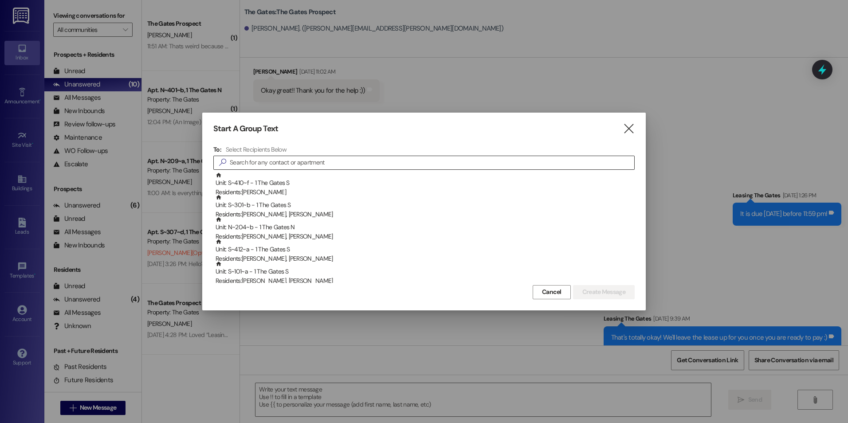
click at [520, 167] on input at bounding box center [432, 163] width 404 height 12
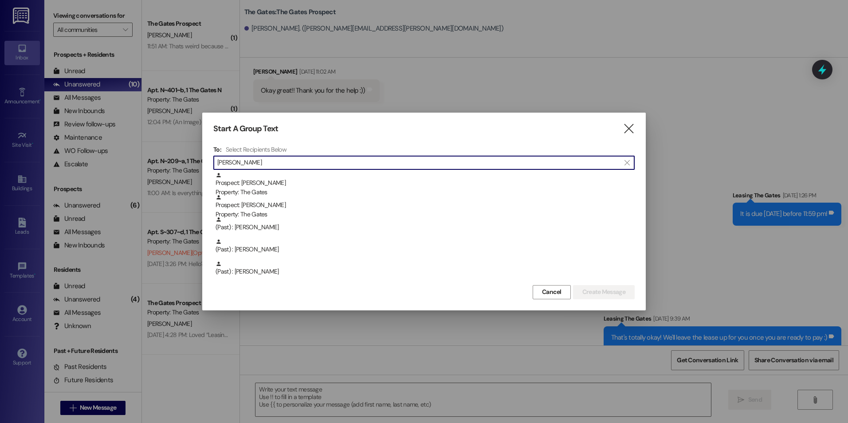
type input "[PERSON_NAME]"
click at [630, 132] on icon "" at bounding box center [629, 128] width 12 height 9
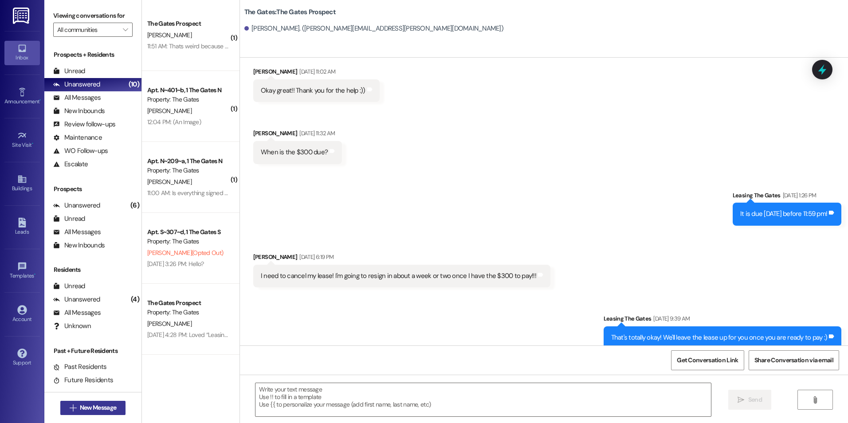
click at [113, 407] on span "New Message" at bounding box center [98, 407] width 36 height 9
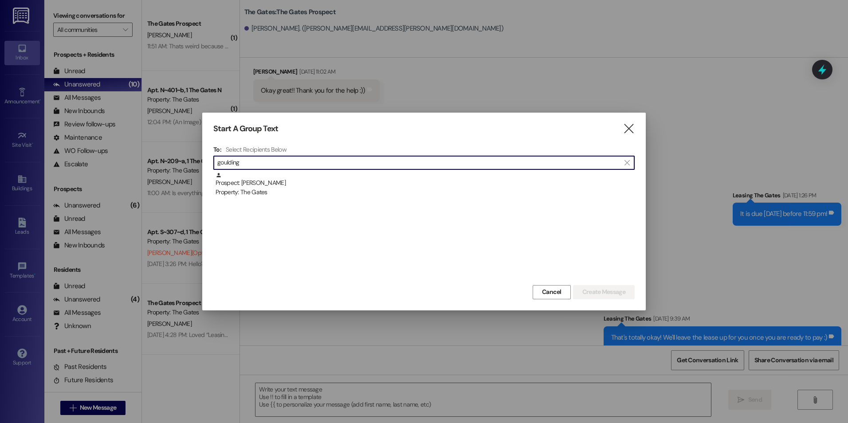
type input "goulding"
click at [283, 199] on div "Prospect: [PERSON_NAME] Property: The Gates" at bounding box center [423, 227] width 421 height 111
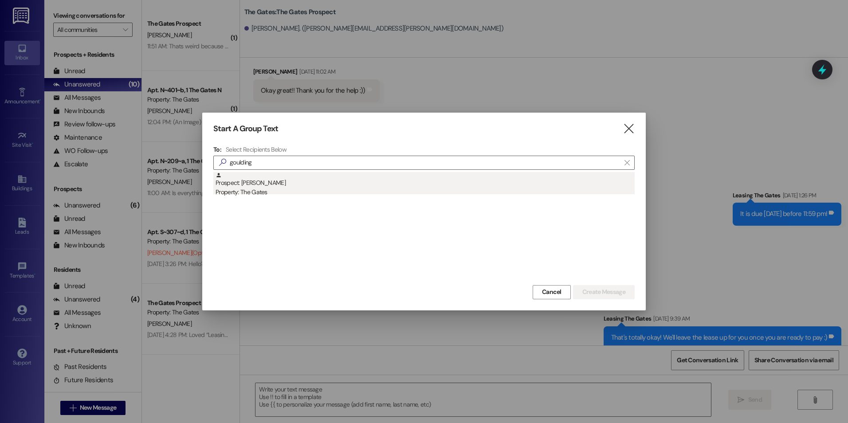
click at [291, 188] on div "Property: The Gates" at bounding box center [424, 192] width 419 height 9
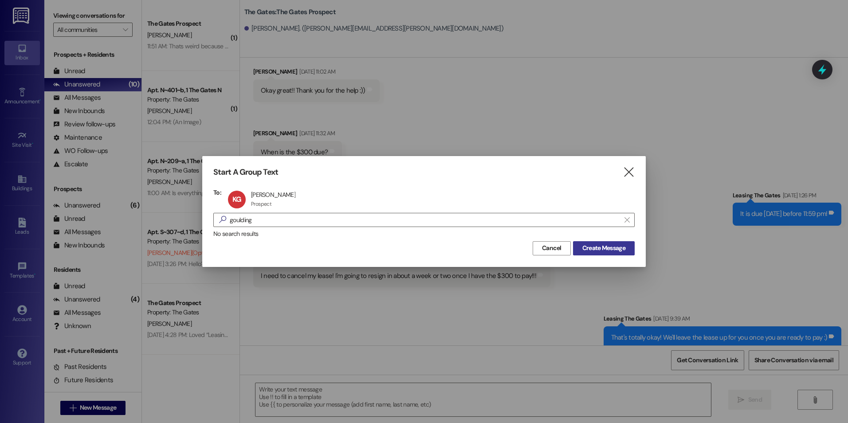
click at [591, 248] on span "Create Message" at bounding box center [603, 247] width 43 height 9
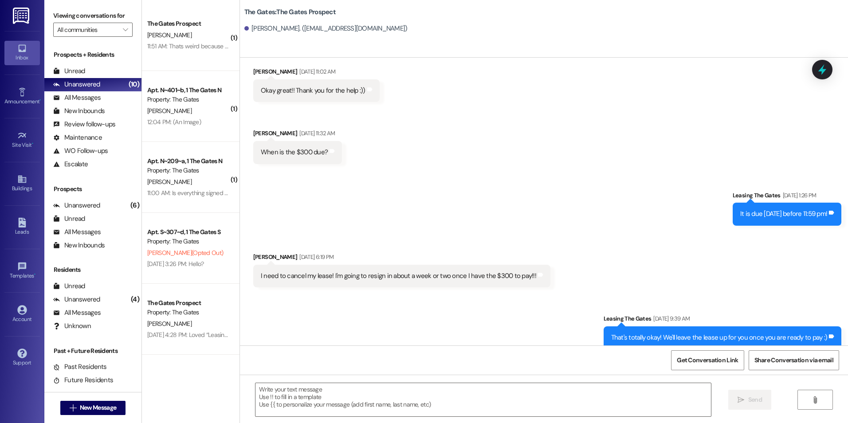
scroll to position [0, 0]
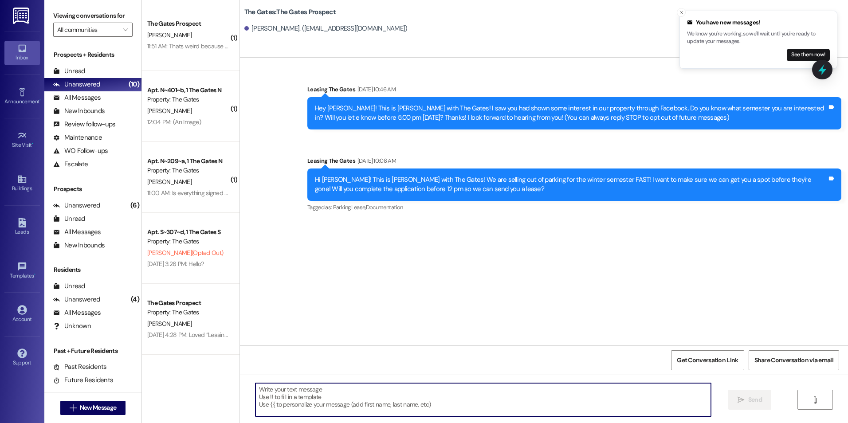
paste textarea "Hey [PERSON_NAME]! This is [PERSON_NAME] with The Gates! I'm just following up …"
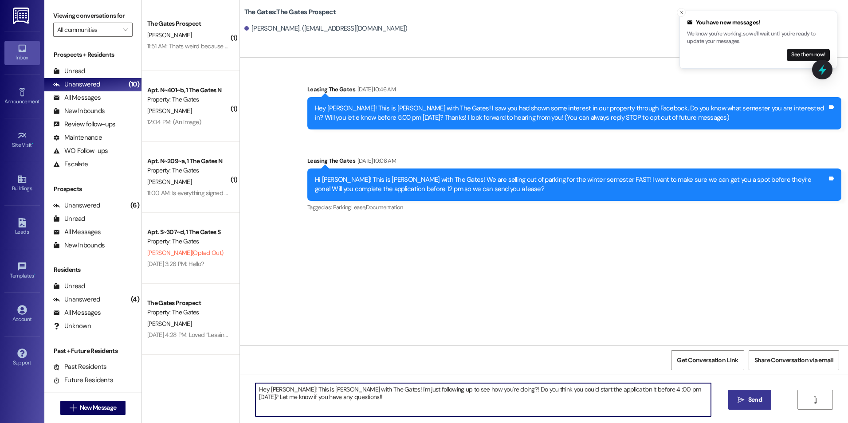
click at [276, 392] on textarea "Hey [PERSON_NAME]! This is [PERSON_NAME] with The Gates! I'm just following up …" at bounding box center [482, 399] width 455 height 33
click at [368, 408] on textarea "Hey [PERSON_NAME]! This is [PERSON_NAME] with The Gates! I'm just following up …" at bounding box center [482, 399] width 455 height 33
type textarea "Hey [PERSON_NAME]! This is [PERSON_NAME] with The Gates! I'm just following up …"
click at [738, 397] on icon "" at bounding box center [740, 399] width 7 height 7
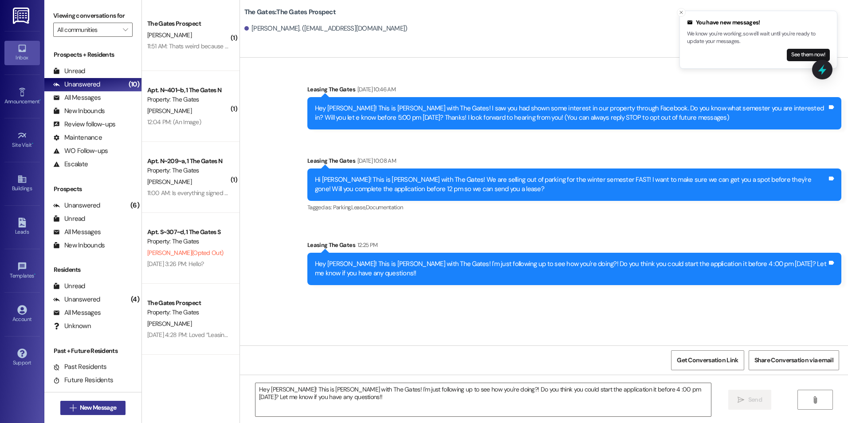
click at [78, 403] on span "New Message" at bounding box center [98, 407] width 40 height 9
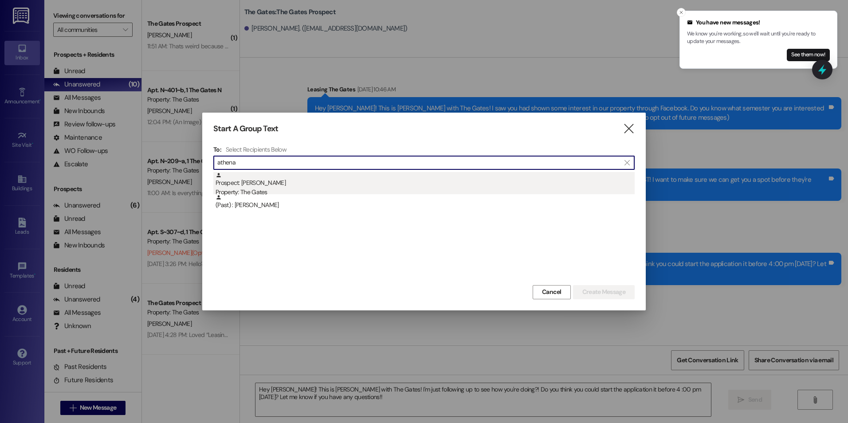
type input "athena"
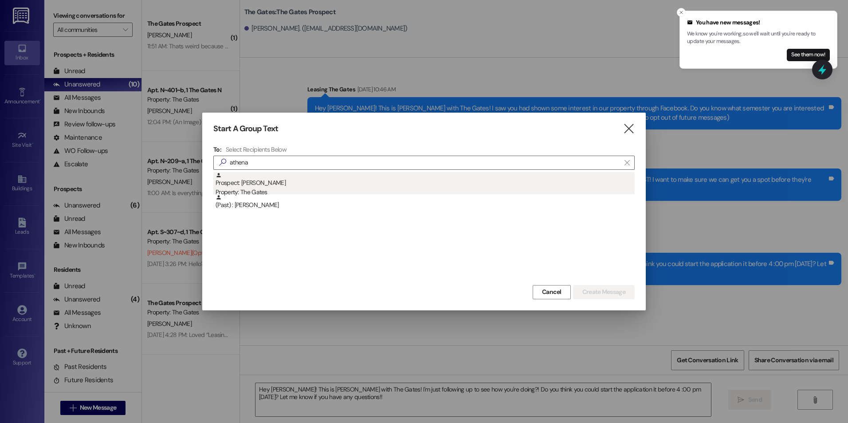
click at [343, 180] on div "Prospect: [PERSON_NAME] Property: The Gates" at bounding box center [424, 184] width 419 height 25
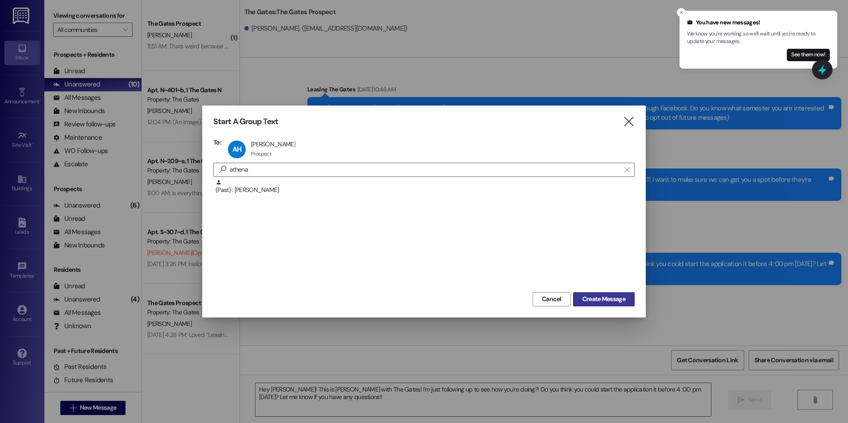
click at [597, 299] on span "Create Message" at bounding box center [603, 298] width 43 height 9
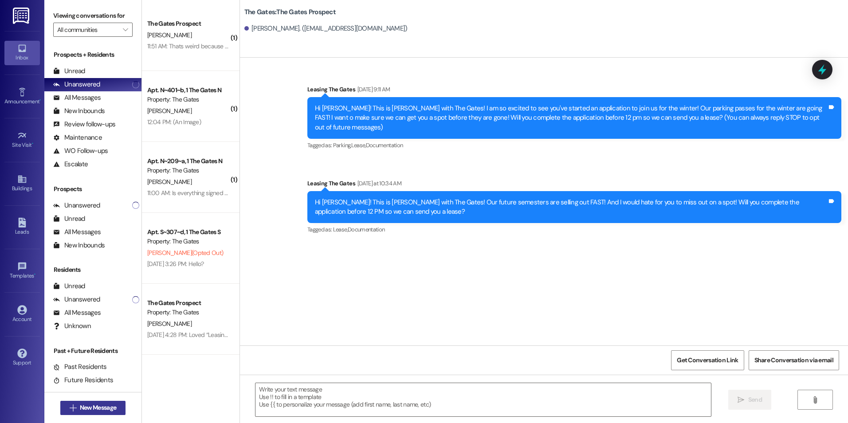
click at [70, 407] on icon "" at bounding box center [73, 407] width 7 height 7
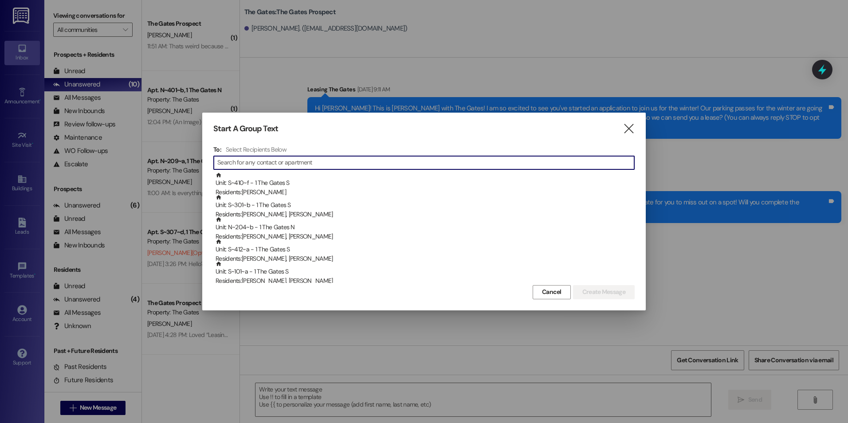
click at [356, 167] on input at bounding box center [425, 163] width 417 height 12
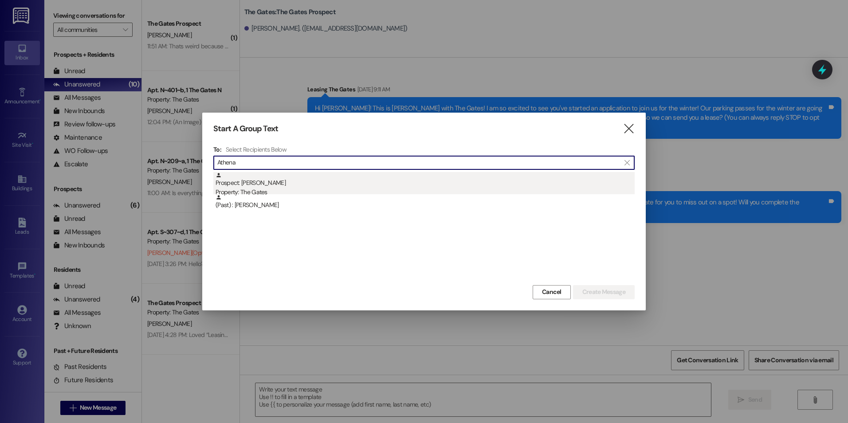
type input "Athena"
click at [358, 188] on div "Property: The Gates" at bounding box center [424, 192] width 419 height 9
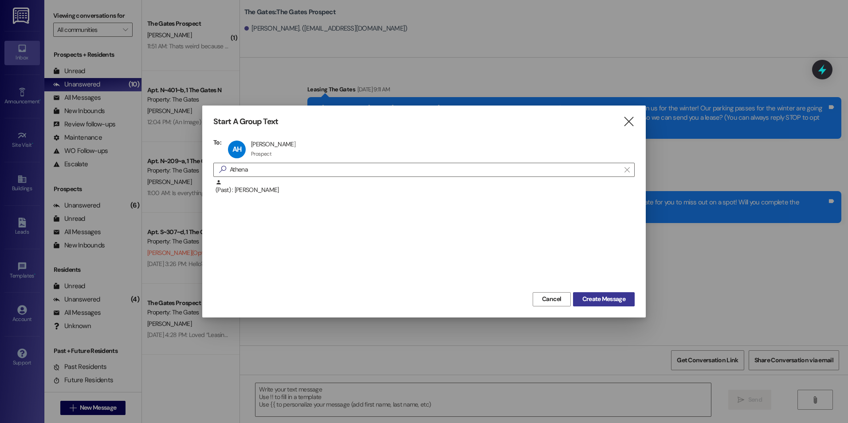
click at [607, 304] on span "Create Message" at bounding box center [603, 298] width 43 height 9
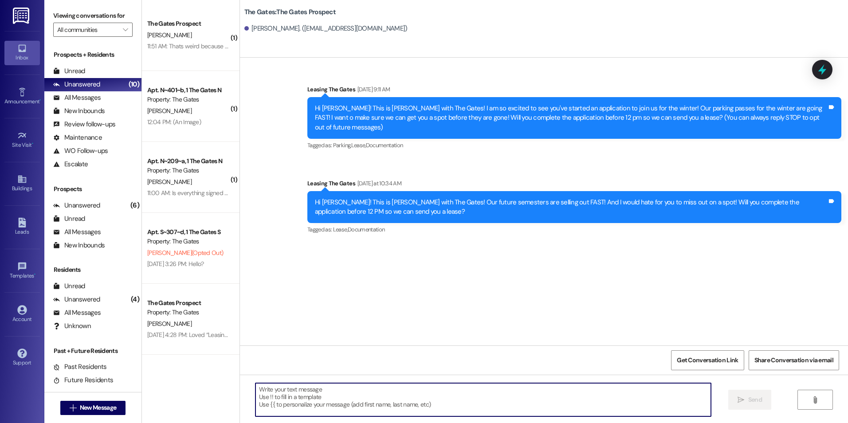
click at [265, 399] on textarea at bounding box center [482, 399] width 455 height 33
paste textarea "Hey [PERSON_NAME]! This is [PERSON_NAME] with The Gates! I'm just following up …"
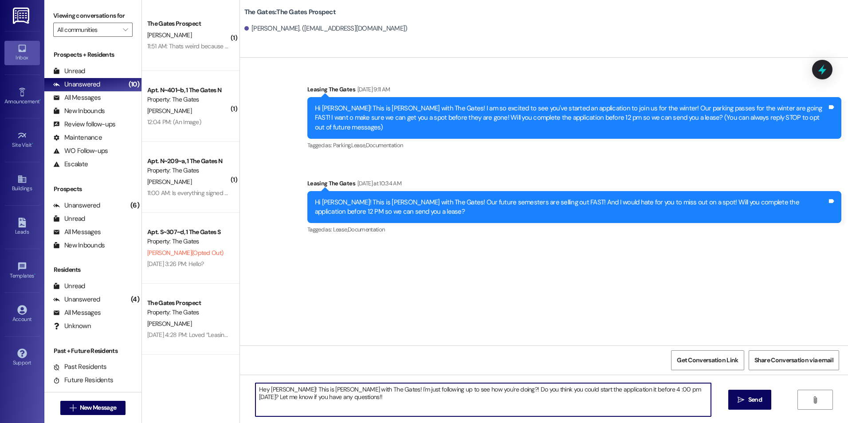
click at [275, 392] on textarea "Hey [PERSON_NAME]! This is [PERSON_NAME] with The Gates! I'm just following up …" at bounding box center [482, 399] width 455 height 33
click at [410, 396] on textarea "Hey [PERSON_NAME]! This is [PERSON_NAME] with The Gates! I'm just following up …" at bounding box center [482, 399] width 455 height 33
click at [526, 400] on textarea "Hey [PERSON_NAME]! This is [PERSON_NAME] with The Gates! I'm just following up …" at bounding box center [482, 399] width 455 height 33
click at [557, 395] on textarea "Hey [PERSON_NAME]! This is [PERSON_NAME] with The Gates! I'm just following up …" at bounding box center [482, 399] width 455 height 33
click at [611, 390] on textarea "Hey [PERSON_NAME]! This is [PERSON_NAME] with The Gates! I'm just following up …" at bounding box center [482, 399] width 455 height 33
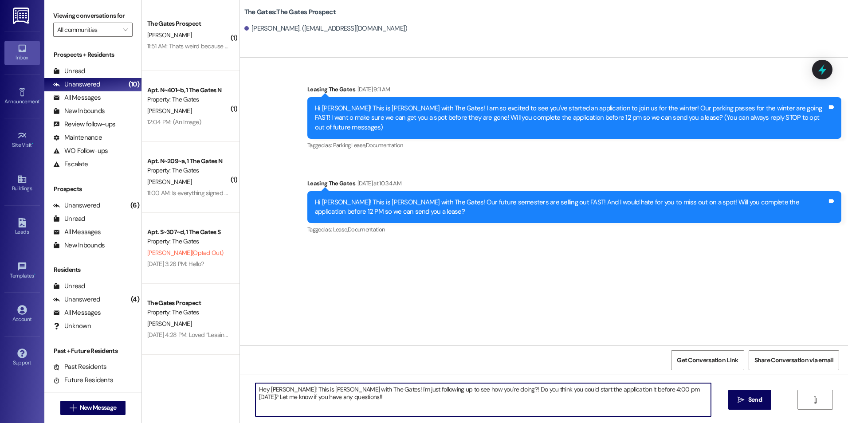
click at [615, 406] on textarea "Hey [PERSON_NAME]! This is [PERSON_NAME] with The Gates! I'm just following up …" at bounding box center [482, 399] width 455 height 33
click at [662, 402] on textarea "Hey [PERSON_NAME]! This is [PERSON_NAME] with The Gates! I'm just following up …" at bounding box center [482, 399] width 455 height 33
click at [390, 392] on textarea "Hey [PERSON_NAME]! This is [PERSON_NAME] with The Gates! I'm just following up …" at bounding box center [482, 399] width 455 height 33
click at [319, 394] on textarea "Hey [PERSON_NAME]! This is [PERSON_NAME] with The Gates! I'm just following up …" at bounding box center [482, 399] width 455 height 33
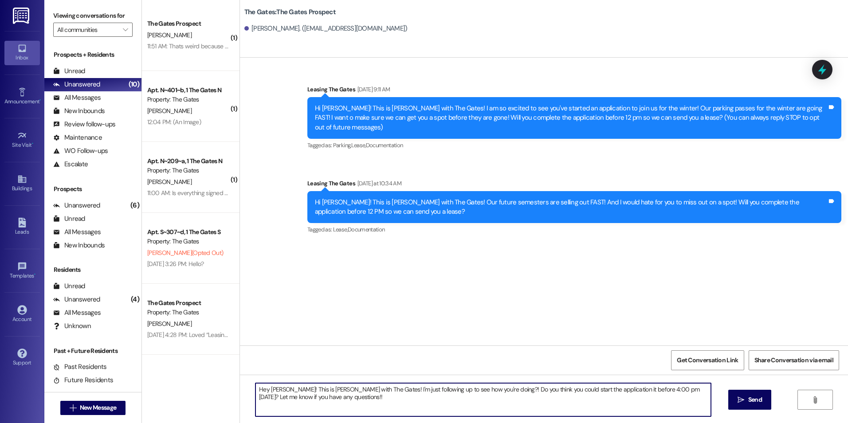
click at [431, 401] on textarea "Hey [PERSON_NAME]! This is [PERSON_NAME] with The Gates! I'm just following up …" at bounding box center [482, 399] width 455 height 33
click at [591, 403] on textarea "Hey [PERSON_NAME]! This is [PERSON_NAME] with The Gates! I'm just following up …" at bounding box center [482, 399] width 455 height 33
click at [542, 392] on textarea "Hey [PERSON_NAME]! This is [PERSON_NAME] with The Gates! I'm just following up …" at bounding box center [482, 399] width 455 height 33
drag, startPoint x: 651, startPoint y: 388, endPoint x: 652, endPoint y: 401, distance: 13.8
click at [651, 389] on textarea "Hey [PERSON_NAME]! This is [PERSON_NAME] with The Gates! I'm just following up …" at bounding box center [482, 399] width 455 height 33
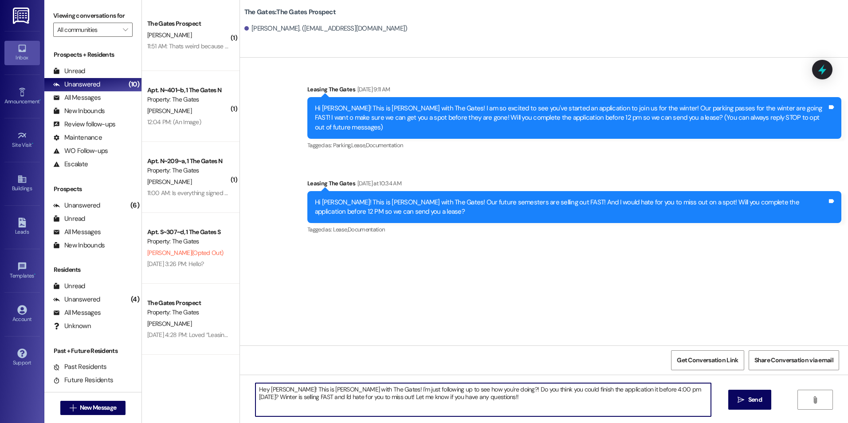
drag, startPoint x: 476, startPoint y: 394, endPoint x: 502, endPoint y: 392, distance: 25.8
click at [476, 394] on textarea "Hey [PERSON_NAME]! This is [PERSON_NAME] with The Gates! I'm just following up …" at bounding box center [482, 399] width 455 height 33
type textarea "Hey [PERSON_NAME]! This is [PERSON_NAME] with The Gates! I'm just following up …"
click at [748, 400] on span "Send" at bounding box center [755, 399] width 14 height 9
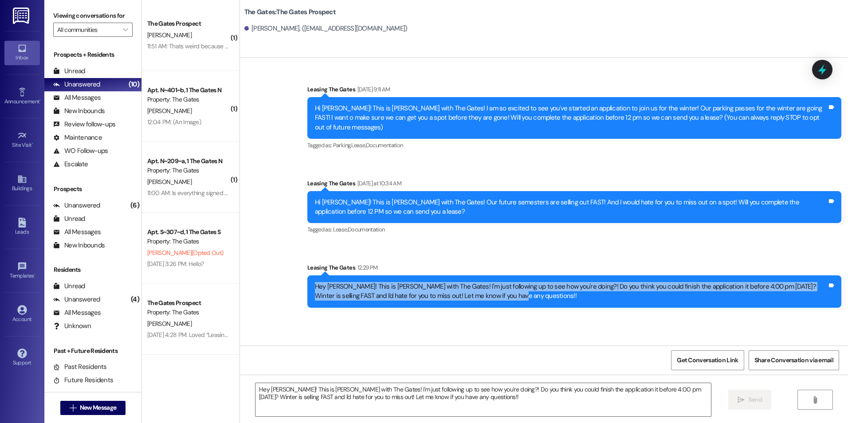
drag, startPoint x: 303, startPoint y: 277, endPoint x: 489, endPoint y: 297, distance: 186.9
click at [489, 297] on div "Hey [PERSON_NAME]! This is [PERSON_NAME] with The Gates! I'm just following up …" at bounding box center [574, 291] width 534 height 32
drag, startPoint x: 489, startPoint y: 297, endPoint x: 449, endPoint y: 287, distance: 40.7
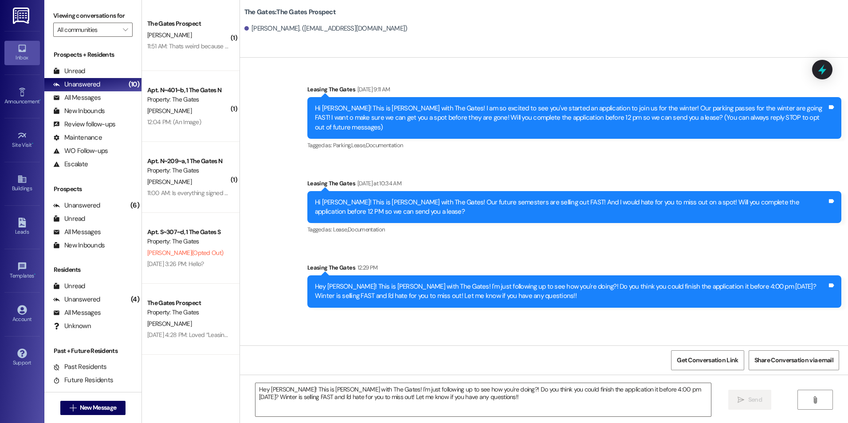
click at [611, 263] on div "Leasing The Gates 12:29 PM" at bounding box center [574, 269] width 534 height 12
drag, startPoint x: 571, startPoint y: 311, endPoint x: 572, endPoint y: 305, distance: 6.9
click at [571, 310] on div "Sent via SMS Leasing The Gates [DATE] 9:11 AM Hi [PERSON_NAME]! This is [PERSON…" at bounding box center [544, 202] width 608 height 288
click at [336, 256] on div "Sent via SMS Leasing The Gates 12:29 PM Hey [PERSON_NAME]! This is [PERSON_NAME…" at bounding box center [574, 285] width 547 height 58
click at [117, 404] on button " New Message" at bounding box center [93, 408] width 66 height 14
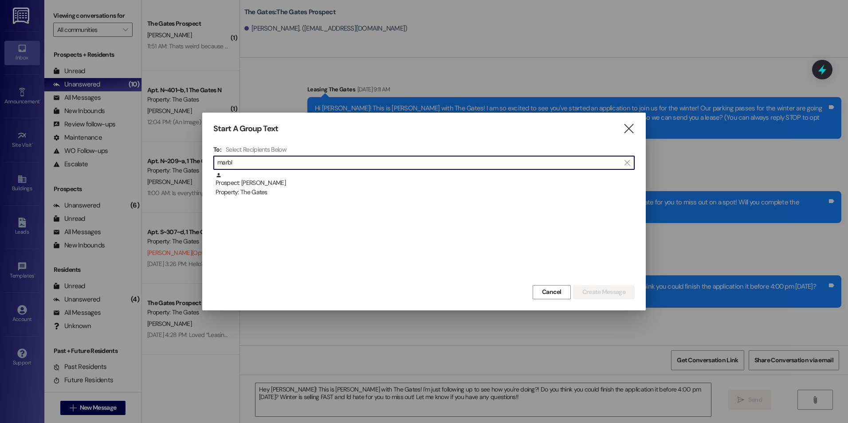
type input "marble"
drag, startPoint x: 372, startPoint y: 157, endPoint x: 195, endPoint y: 141, distance: 177.7
click at [195, 141] on div "Start A Group Text  To: Select Recipients Below  marble  Prospect: [PERSON_N…" at bounding box center [424, 211] width 848 height 423
type input "j"
type input "Marbl"
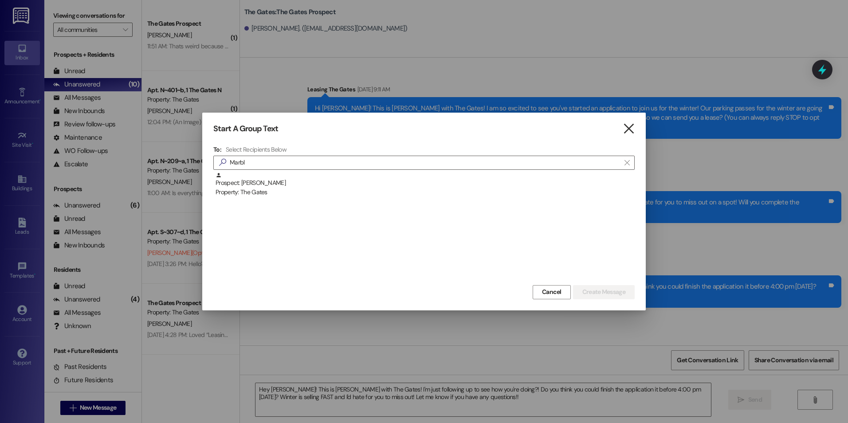
click at [634, 129] on icon "" at bounding box center [629, 128] width 12 height 9
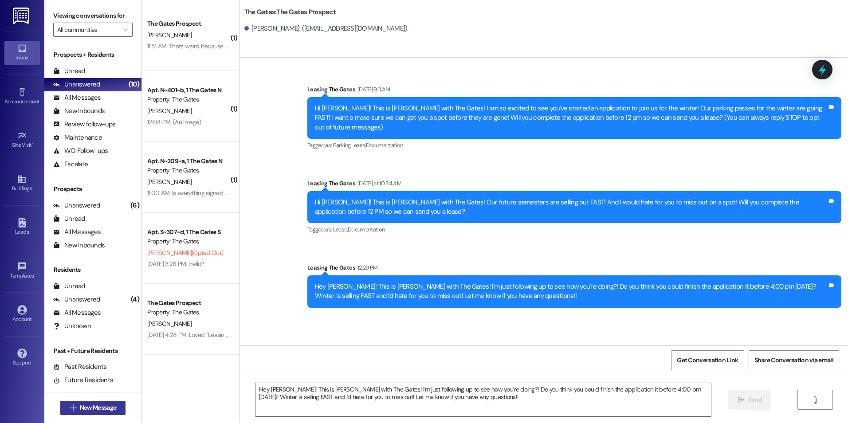
click at [117, 405] on button " New Message" at bounding box center [93, 408] width 66 height 14
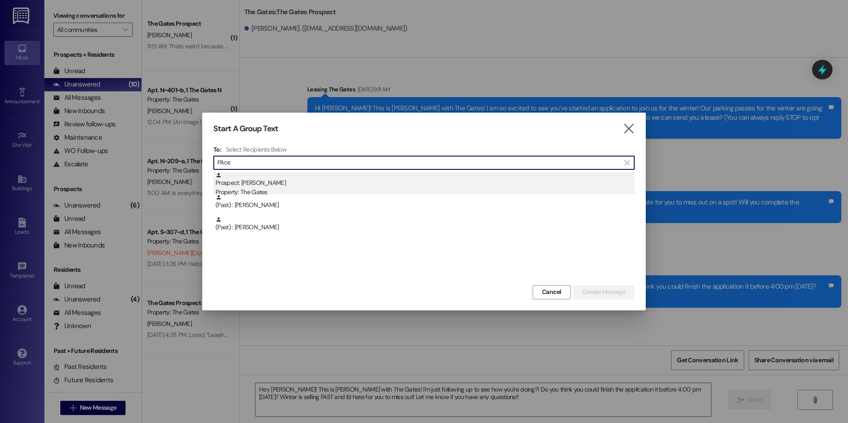
type input "PAce"
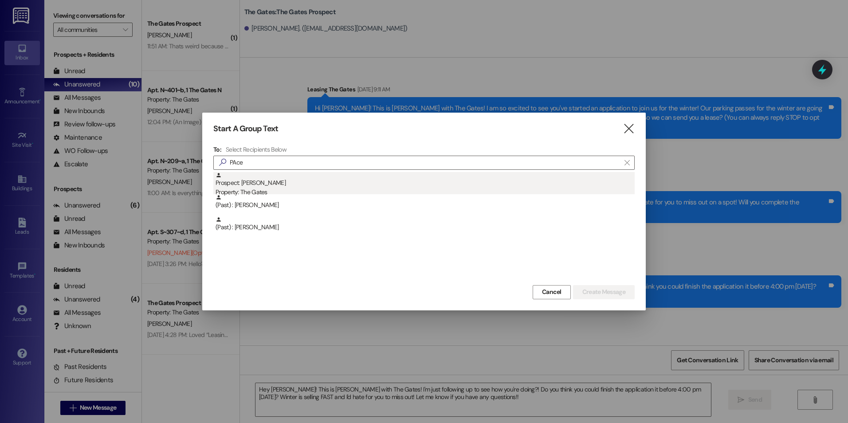
click at [329, 179] on div "Prospect: [PERSON_NAME] Property: The Gates" at bounding box center [424, 184] width 419 height 25
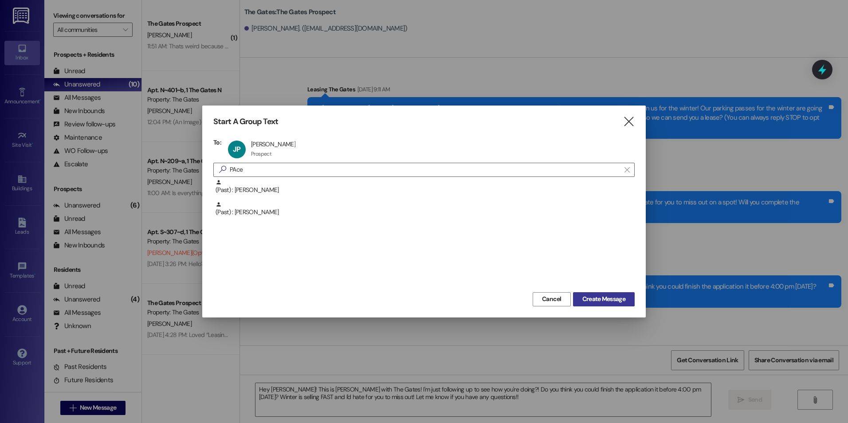
click at [619, 303] on span "Create Message" at bounding box center [603, 298] width 43 height 9
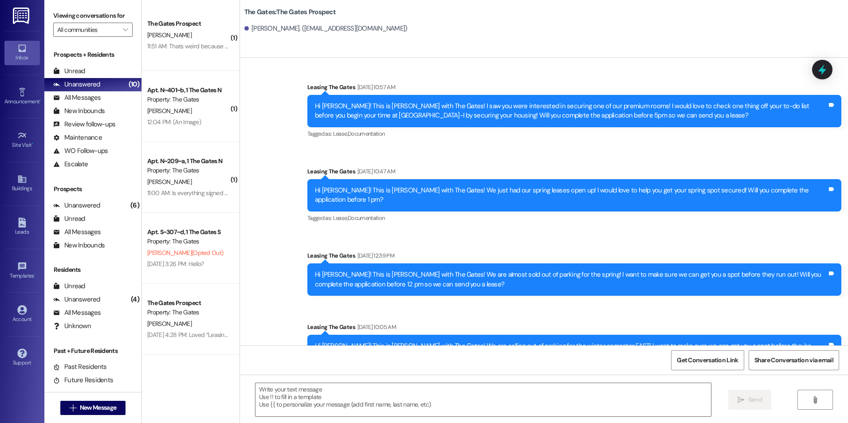
scroll to position [672, 0]
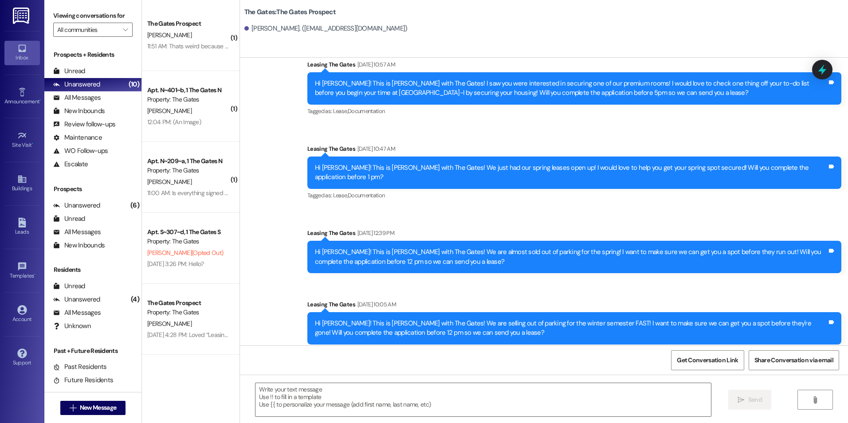
click at [251, 400] on div at bounding box center [479, 400] width 456 height 34
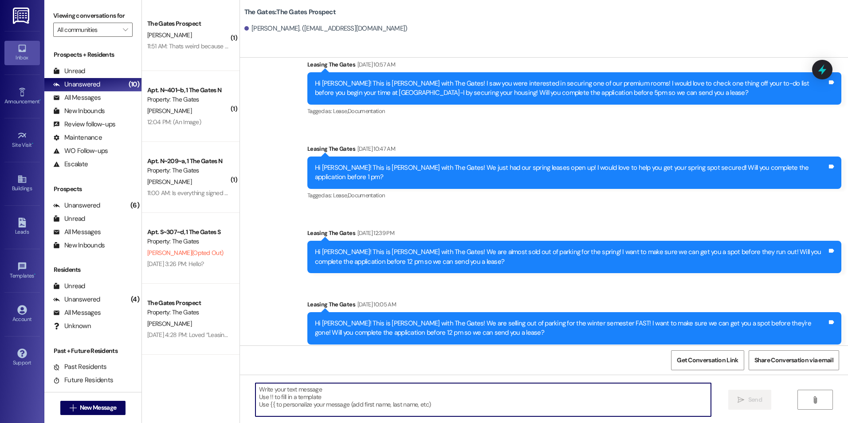
drag, startPoint x: 247, startPoint y: 400, endPoint x: 444, endPoint y: 388, distance: 198.1
click at [444, 388] on textarea at bounding box center [482, 399] width 455 height 33
click at [399, 399] on textarea at bounding box center [482, 399] width 455 height 33
paste textarea "Hey [PERSON_NAME]! This is [PERSON_NAME] with The Gates! I'm just following up …"
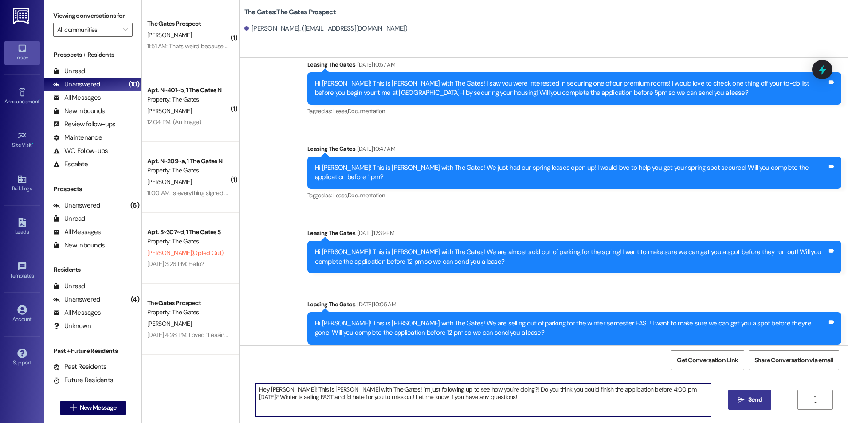
click at [282, 390] on textarea "Hey [PERSON_NAME]! This is [PERSON_NAME] with The Gates! I'm just following up …" at bounding box center [482, 399] width 455 height 33
click at [465, 400] on textarea "Hey [PERSON_NAME]! This is [PERSON_NAME] with The Gates! I'm just following up …" at bounding box center [482, 399] width 455 height 33
click at [464, 403] on textarea "Hey [PERSON_NAME]! This is [PERSON_NAME] with The Gates! I'm just following up …" at bounding box center [482, 399] width 455 height 33
click at [582, 400] on textarea "Hey [PERSON_NAME]! This is [PERSON_NAME] with The Gates! I'm just following up …" at bounding box center [482, 399] width 455 height 33
click at [460, 396] on textarea "Hey [PERSON_NAME]! This is [PERSON_NAME] with The Gates! I'm just following up …" at bounding box center [482, 399] width 455 height 33
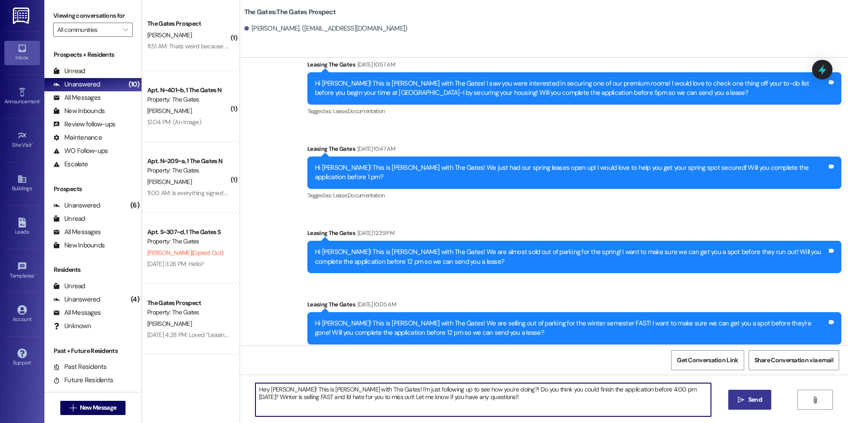
click at [492, 397] on textarea "Hey [PERSON_NAME]! This is [PERSON_NAME] with The Gates! I'm just following up …" at bounding box center [482, 399] width 455 height 33
type textarea "Hey [PERSON_NAME]! This is [PERSON_NAME] with The Gates! I'm just following up …"
click at [754, 404] on button " Send" at bounding box center [749, 400] width 43 height 20
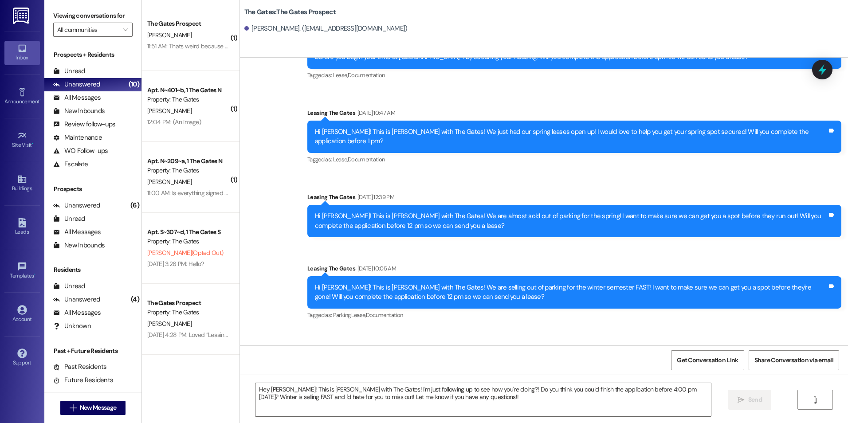
scroll to position [744, 0]
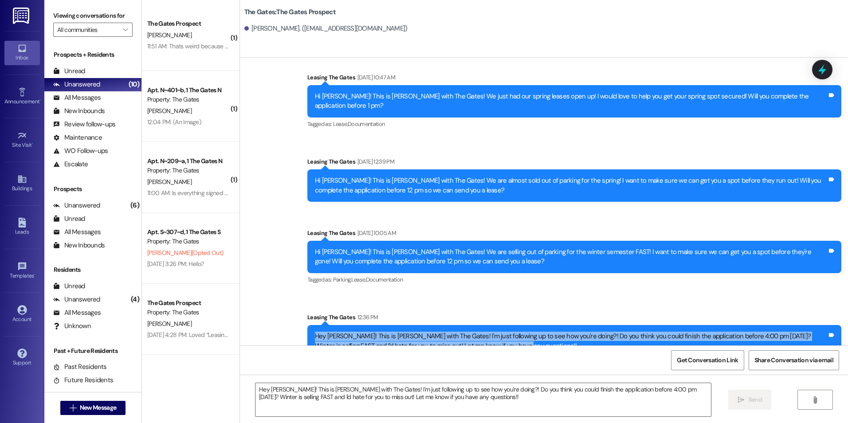
drag, startPoint x: 302, startPoint y: 314, endPoint x: 508, endPoint y: 344, distance: 207.4
click at [508, 344] on div "Sent via SMS Leasing The Gates 12:36 PM Hey [PERSON_NAME]! This is [PERSON_NAME…" at bounding box center [574, 335] width 547 height 58
drag, startPoint x: 508, startPoint y: 344, endPoint x: 448, endPoint y: 323, distance: 63.4
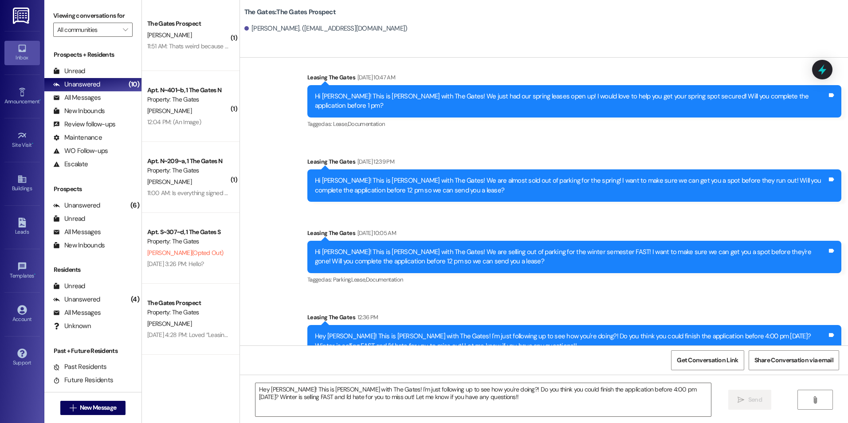
click at [683, 273] on div "Tagged as: Parking , Click to highlight conversations about Parking Lease , Cli…" at bounding box center [574, 279] width 534 height 13
click at [113, 400] on div " New Message" at bounding box center [93, 408] width 66 height 22
click at [108, 404] on span "New Message" at bounding box center [98, 407] width 36 height 9
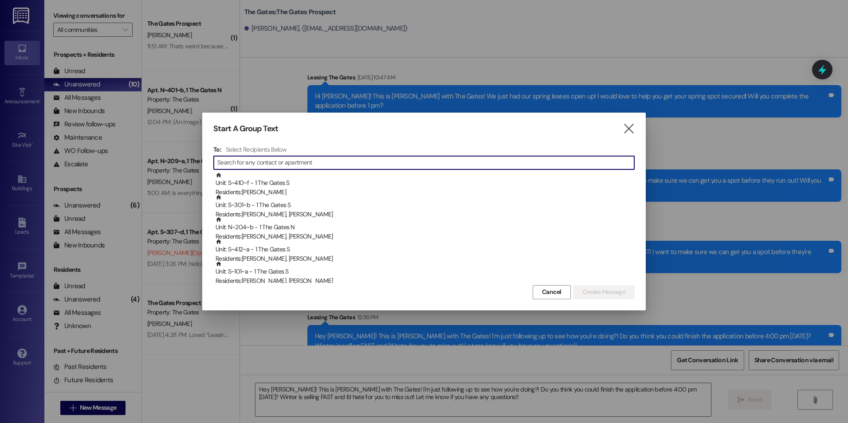
click at [452, 155] on div "To: Select Recipients Below  Unit: S~410~f - 1 The Gates S Residents: [PERSON_…" at bounding box center [423, 213] width 421 height 137
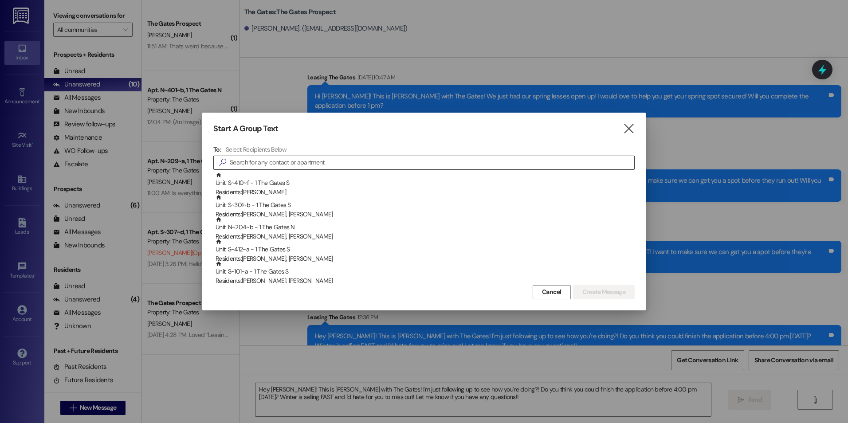
click at [446, 161] on input at bounding box center [432, 163] width 404 height 12
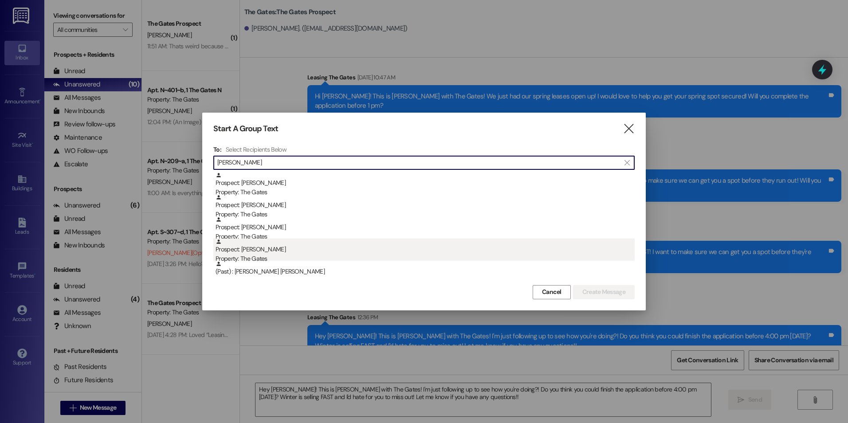
type input "[PERSON_NAME]"
click at [369, 255] on div "Property: The Gates" at bounding box center [424, 258] width 419 height 9
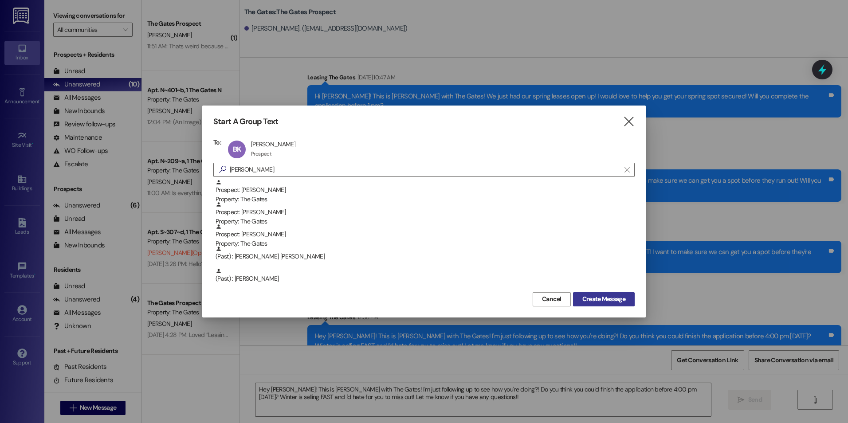
click at [589, 298] on span "Create Message" at bounding box center [603, 298] width 43 height 9
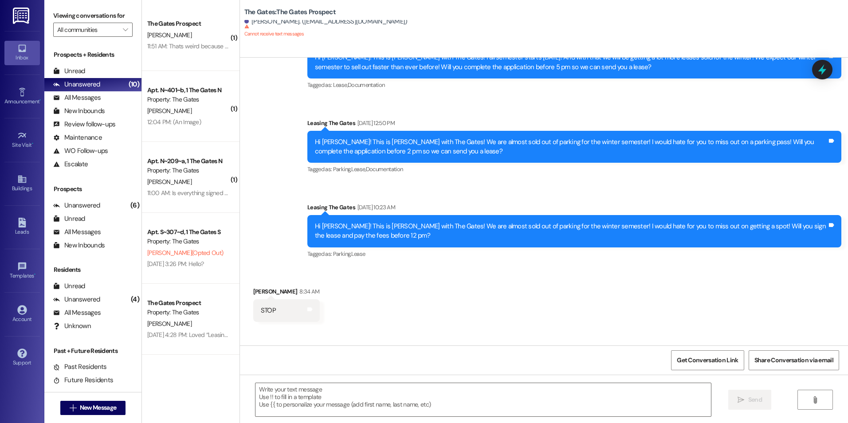
scroll to position [901, 0]
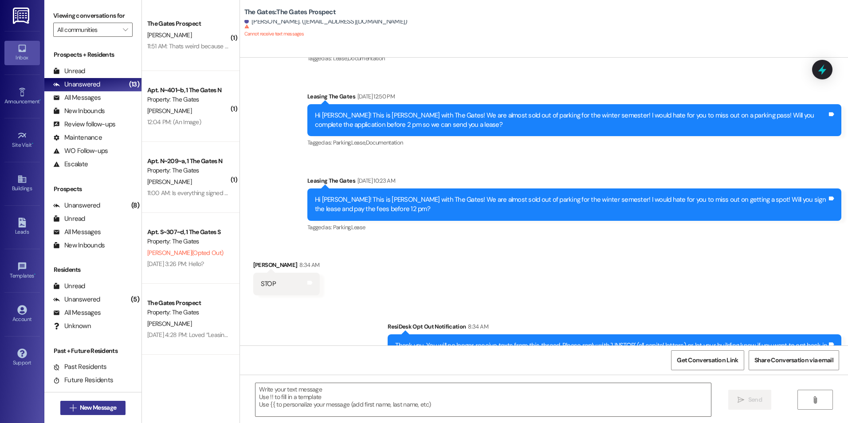
click at [101, 405] on span "New Message" at bounding box center [98, 407] width 36 height 9
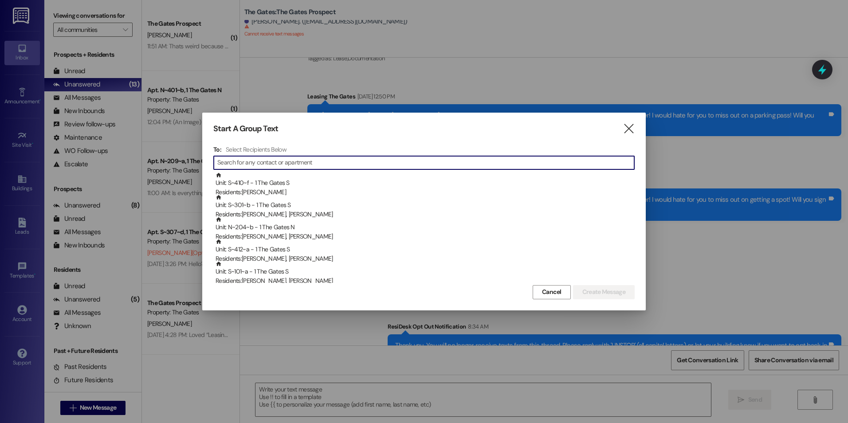
click at [319, 158] on input at bounding box center [425, 163] width 417 height 12
click at [316, 162] on input at bounding box center [425, 163] width 417 height 12
type input "Pe"
click at [627, 124] on icon "" at bounding box center [629, 128] width 12 height 9
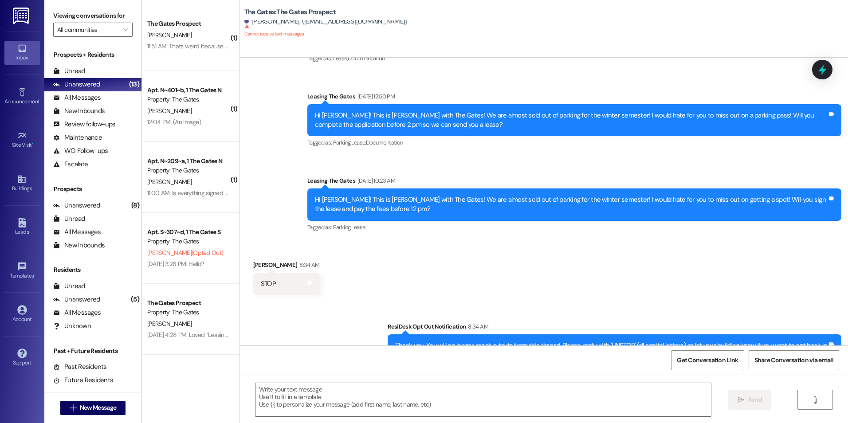
click at [110, 398] on div " New Message" at bounding box center [93, 408] width 66 height 22
click at [102, 405] on span "New Message" at bounding box center [98, 407] width 36 height 9
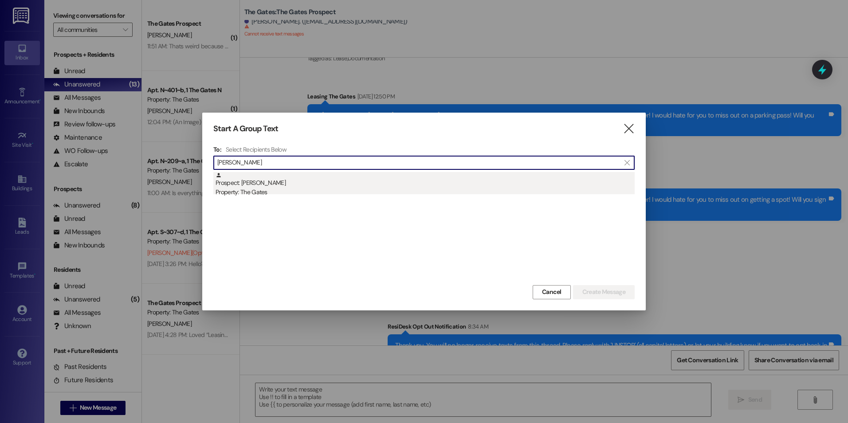
type input "[PERSON_NAME]"
click at [278, 186] on div "Prospect: [PERSON_NAME] Property: The Gates" at bounding box center [424, 184] width 419 height 25
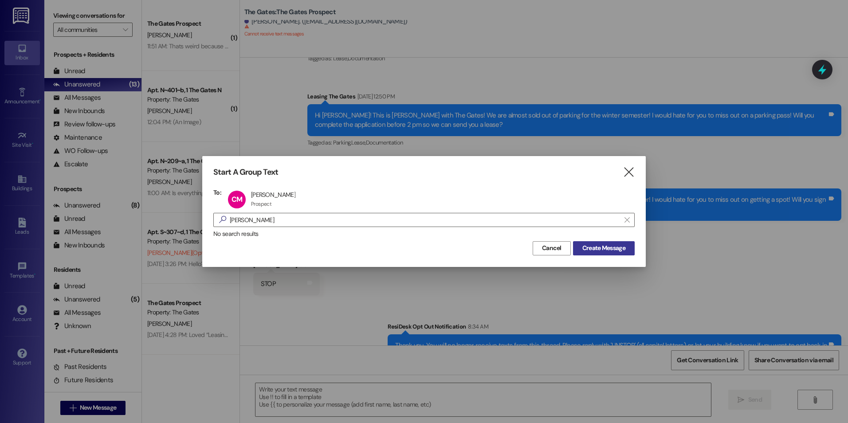
click at [615, 247] on span "Create Message" at bounding box center [603, 247] width 43 height 9
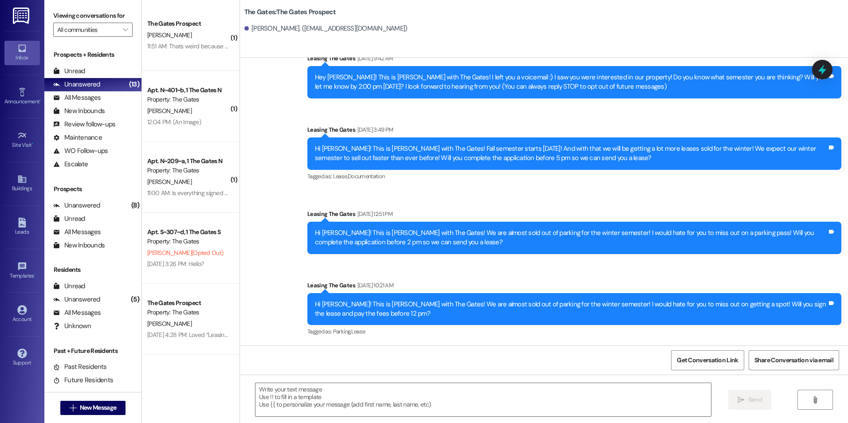
scroll to position [31, 0]
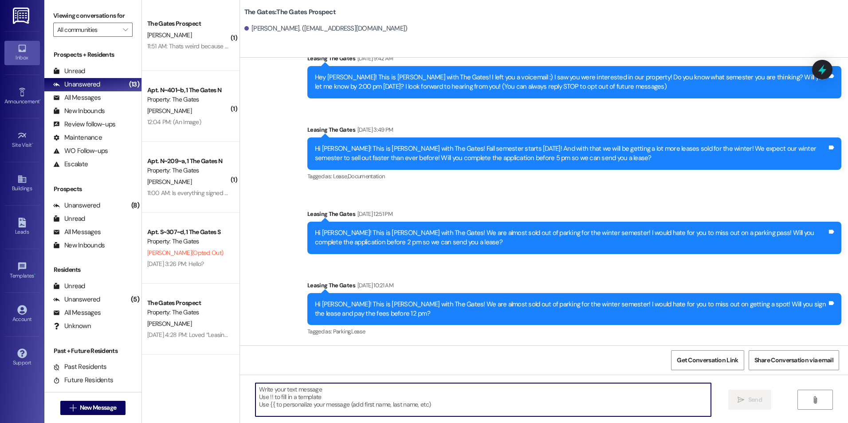
paste textarea "Hey [PERSON_NAME]! This is [PERSON_NAME] with The Gates! I'm just following up …"
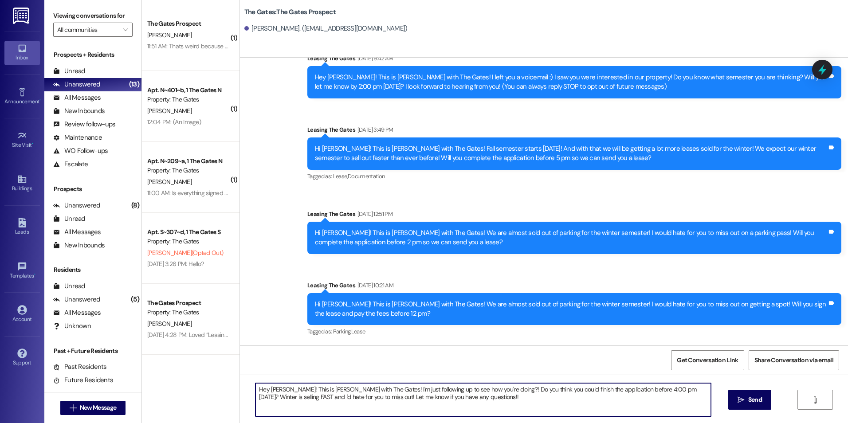
click at [286, 390] on textarea "Hey [PERSON_NAME]! This is [PERSON_NAME] with The Gates! I'm just following up …" at bounding box center [482, 399] width 455 height 33
click at [453, 397] on textarea "Hey [PERSON_NAME]! This is [PERSON_NAME] with The Gates! I'm just following up …" at bounding box center [482, 399] width 455 height 33
drag, startPoint x: 545, startPoint y: 391, endPoint x: 546, endPoint y: 396, distance: 5.4
click at [545, 391] on textarea "Hey [PERSON_NAME]! This is [PERSON_NAME] with The Gates! I'm just following up …" at bounding box center [482, 399] width 455 height 33
click at [564, 402] on textarea "Hey [PERSON_NAME]! This is [PERSON_NAME] with The Gates! I'm just following up …" at bounding box center [482, 399] width 455 height 33
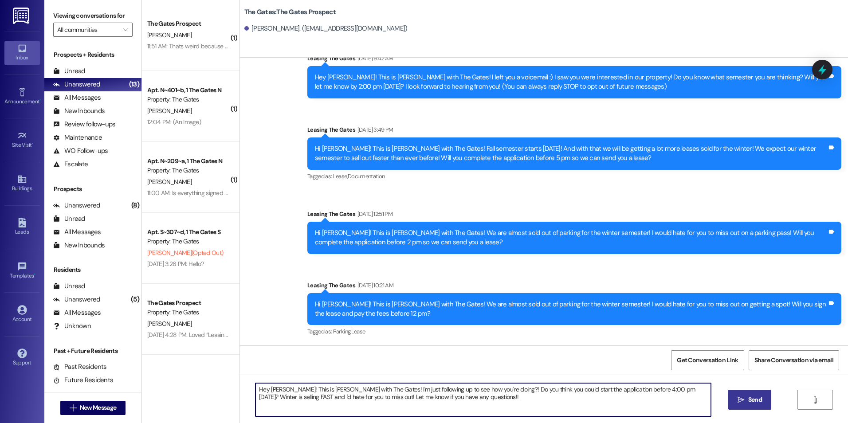
type textarea "Hey [PERSON_NAME]! This is [PERSON_NAME] with The Gates! I'm just following up …"
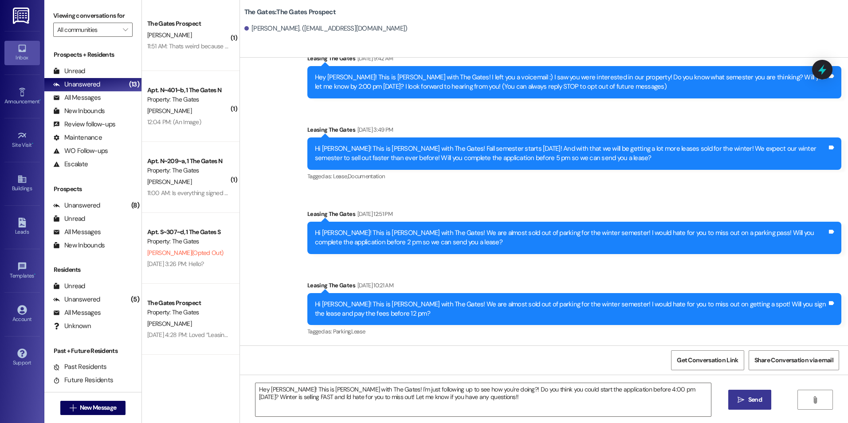
click at [764, 397] on button " Send" at bounding box center [749, 400] width 43 height 20
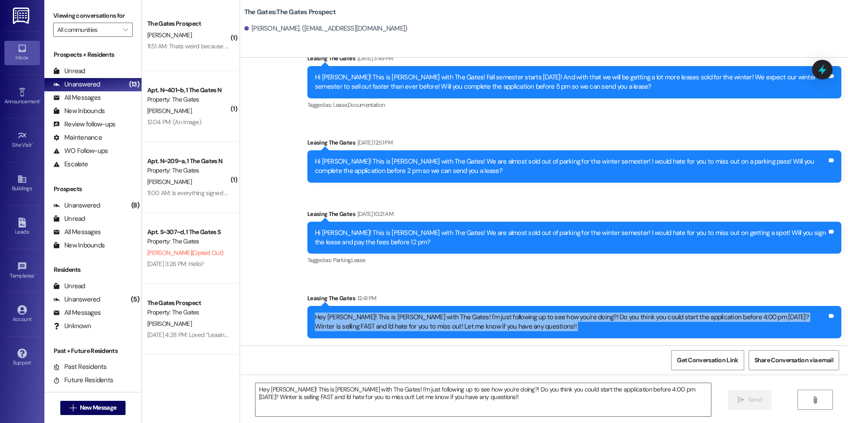
drag, startPoint x: 305, startPoint y: 317, endPoint x: 486, endPoint y: 346, distance: 183.7
click at [486, 346] on div "Sent via SMS Leasing The Gates [DATE] 9:42 AM Hey Concha! This is [PERSON_NAME]…" at bounding box center [544, 269] width 608 height 423
drag, startPoint x: 486, startPoint y: 346, endPoint x: 437, endPoint y: 333, distance: 51.0
click at [104, 406] on span "New Message" at bounding box center [98, 407] width 36 height 9
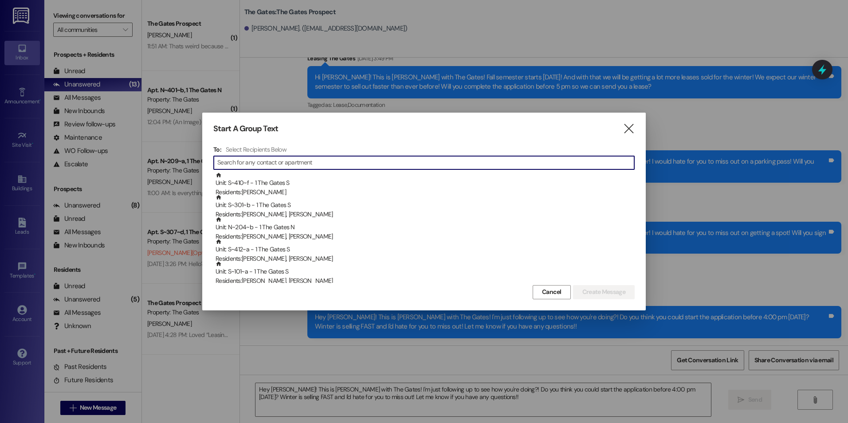
click at [517, 161] on input at bounding box center [425, 163] width 417 height 12
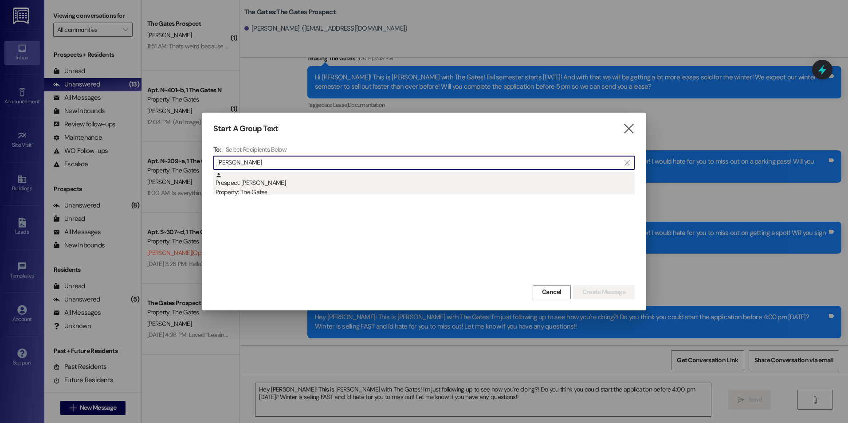
type input "[PERSON_NAME]"
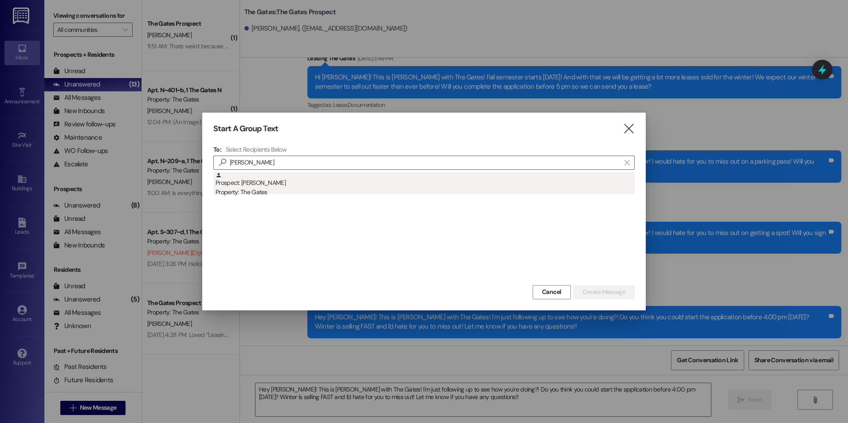
click at [320, 189] on div "Property: The Gates" at bounding box center [424, 192] width 419 height 9
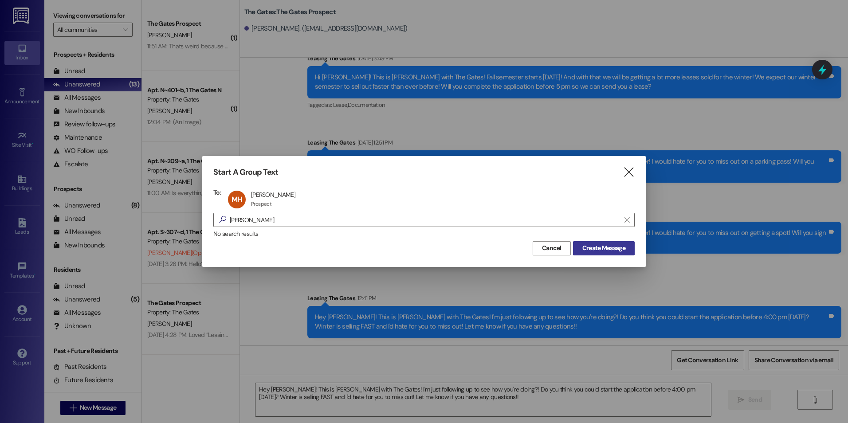
click at [615, 247] on span "Create Message" at bounding box center [603, 247] width 43 height 9
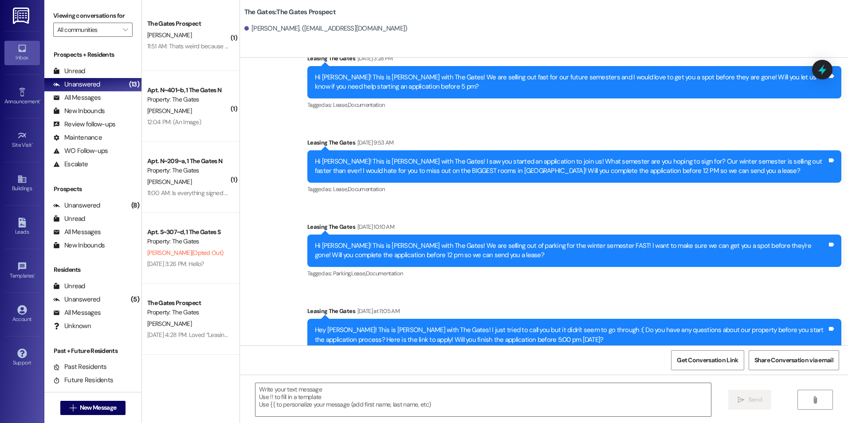
scroll to position [129, 0]
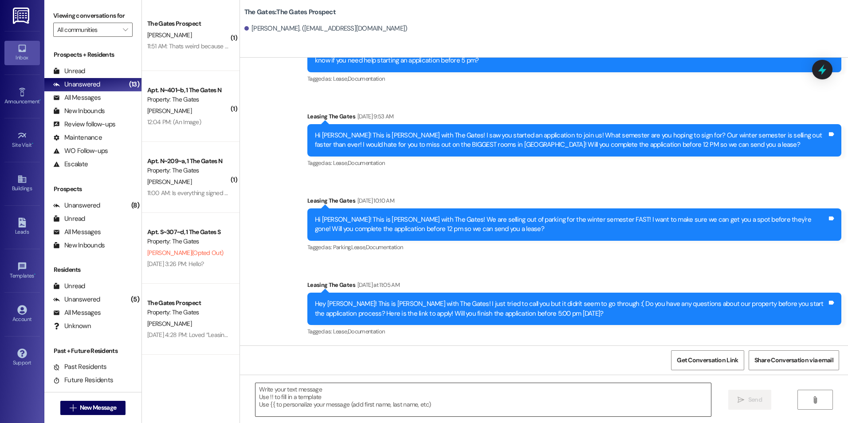
click at [281, 391] on textarea at bounding box center [482, 399] width 455 height 33
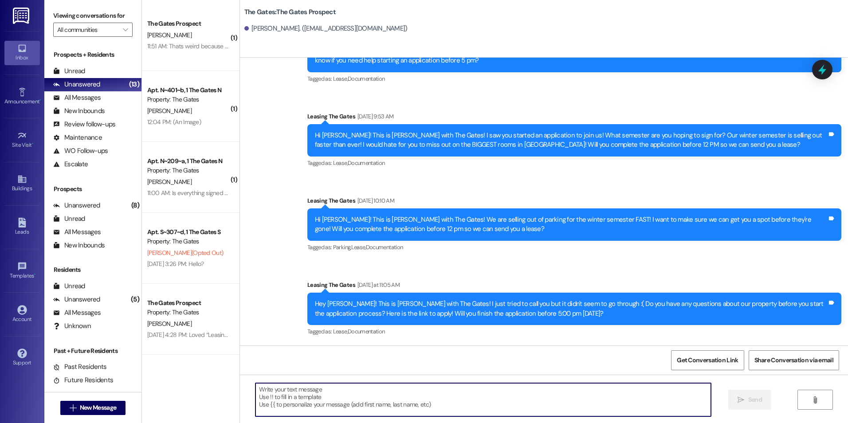
paste textarea "Hey [PERSON_NAME]! This is [PERSON_NAME] with The Gates! I'm just following up …"
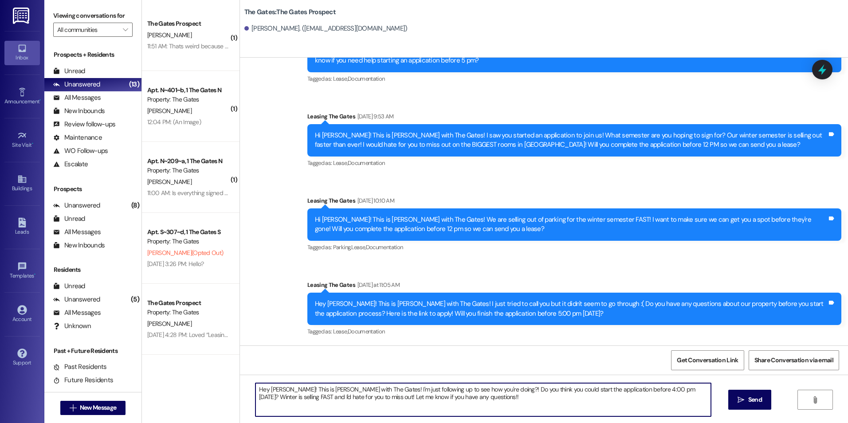
click at [281, 392] on textarea "Hey [PERSON_NAME]! This is [PERSON_NAME] with The Gates! I'm just following up …" at bounding box center [482, 399] width 455 height 33
click at [283, 394] on textarea "Hey [PERSON_NAME]! This is [PERSON_NAME] with The Gates! I'm just following up …" at bounding box center [482, 399] width 455 height 33
drag, startPoint x: 281, startPoint y: 388, endPoint x: 285, endPoint y: 392, distance: 5.3
click at [283, 391] on textarea "Hey [PERSON_NAME]! This is [PERSON_NAME] with The Gates! I'm just following up …" at bounding box center [482, 399] width 455 height 33
click at [285, 392] on textarea "Hey [PERSON_NAME]! This is [PERSON_NAME] with The Gates! I'm just following up …" at bounding box center [482, 399] width 455 height 33
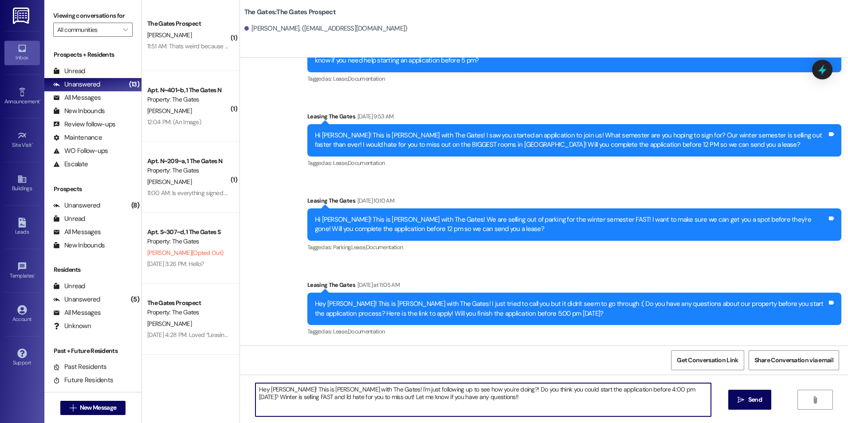
click at [283, 392] on textarea "Hey [PERSON_NAME]! This is [PERSON_NAME] with The Gates! I'm just following up …" at bounding box center [482, 399] width 455 height 33
type textarea "Hey [PERSON_NAME]! This is [PERSON_NAME] with The Gates! I'm just following up …"
click at [394, 353] on div "Get Conversation Link Share Conversation via email" at bounding box center [544, 359] width 608 height 29
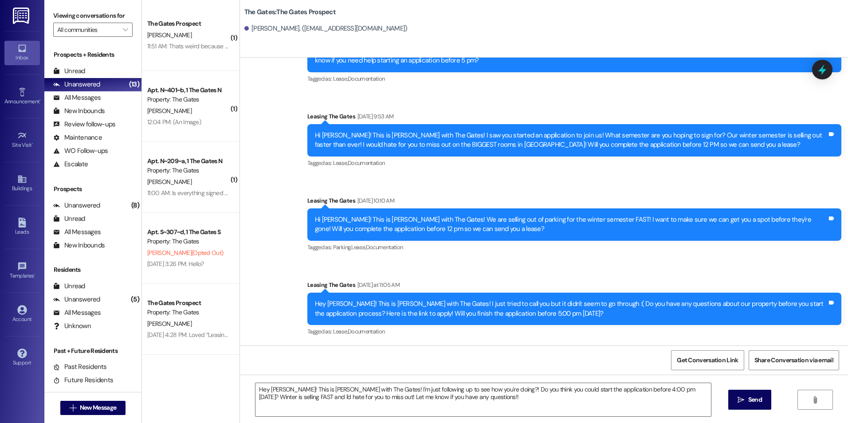
click at [762, 400] on span "Send" at bounding box center [754, 399] width 17 height 9
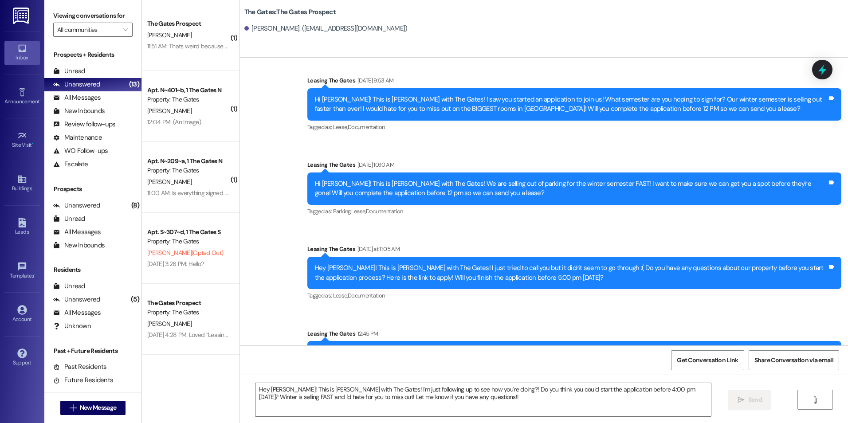
scroll to position [200, 0]
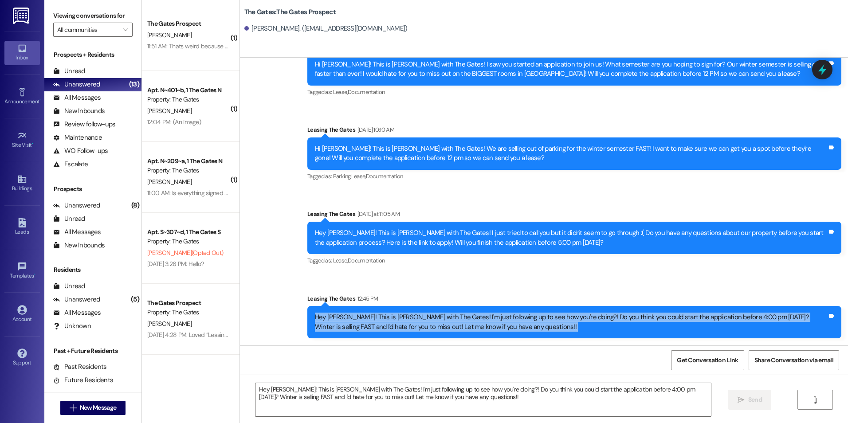
drag, startPoint x: 309, startPoint y: 317, endPoint x: 545, endPoint y: 380, distance: 244.7
click at [545, 380] on div "Sent via SMS Leasing The Gates [DATE] 11:16 AM Hey [PERSON_NAME]! This is [PERS…" at bounding box center [544, 269] width 608 height 423
click at [81, 410] on span "New Message" at bounding box center [98, 407] width 36 height 9
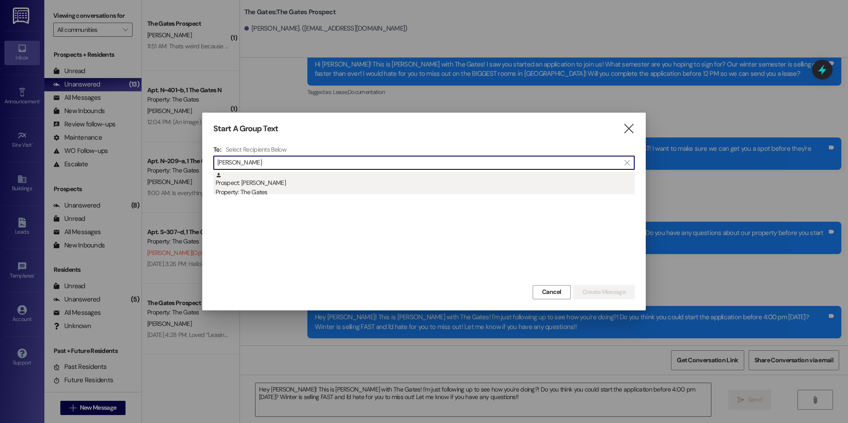
type input "[PERSON_NAME]"
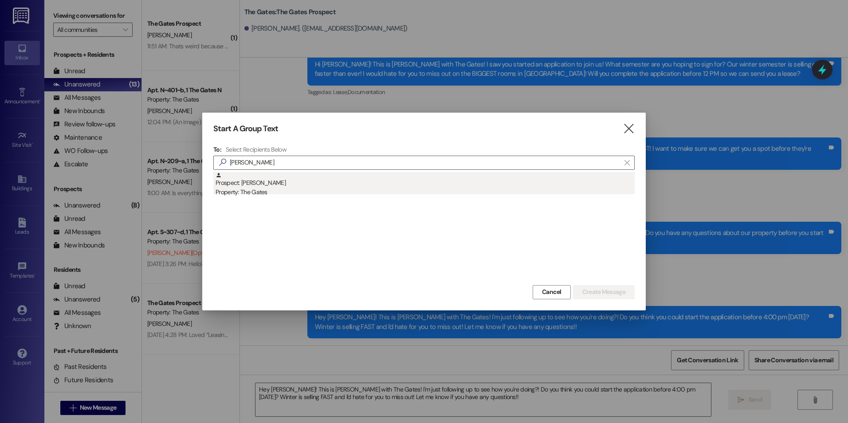
click at [361, 187] on div "Prospect: [PERSON_NAME] Property: The Gates" at bounding box center [424, 184] width 419 height 25
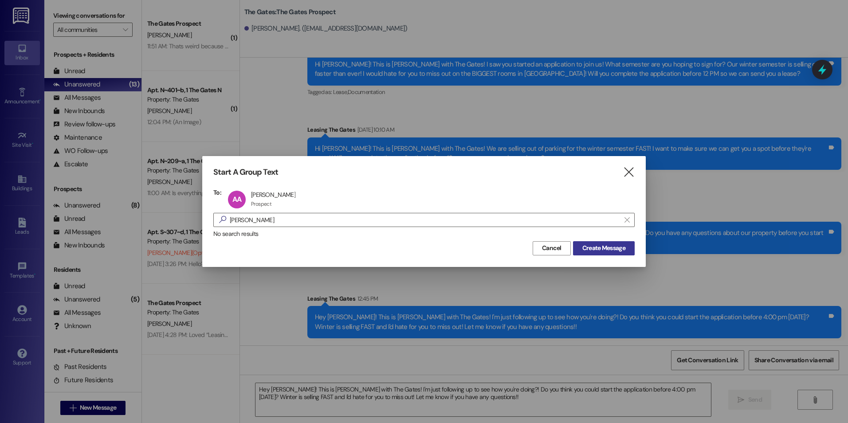
click at [592, 252] on span "Create Message" at bounding box center [603, 247] width 43 height 9
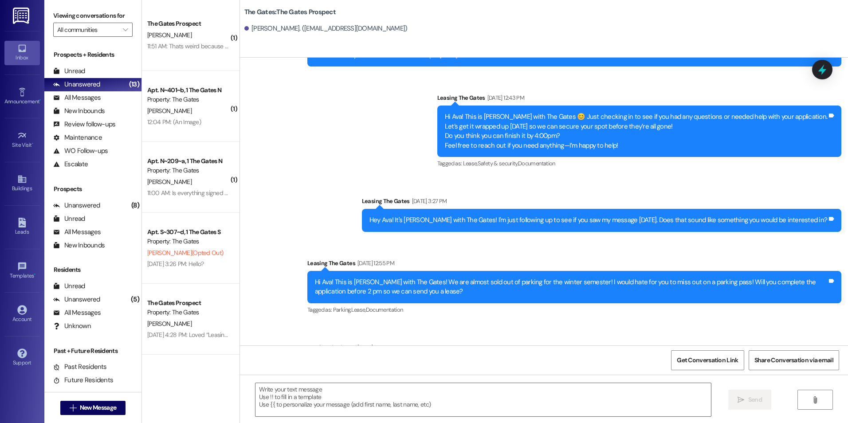
scroll to position [1620, 0]
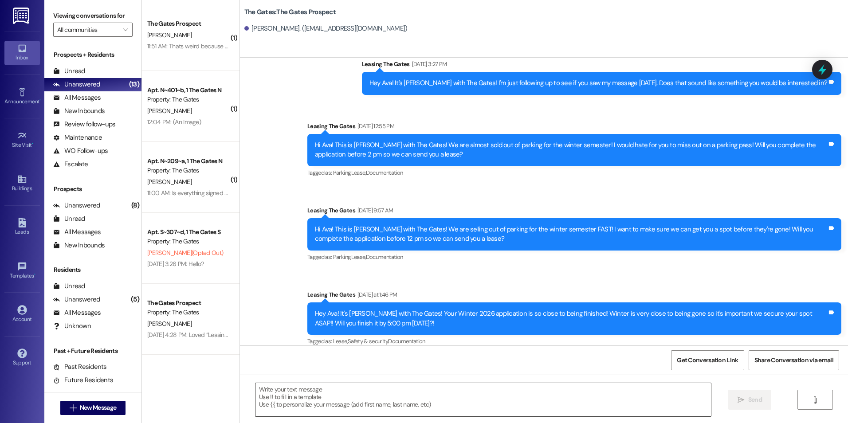
click at [461, 399] on textarea at bounding box center [482, 399] width 455 height 33
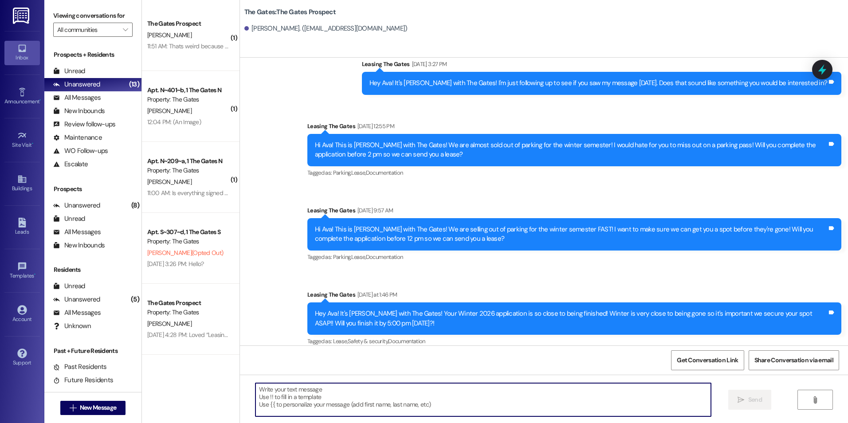
paste textarea "Hey [PERSON_NAME]! This is [PERSON_NAME] with The Gates! I'm just following up …"
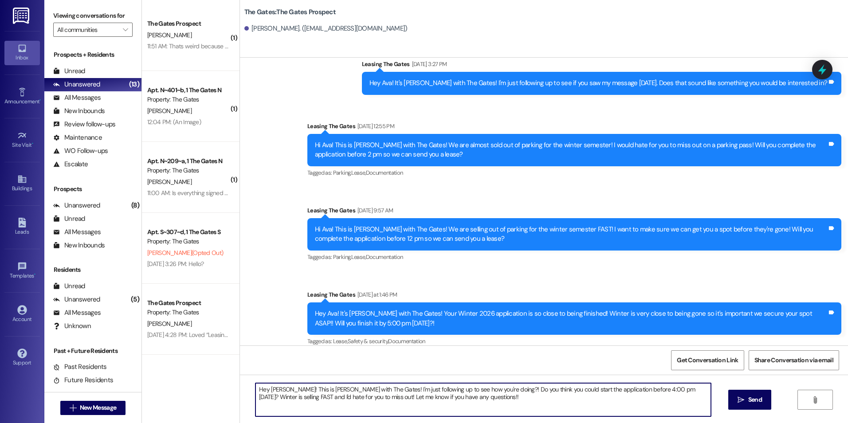
click at [281, 390] on textarea "Hey [PERSON_NAME]! This is [PERSON_NAME] with The Gates! I'm just following up …" at bounding box center [482, 399] width 455 height 33
click at [450, 400] on textarea "Hey Ava! This is [PERSON_NAME] with The Gates! I'm just following up to see how…" at bounding box center [482, 399] width 455 height 33
drag, startPoint x: 533, startPoint y: 388, endPoint x: 533, endPoint y: 396, distance: 8.0
click at [533, 388] on textarea "Hey Ava! This is [PERSON_NAME] with The Gates! I'm just following up to see how…" at bounding box center [482, 399] width 455 height 33
click at [557, 399] on textarea "Hey Ava! This is [PERSON_NAME] with The Gates! I'm just following up to see how…" at bounding box center [482, 399] width 455 height 33
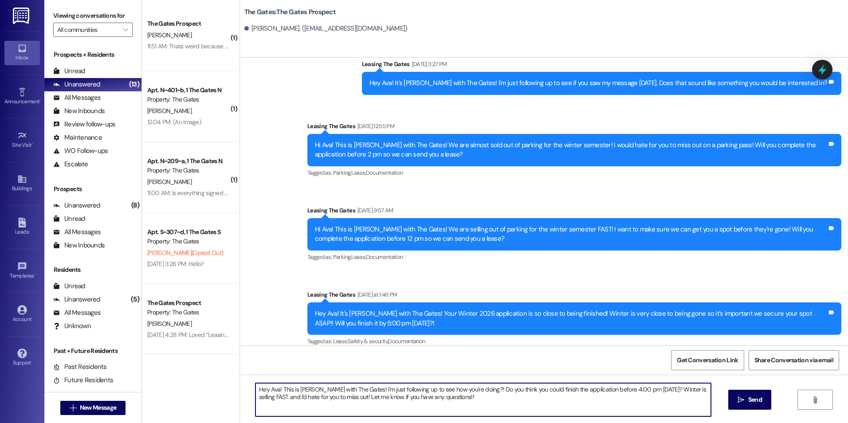
type textarea "Hey Ava! This is [PERSON_NAME] with The Gates! I'm just following up to see how…"
click at [752, 397] on span "Send" at bounding box center [755, 399] width 14 height 9
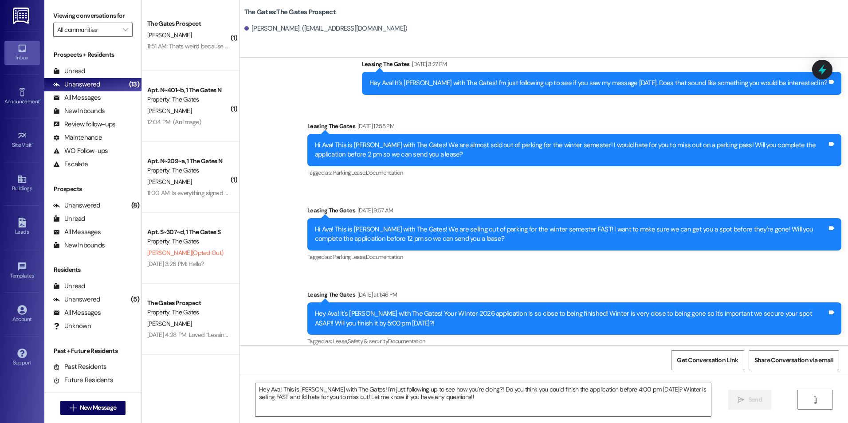
scroll to position [1691, 0]
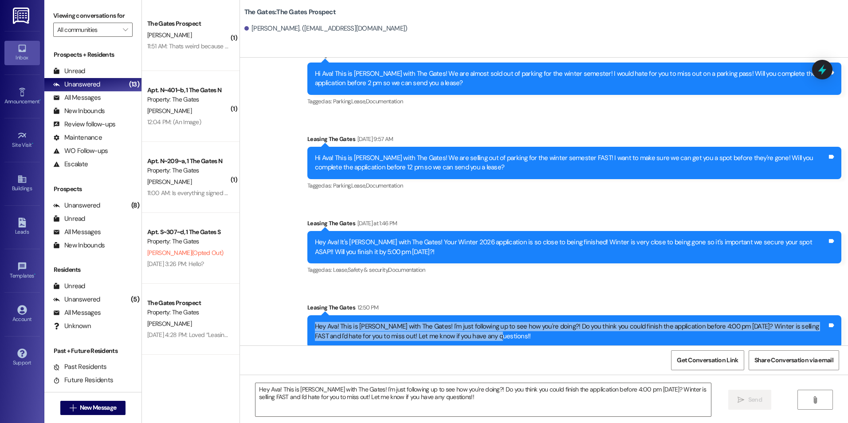
drag, startPoint x: 305, startPoint y: 313, endPoint x: 485, endPoint y: 331, distance: 180.9
click at [485, 331] on div "Hey Ava! This is [PERSON_NAME] with The Gates! I'm just following up to see how…" at bounding box center [574, 331] width 534 height 32
drag, startPoint x: 485, startPoint y: 331, endPoint x: 399, endPoint y: 316, distance: 87.3
click at [60, 406] on button " New Message" at bounding box center [93, 408] width 66 height 14
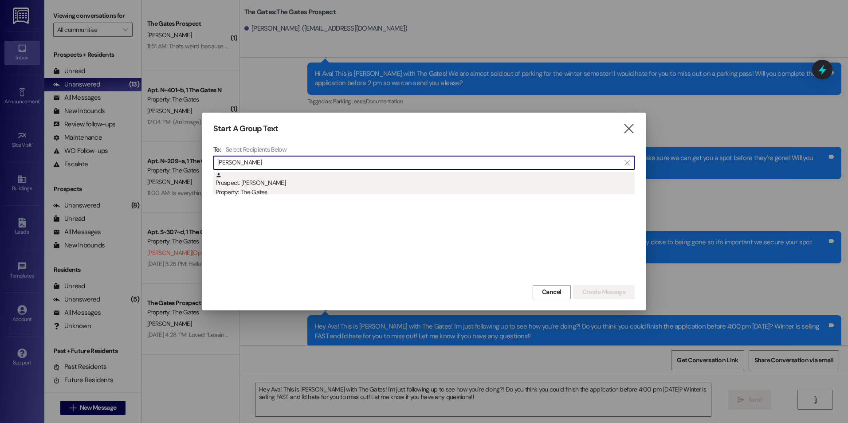
type input "[PERSON_NAME]"
click at [274, 181] on div "Prospect: [PERSON_NAME] Property: The Gates" at bounding box center [424, 184] width 419 height 25
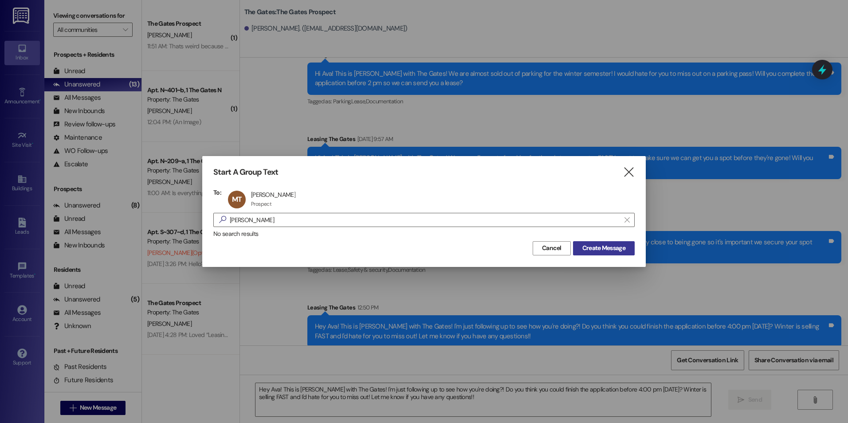
click at [604, 250] on span "Create Message" at bounding box center [603, 247] width 43 height 9
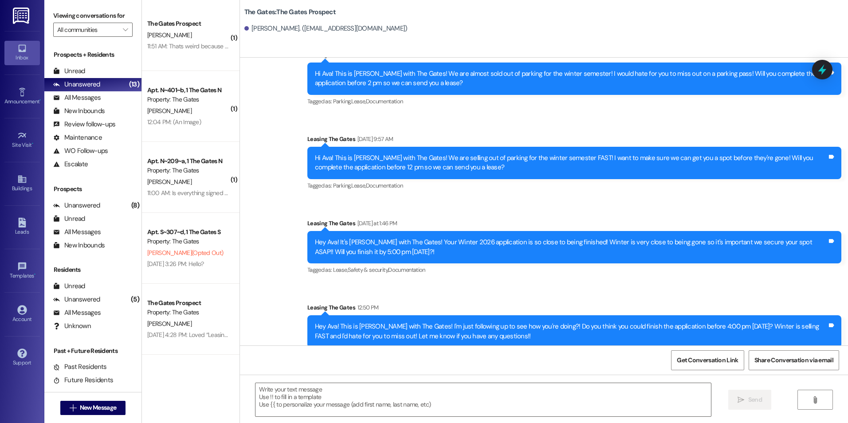
scroll to position [728, 0]
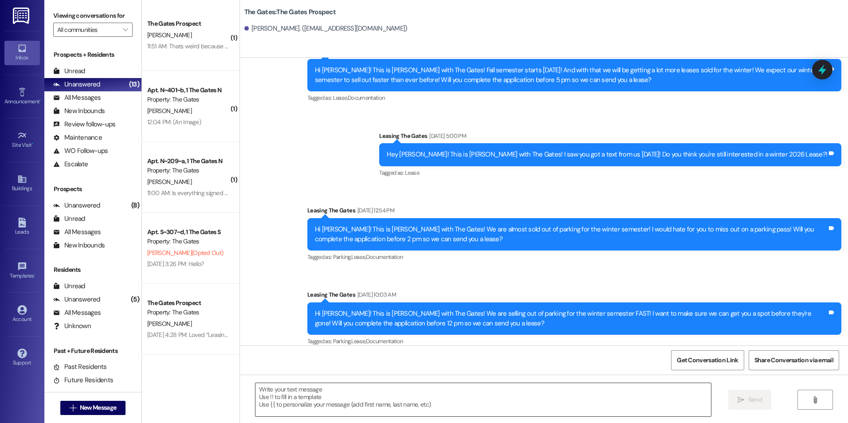
click at [348, 394] on textarea at bounding box center [482, 399] width 455 height 33
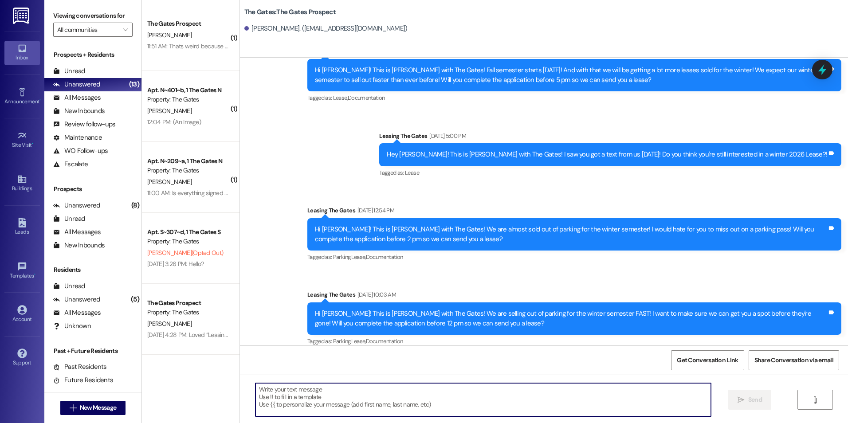
paste textarea "Hey Ava! This is [PERSON_NAME] with The Gates! I'm just following up to see how…"
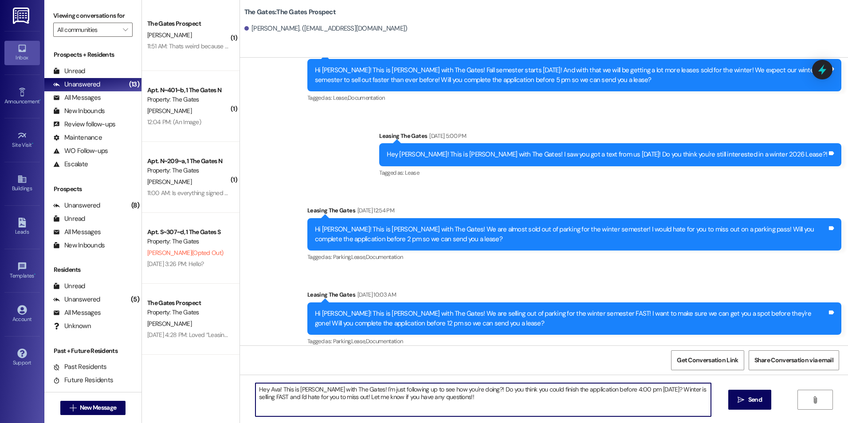
click at [273, 387] on textarea "Hey Ava! This is [PERSON_NAME] with The Gates! I'm just following up to see how…" at bounding box center [482, 399] width 455 height 33
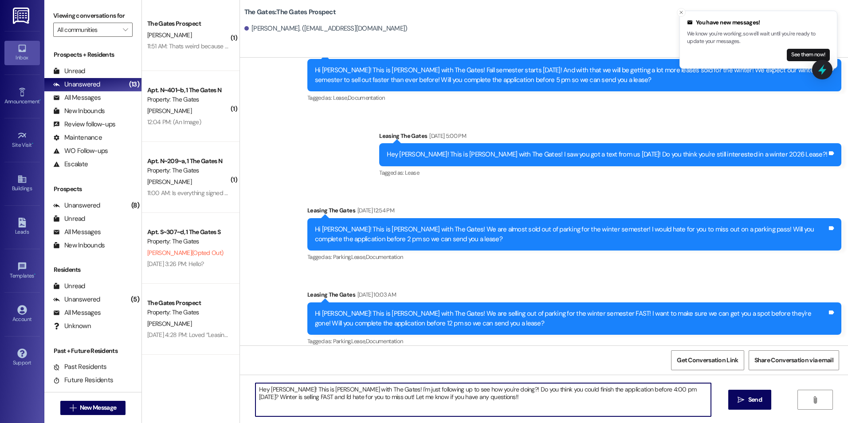
click at [461, 400] on textarea "Hey [PERSON_NAME]! This is [PERSON_NAME] with The Gates! I'm just following up …" at bounding box center [482, 399] width 455 height 33
type textarea "Hey [PERSON_NAME]! This is [PERSON_NAME] with The Gates! I'm just following up …"
click at [763, 400] on button " Send" at bounding box center [749, 400] width 43 height 20
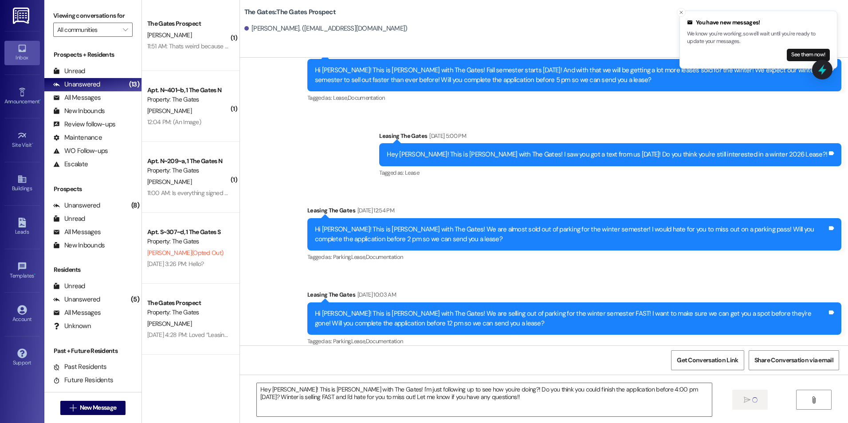
scroll to position [799, 0]
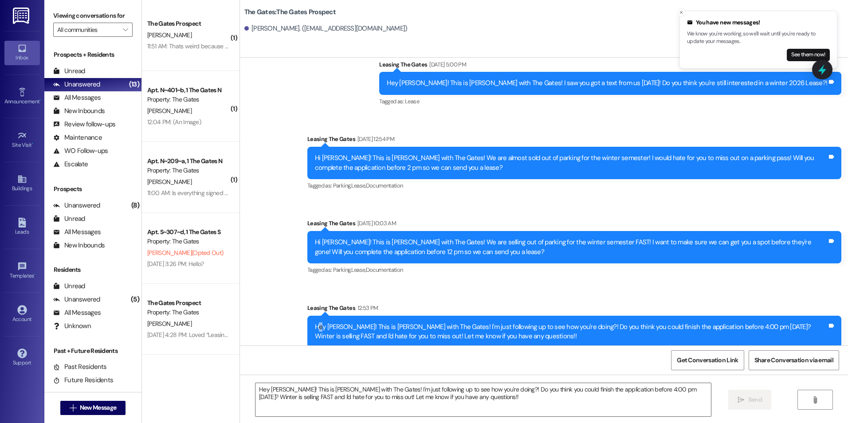
click at [316, 322] on div "Hey [PERSON_NAME]! This is [PERSON_NAME] with The Gates! I'm just following up …" at bounding box center [571, 331] width 512 height 19
drag, startPoint x: 316, startPoint y: 314, endPoint x: 308, endPoint y: 315, distance: 7.6
click at [315, 322] on div "Hey [PERSON_NAME]! This is [PERSON_NAME] with The Gates! I'm just following up …" at bounding box center [571, 331] width 512 height 19
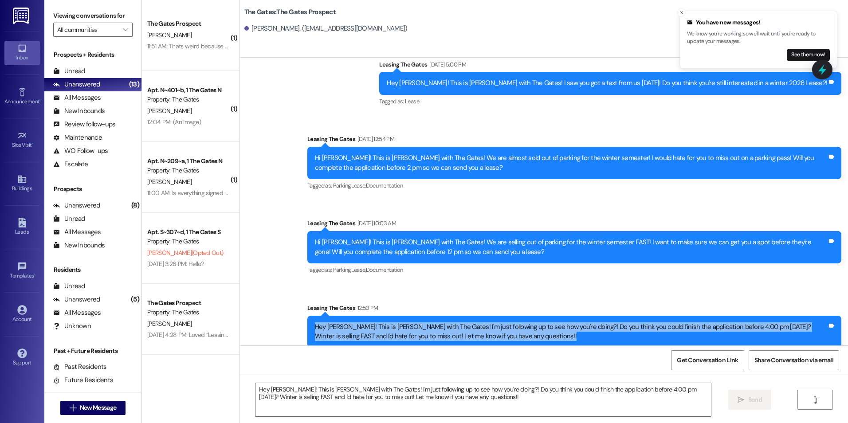
drag, startPoint x: 308, startPoint y: 315, endPoint x: 481, endPoint y: 330, distance: 173.2
click at [481, 330] on div "Hey [PERSON_NAME]! This is [PERSON_NAME] with The Gates! I'm just following up …" at bounding box center [571, 331] width 512 height 19
drag, startPoint x: 481, startPoint y: 330, endPoint x: 419, endPoint y: 319, distance: 62.7
click at [108, 405] on span "New Message" at bounding box center [98, 407] width 36 height 9
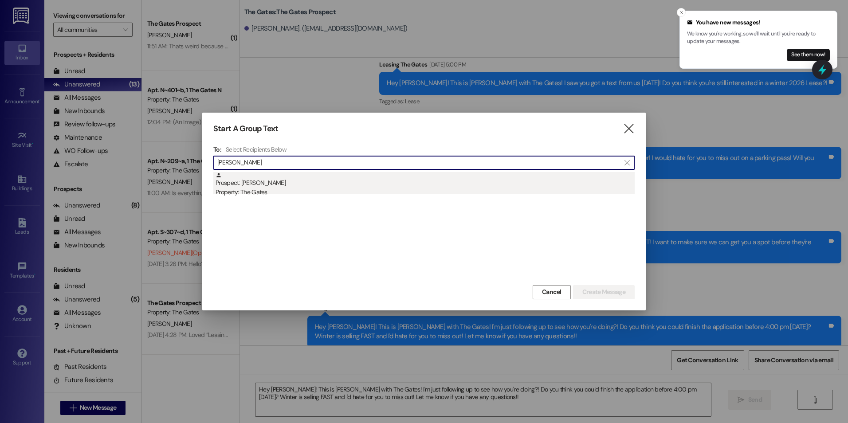
type input "[PERSON_NAME]"
click at [385, 186] on div "Prospect: [PERSON_NAME] Property: The Gates" at bounding box center [424, 184] width 419 height 25
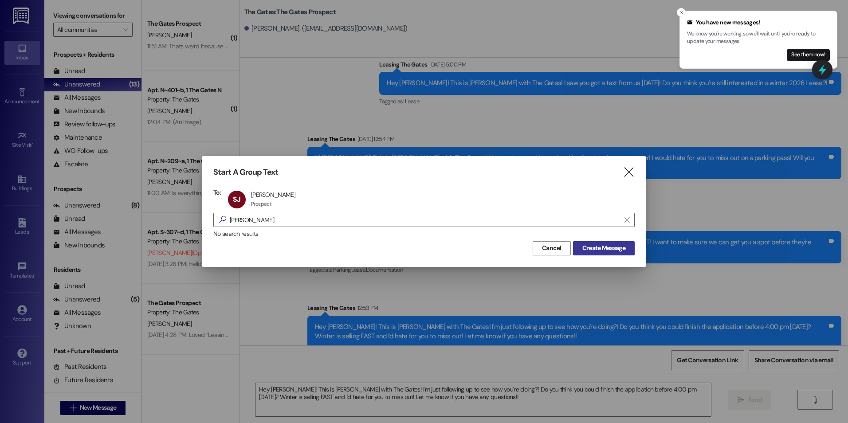
click at [609, 241] on button "Create Message" at bounding box center [604, 248] width 62 height 14
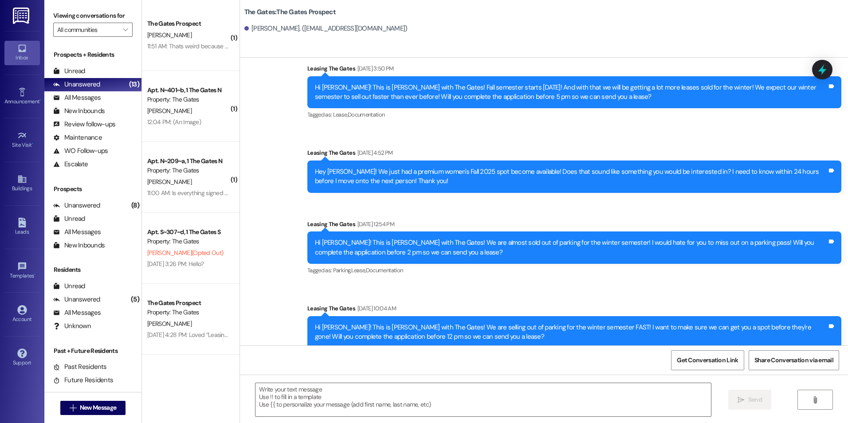
scroll to position [2000, 0]
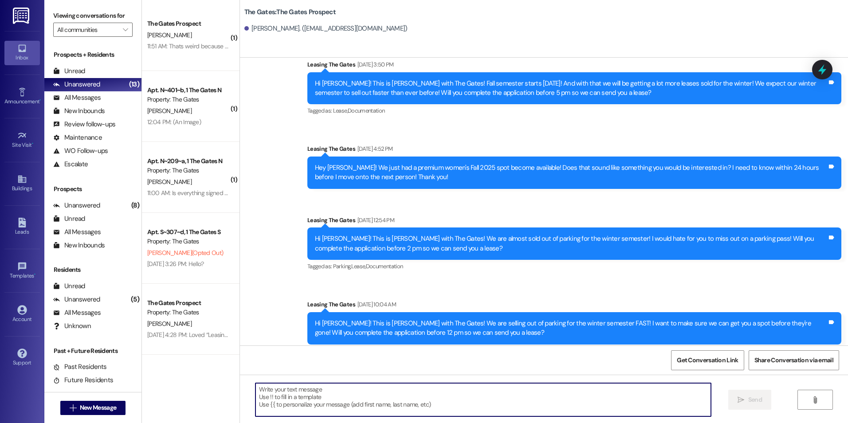
click at [312, 399] on textarea at bounding box center [482, 399] width 455 height 33
paste textarea "Hey [PERSON_NAME]! This is [PERSON_NAME] with The Gates! I'm just following up …"
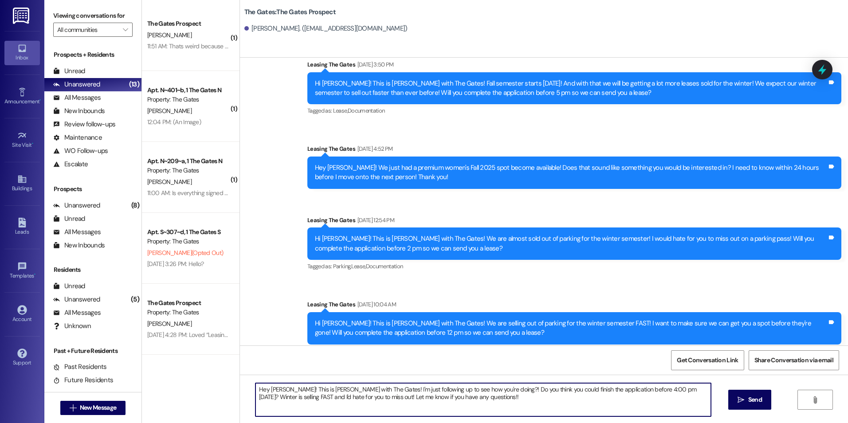
drag, startPoint x: 283, startPoint y: 389, endPoint x: 265, endPoint y: 391, distance: 18.2
click at [265, 391] on textarea "Hey [PERSON_NAME]! This is [PERSON_NAME] with The Gates! I'm just following up …" at bounding box center [482, 399] width 455 height 33
click at [458, 405] on textarea "Hey [PERSON_NAME]! This is [PERSON_NAME] with The Gates! I'm just following up …" at bounding box center [482, 399] width 455 height 33
type textarea "Hey [PERSON_NAME]! This is [PERSON_NAME] with The Gates! I'm just following up …"
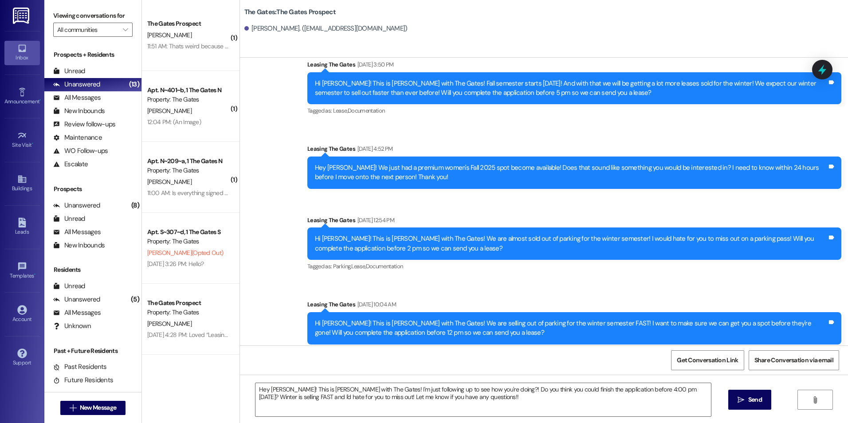
click at [744, 400] on span " Send" at bounding box center [750, 399] width 28 height 9
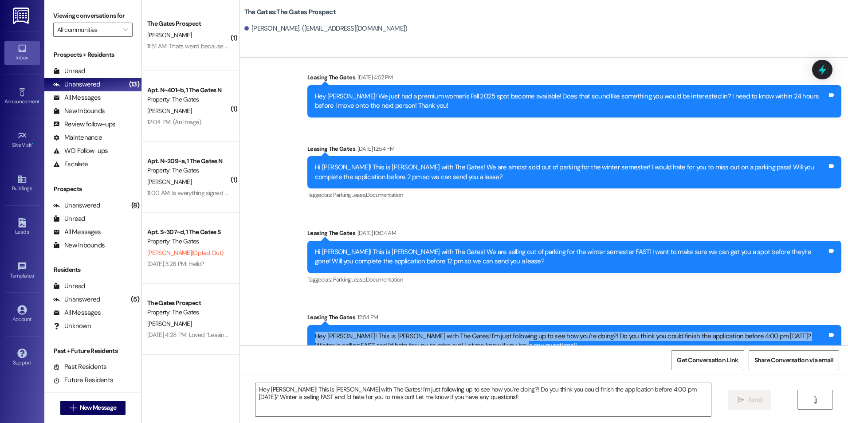
drag, startPoint x: 307, startPoint y: 317, endPoint x: 530, endPoint y: 327, distance: 222.8
click at [530, 332] on div "Hey [PERSON_NAME]! This is [PERSON_NAME] with The Gates! I'm just following up …" at bounding box center [571, 341] width 514 height 19
drag, startPoint x: 530, startPoint y: 327, endPoint x: 448, endPoint y: 324, distance: 81.7
click at [68, 403] on span " New Message" at bounding box center [93, 407] width 51 height 9
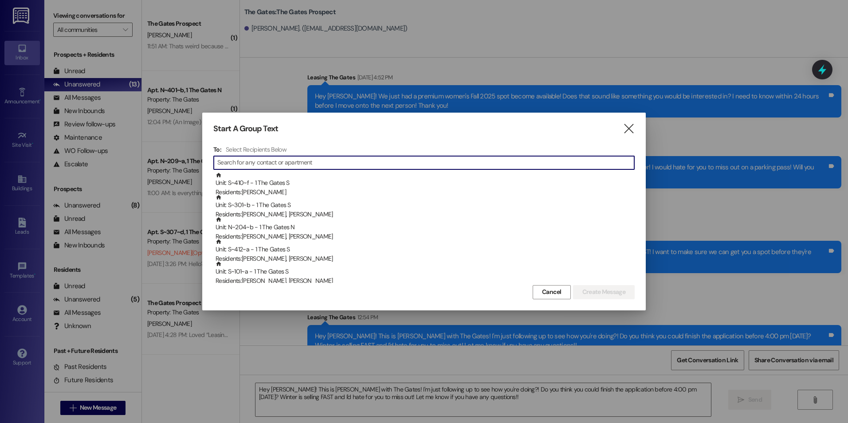
click at [314, 158] on input at bounding box center [425, 163] width 417 height 12
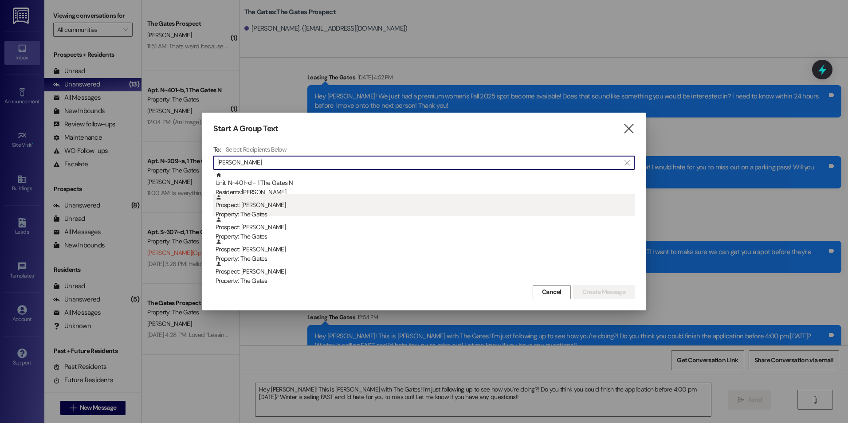
type input "[PERSON_NAME]"
click at [373, 209] on div "Prospect: [PERSON_NAME] Property: The Gates" at bounding box center [424, 206] width 419 height 25
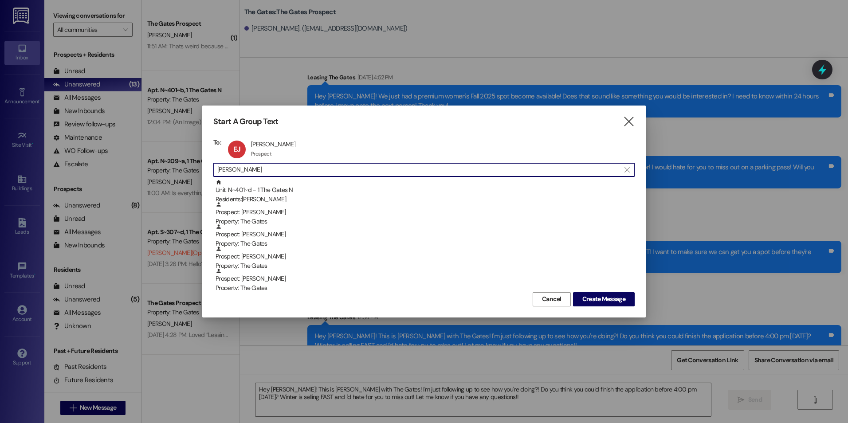
drag, startPoint x: 326, startPoint y: 170, endPoint x: 176, endPoint y: 176, distance: 150.9
click at [176, 176] on div "Start A Group Text  To: [PERSON_NAME] [PERSON_NAME] Prospect Prospect click to…" at bounding box center [424, 211] width 848 height 423
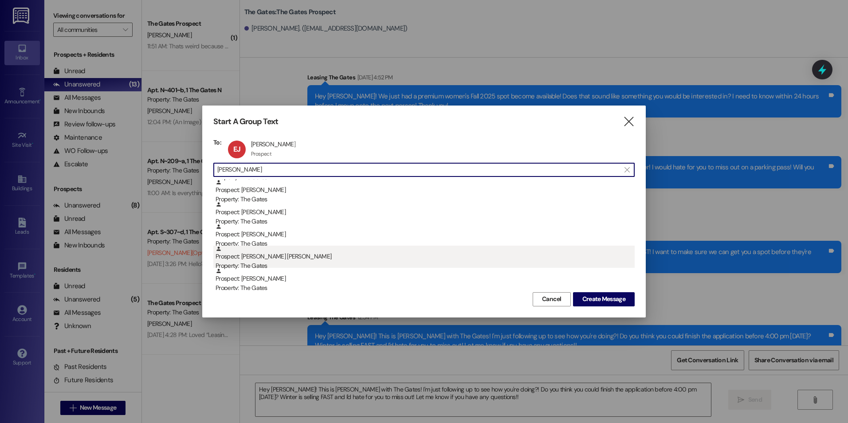
type input "[PERSON_NAME]"
click at [350, 260] on div "Prospect: [PERSON_NAME] [PERSON_NAME] Property: The Gates" at bounding box center [424, 258] width 419 height 25
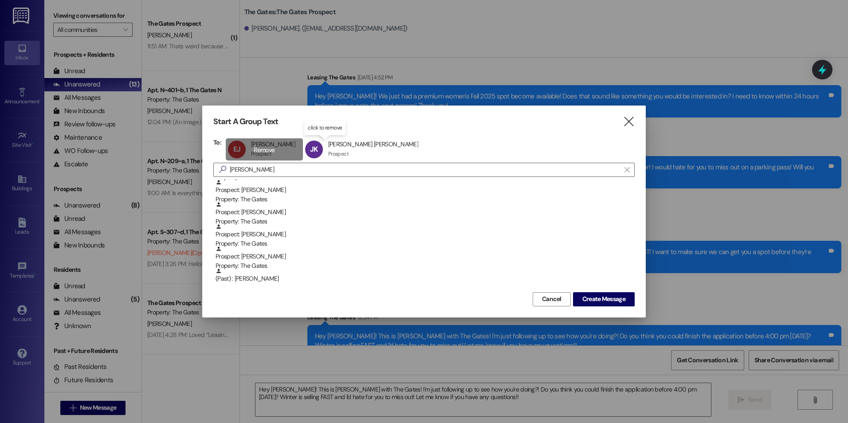
click at [259, 150] on div "[PERSON_NAME] [PERSON_NAME] Prospect Prospect click to remove" at bounding box center [264, 149] width 77 height 22
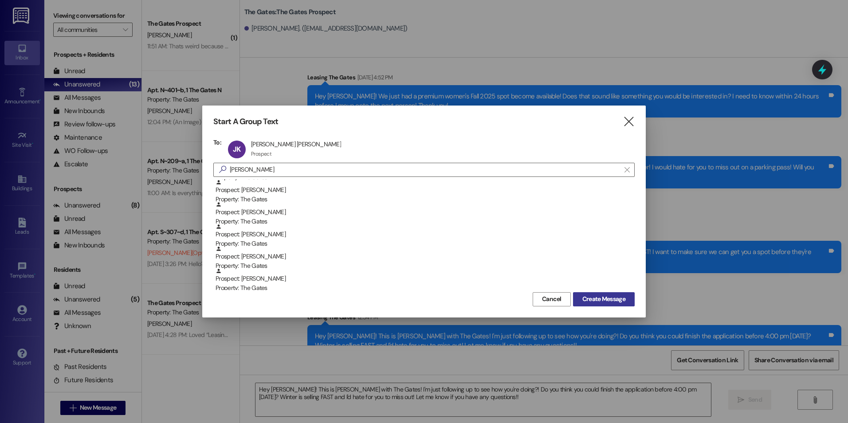
click at [605, 300] on span "Create Message" at bounding box center [603, 298] width 43 height 9
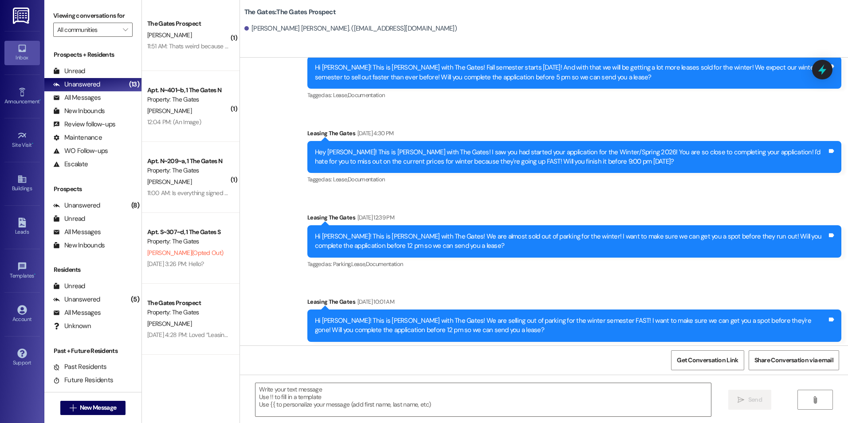
scroll to position [2060, 0]
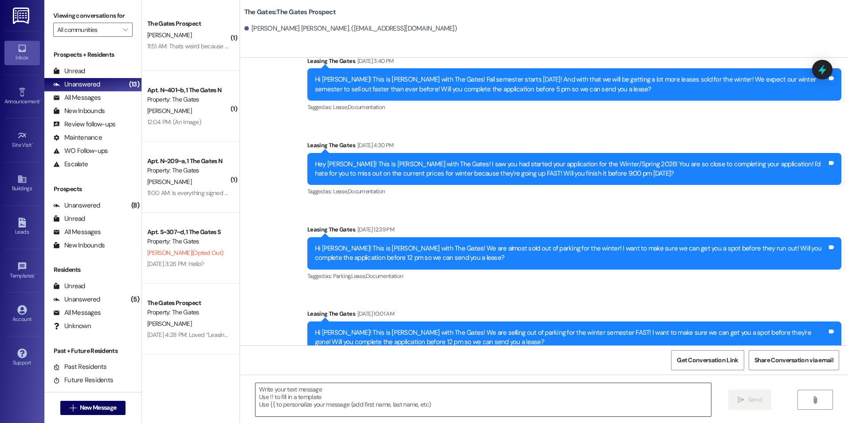
click at [320, 400] on textarea at bounding box center [482, 399] width 455 height 33
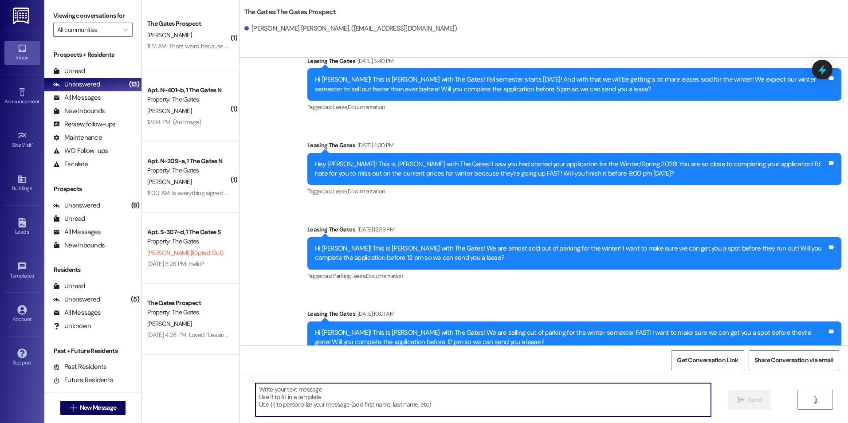
paste textarea "Hey [PERSON_NAME]! This is [PERSON_NAME] with The Gates! I'm just following up …"
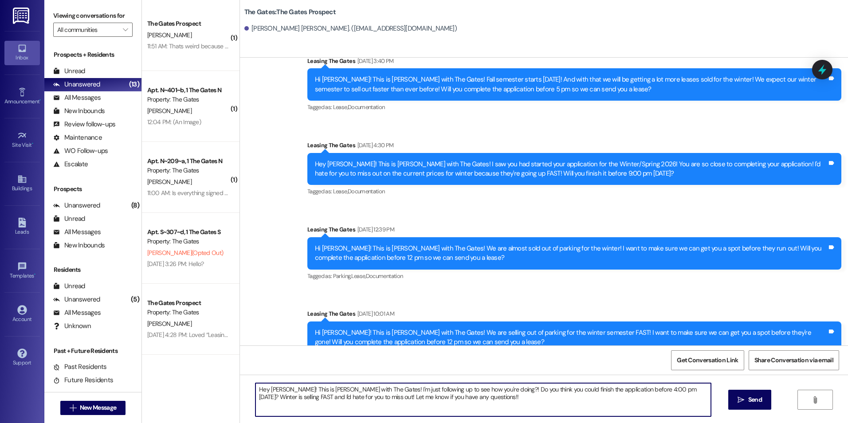
click at [282, 390] on textarea "Hey [PERSON_NAME]! This is [PERSON_NAME] with The Gates! I'm just following up …" at bounding box center [482, 399] width 455 height 33
click at [280, 391] on textarea "Hey [PERSON_NAME]! This is [PERSON_NAME] with The Gates! I'm just following up …" at bounding box center [482, 399] width 455 height 33
click at [499, 401] on textarea "Hey [PERSON_NAME]! This is [PERSON_NAME] with The Gates! I'm just following up …" at bounding box center [482, 399] width 455 height 33
type textarea "Hey [PERSON_NAME]! This is [PERSON_NAME] with The Gates! I'm just following up …"
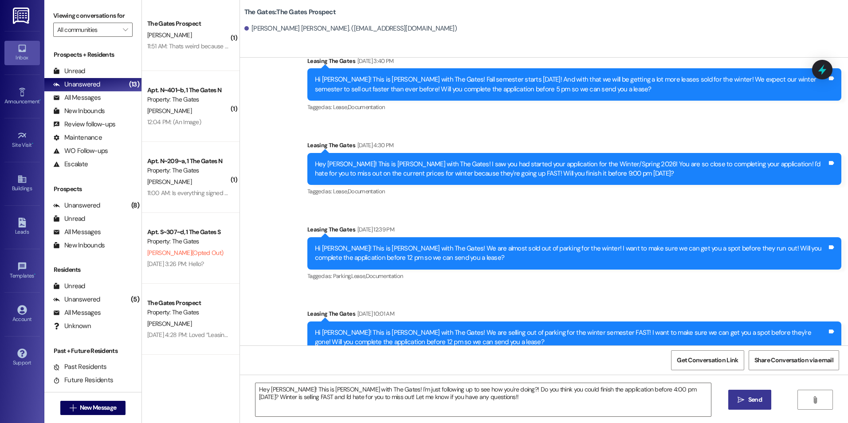
click at [757, 400] on span "Send" at bounding box center [755, 399] width 14 height 9
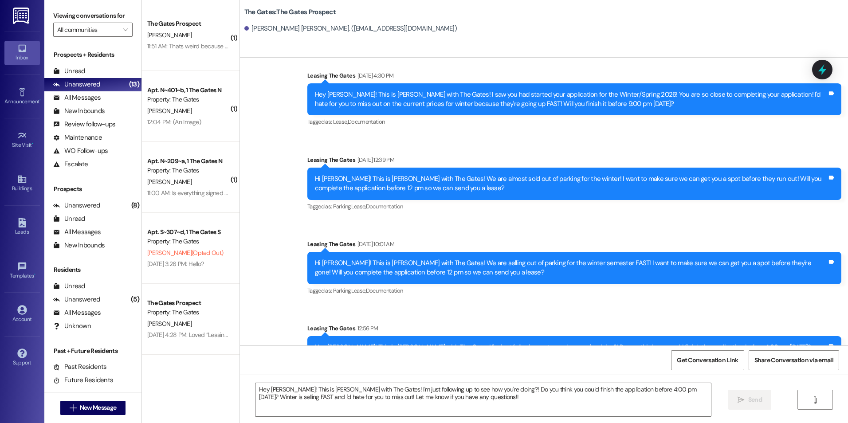
scroll to position [2131, 0]
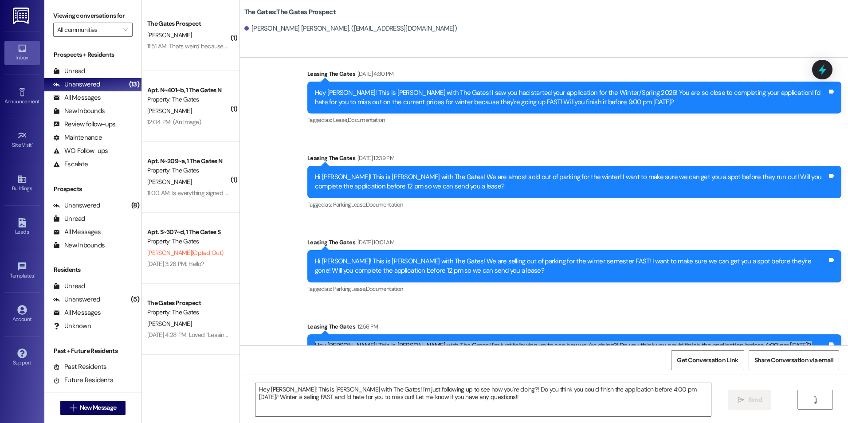
drag, startPoint x: 307, startPoint y: 317, endPoint x: 511, endPoint y: 343, distance: 205.7
click at [511, 343] on div "Sent via SMS Leasing The Gates 12:56 PM Hey [PERSON_NAME]! This is [PERSON_NAME…" at bounding box center [574, 344] width 547 height 58
drag, startPoint x: 511, startPoint y: 343, endPoint x: 431, endPoint y: 315, distance: 84.7
click at [111, 412] on button " New Message" at bounding box center [93, 408] width 66 height 14
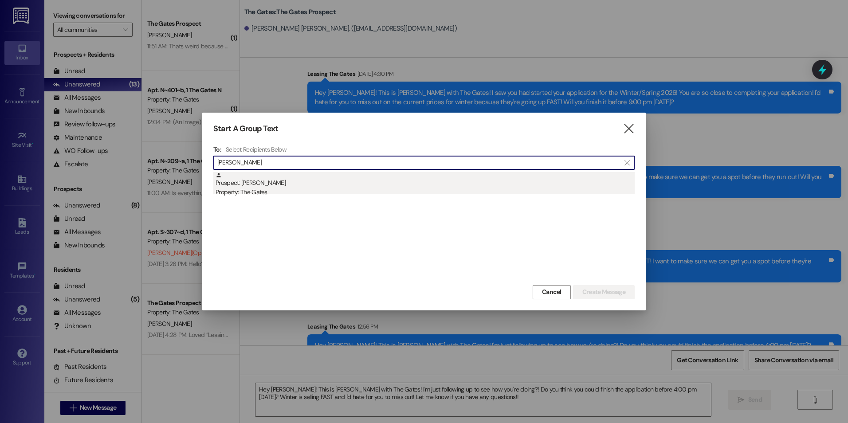
type input "[PERSON_NAME]"
click at [329, 188] on div "Property: The Gates" at bounding box center [424, 192] width 419 height 9
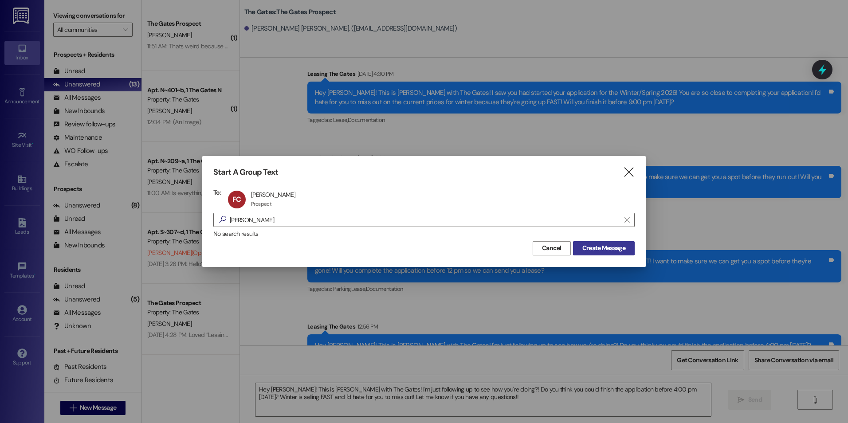
click at [610, 248] on span "Create Message" at bounding box center [603, 247] width 43 height 9
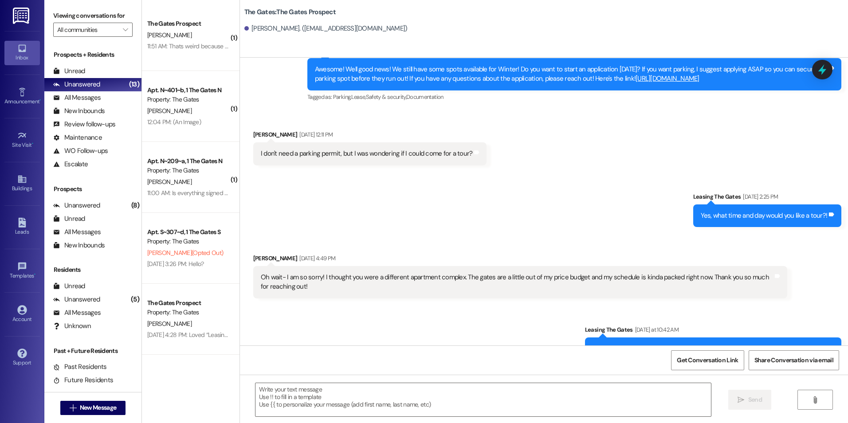
scroll to position [207, 0]
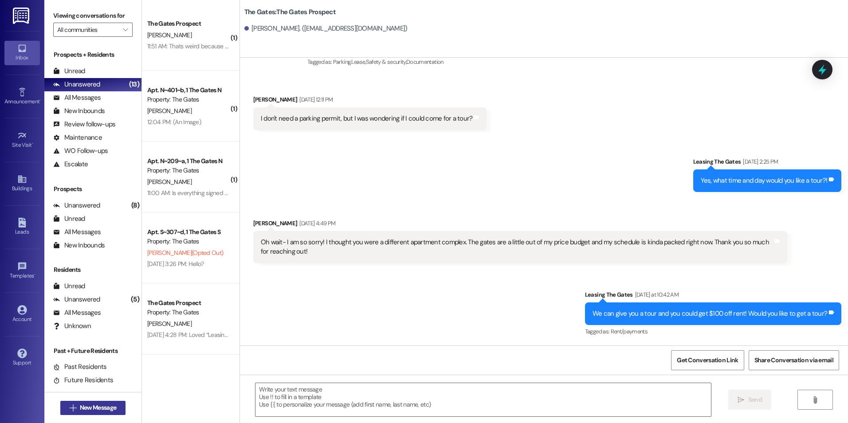
click at [109, 412] on button " New Message" at bounding box center [93, 408] width 66 height 14
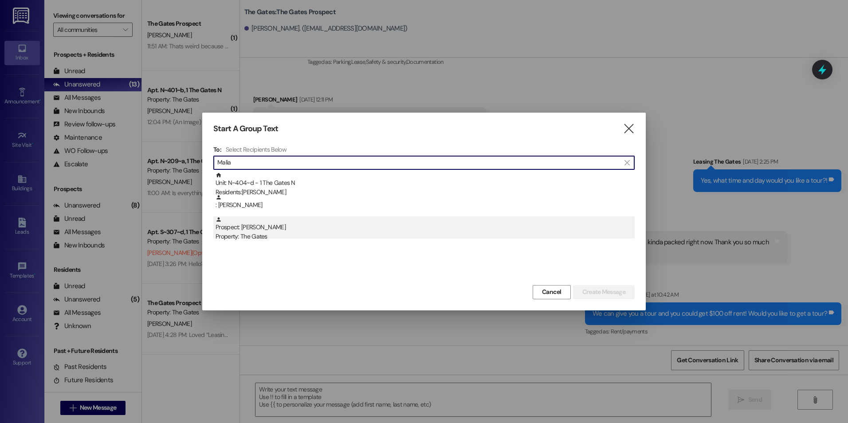
type input "Malia"
click at [286, 224] on div "Prospect: [PERSON_NAME] Property: The Gates" at bounding box center [424, 228] width 419 height 25
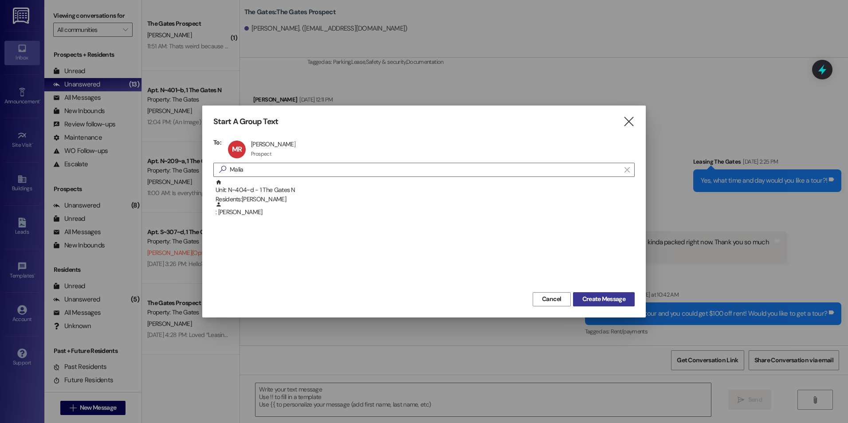
click at [602, 297] on span "Create Message" at bounding box center [603, 298] width 43 height 9
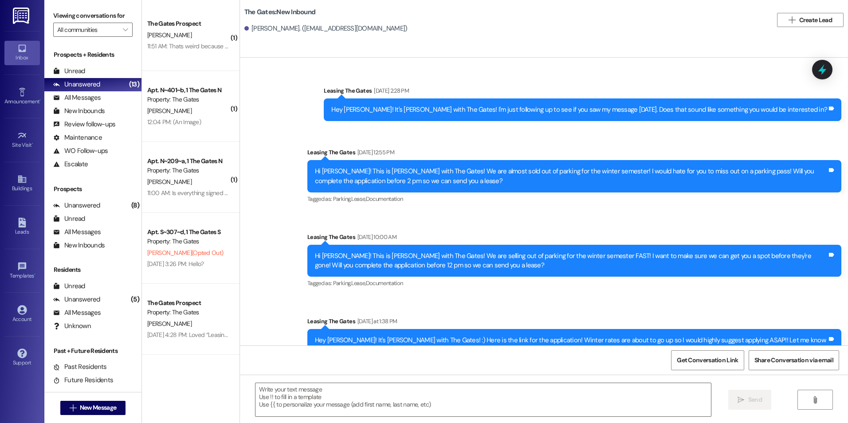
scroll to position [632, 0]
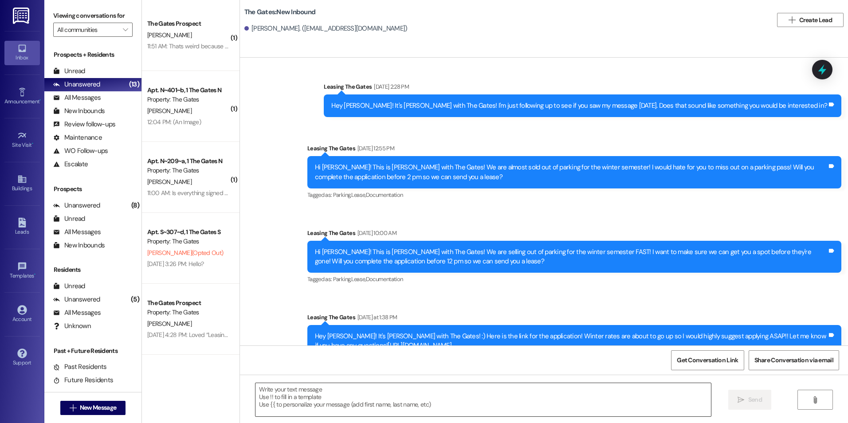
click at [334, 397] on textarea at bounding box center [482, 399] width 455 height 33
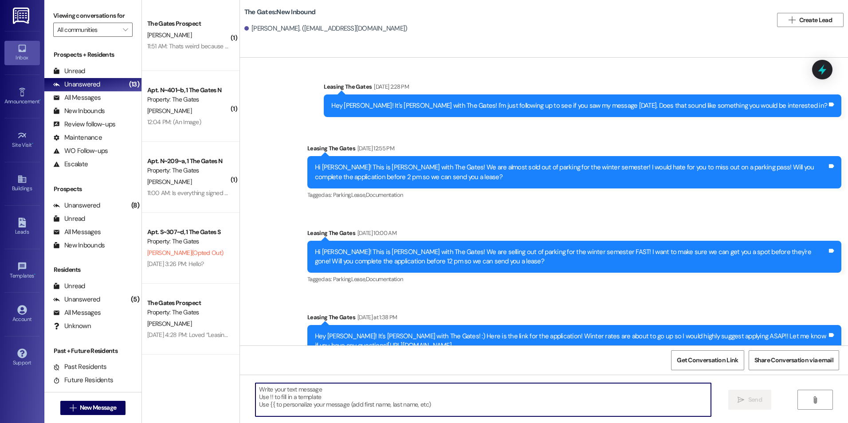
paste textarea "Hey [PERSON_NAME]! This is [PERSON_NAME] with The Gates! I'm just following up …"
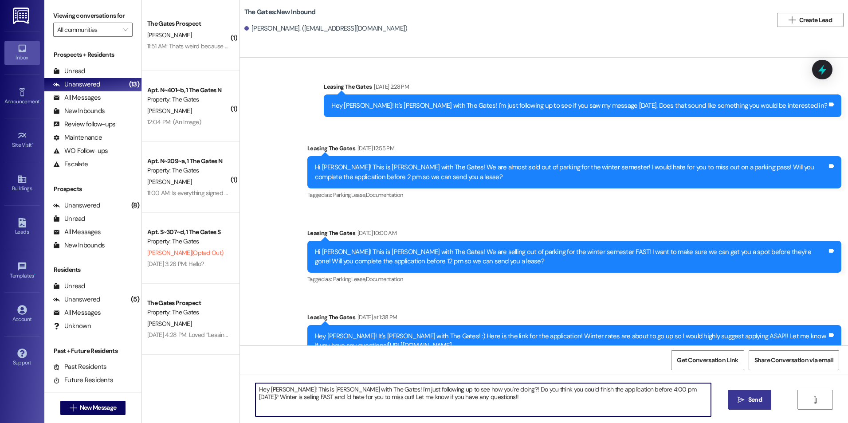
click at [281, 391] on textarea "Hey [PERSON_NAME]! This is [PERSON_NAME] with The Gates! I'm just following up …" at bounding box center [482, 399] width 455 height 33
click at [485, 400] on textarea "Hey [PERSON_NAME]! This is [PERSON_NAME] with The Gates! I'm just following up …" at bounding box center [482, 399] width 455 height 33
type textarea "Hey [PERSON_NAME]! This is [PERSON_NAME] with The Gates! I'm just following up …"
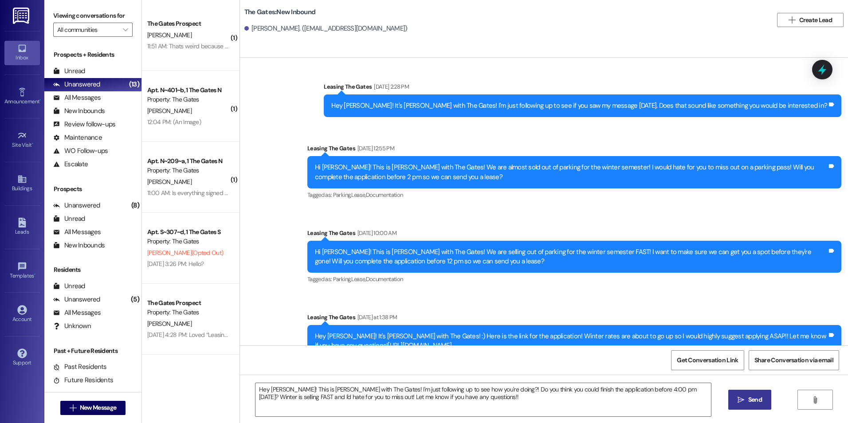
click at [746, 400] on span "Send" at bounding box center [754, 399] width 17 height 9
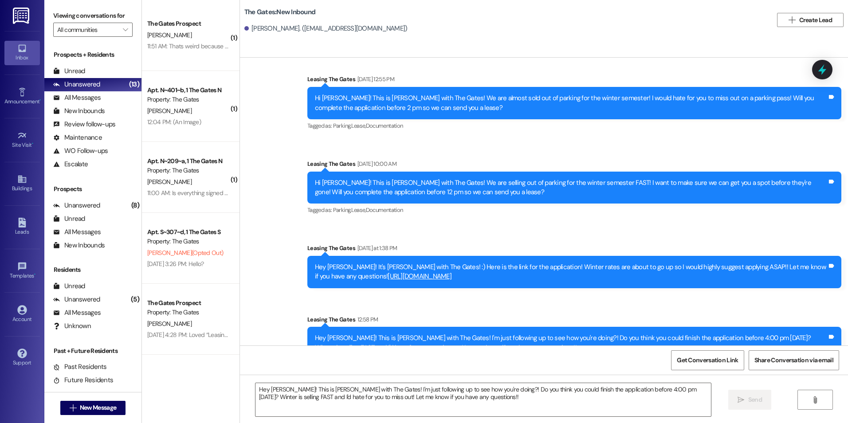
scroll to position [703, 0]
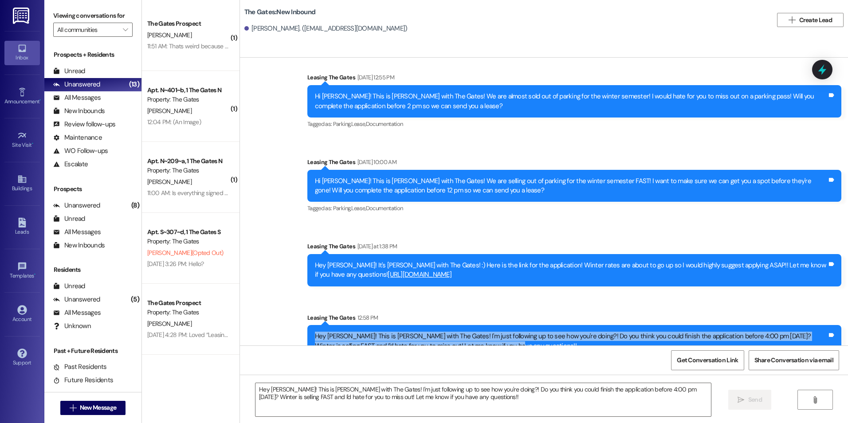
drag, startPoint x: 306, startPoint y: 316, endPoint x: 533, endPoint y: 344, distance: 227.9
click at [533, 344] on div "Sent via SMS Leasing The Gates 12:58 PM Hey [PERSON_NAME]! This is [PERSON_NAME…" at bounding box center [574, 335] width 547 height 58
click at [105, 409] on span "New Message" at bounding box center [98, 407] width 36 height 9
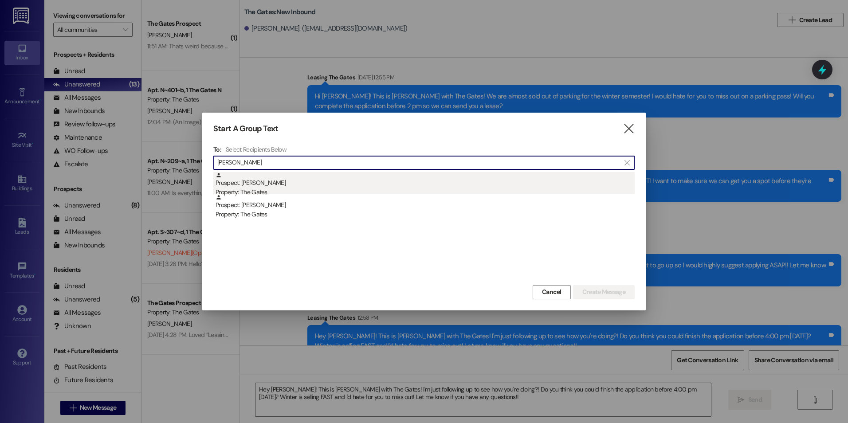
type input "[PERSON_NAME]"
click at [319, 187] on div "Prospect: [PERSON_NAME] Property: The Gates" at bounding box center [424, 184] width 419 height 25
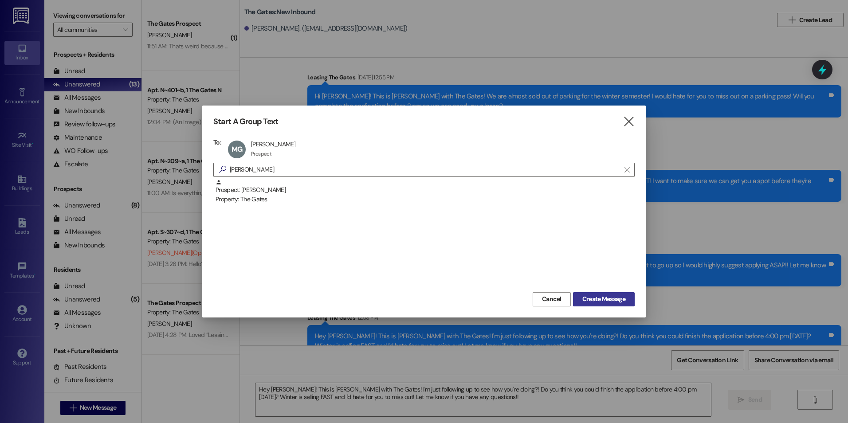
click at [599, 296] on span "Create Message" at bounding box center [603, 298] width 43 height 9
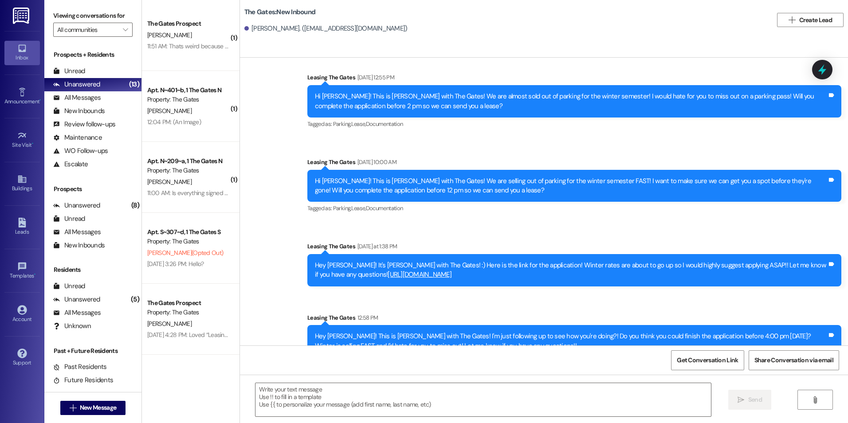
scroll to position [329, 0]
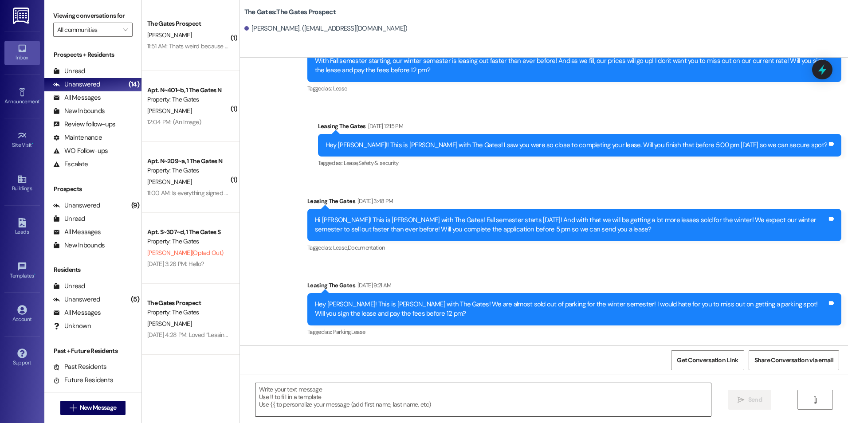
click at [280, 393] on textarea at bounding box center [482, 399] width 455 height 33
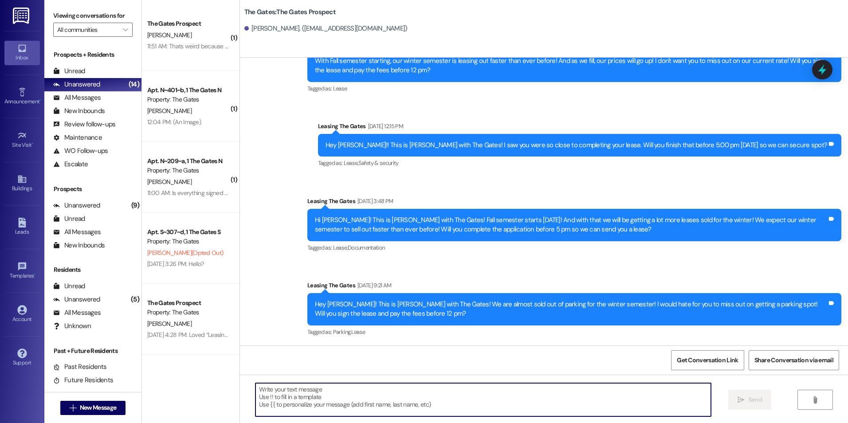
paste textarea "Hey [PERSON_NAME]! This is [PERSON_NAME] with The Gates! I'm just following up …"
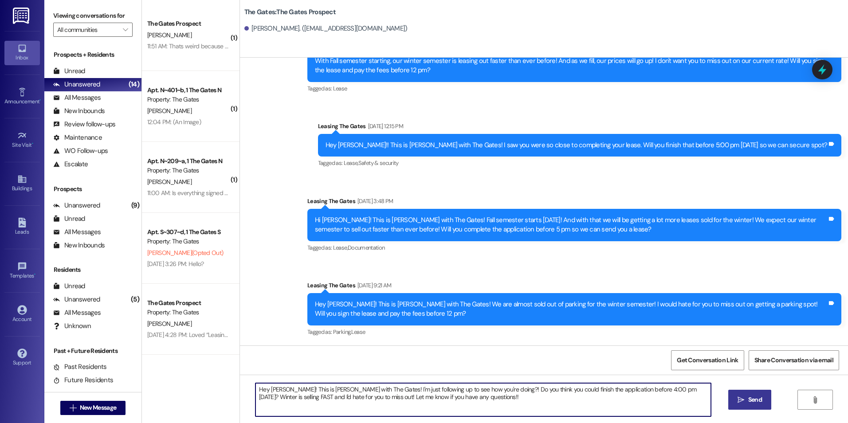
click at [276, 392] on textarea "Hey [PERSON_NAME]! This is [PERSON_NAME] with The Gates! I'm just following up …" at bounding box center [482, 399] width 455 height 33
drag, startPoint x: 589, startPoint y: 390, endPoint x: 551, endPoint y: 386, distance: 38.8
click at [551, 386] on textarea "Hey [PERSON_NAME]! This is [PERSON_NAME] with The Gates! I'm just following up …" at bounding box center [482, 399] width 455 height 33
click at [536, 399] on textarea "Hey [PERSON_NAME]! This is [PERSON_NAME] with The Gates! I'm just following up …" at bounding box center [482, 399] width 455 height 33
click at [584, 388] on textarea "Hey [PERSON_NAME]! This is [PERSON_NAME] with The Gates! I'm just following up …" at bounding box center [482, 399] width 455 height 33
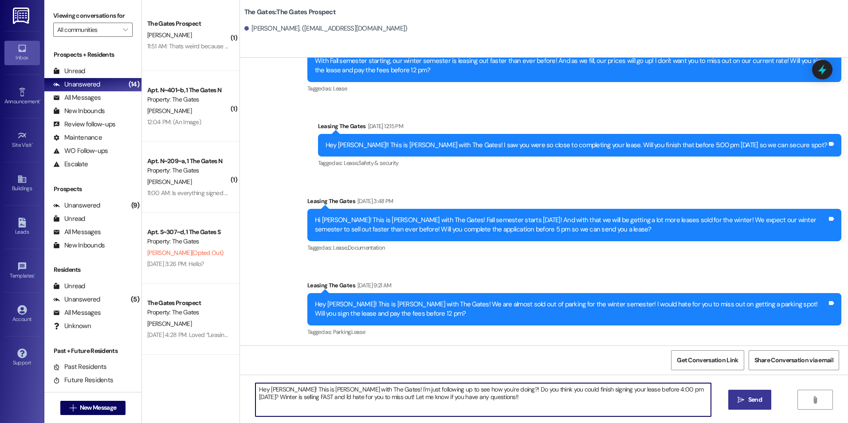
click at [574, 393] on textarea "Hey [PERSON_NAME]! This is [PERSON_NAME] with The Gates! I'm just following up …" at bounding box center [482, 399] width 455 height 33
click at [510, 398] on textarea "Hey [PERSON_NAME]! This is [PERSON_NAME] with The Gates! I'm just following up …" at bounding box center [482, 399] width 455 height 33
type textarea "Hey [PERSON_NAME]! This is [PERSON_NAME] with The Gates! I'm just following up …"
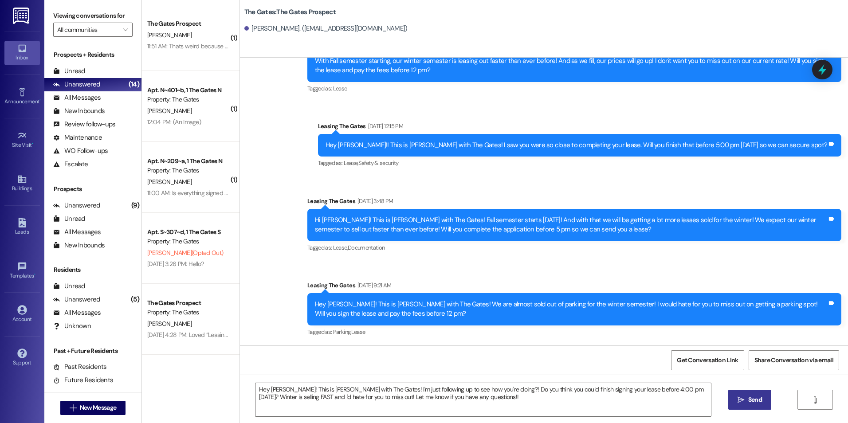
click at [766, 402] on button " Send" at bounding box center [749, 400] width 43 height 20
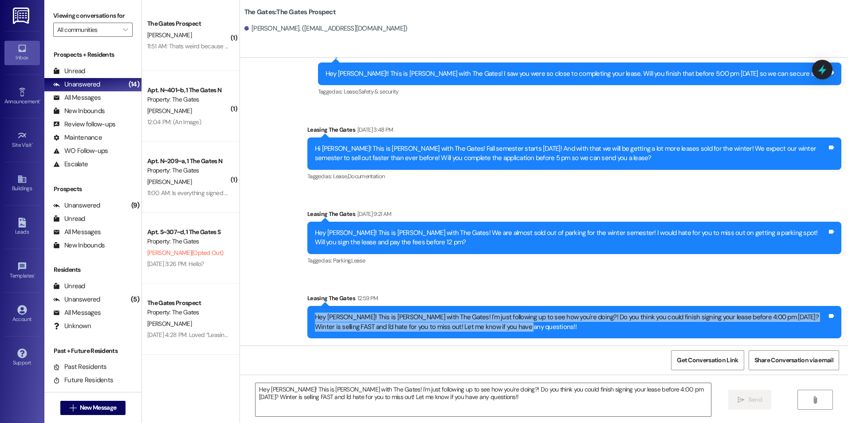
drag, startPoint x: 309, startPoint y: 316, endPoint x: 525, endPoint y: 341, distance: 217.8
click at [525, 341] on div "Sent via SMS Leasing The Gates 12:59 PM Hey [PERSON_NAME]! This is [PERSON_NAME…" at bounding box center [574, 316] width 547 height 58
drag, startPoint x: 525, startPoint y: 341, endPoint x: 462, endPoint y: 321, distance: 66.9
click at [93, 409] on span "New Message" at bounding box center [98, 407] width 36 height 9
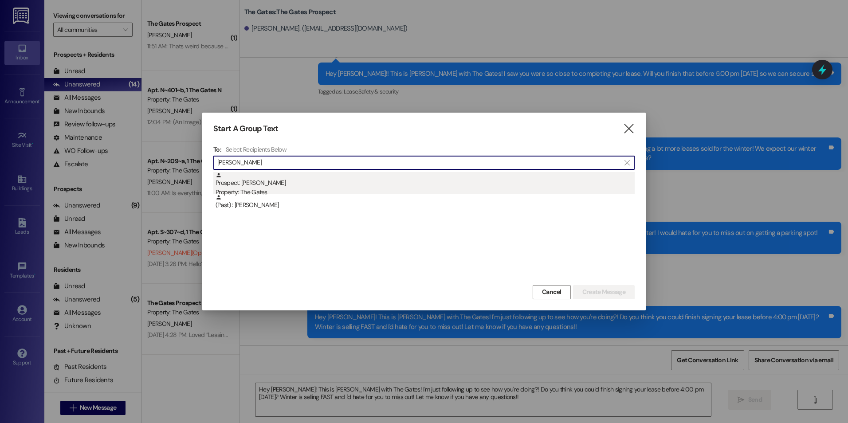
type input "[PERSON_NAME]"
click at [281, 183] on div "Prospect: [PERSON_NAME] Property: The Gates" at bounding box center [424, 184] width 419 height 25
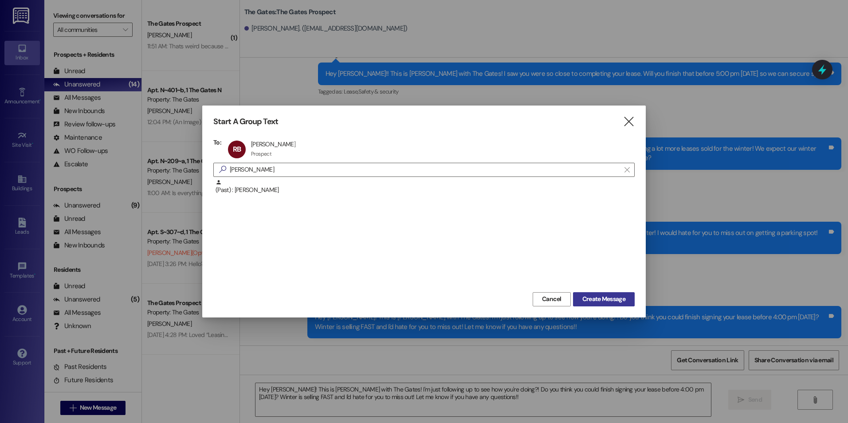
click at [600, 297] on span "Create Message" at bounding box center [603, 298] width 43 height 9
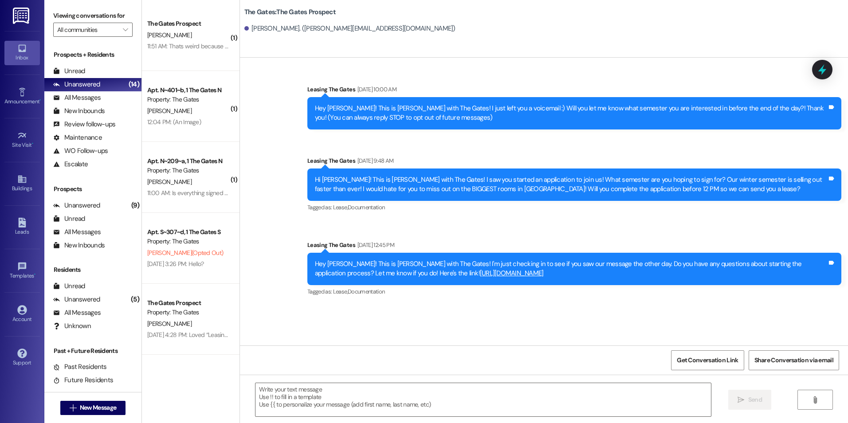
scroll to position [0, 0]
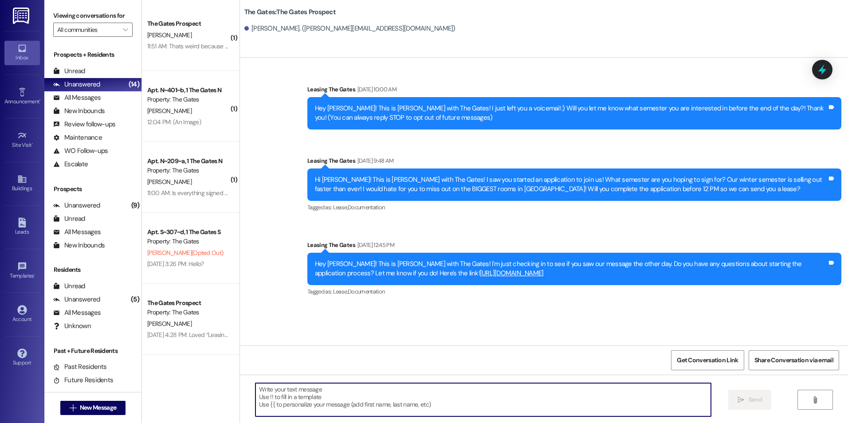
paste textarea "Hey [PERSON_NAME]! This is [PERSON_NAME] with The Gates! I'm just following up …"
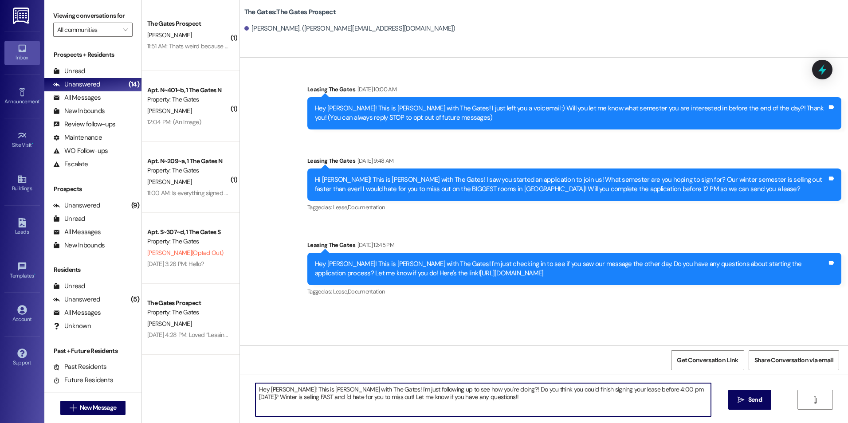
drag, startPoint x: 288, startPoint y: 390, endPoint x: 265, endPoint y: 388, distance: 22.7
click at [265, 388] on textarea "Hey [PERSON_NAME]! This is [PERSON_NAME] with The Gates! I'm just following up …" at bounding box center [482, 399] width 455 height 33
drag, startPoint x: 588, startPoint y: 389, endPoint x: 512, endPoint y: 392, distance: 75.5
click at [512, 392] on textarea "Hey [PERSON_NAME]! This is [PERSON_NAME] with The Gates! I'm just following up …" at bounding box center [482, 399] width 455 height 33
click at [559, 403] on textarea "Hey [PERSON_NAME]! This is [PERSON_NAME] with The Gates! I'm just following up …" at bounding box center [482, 399] width 455 height 33
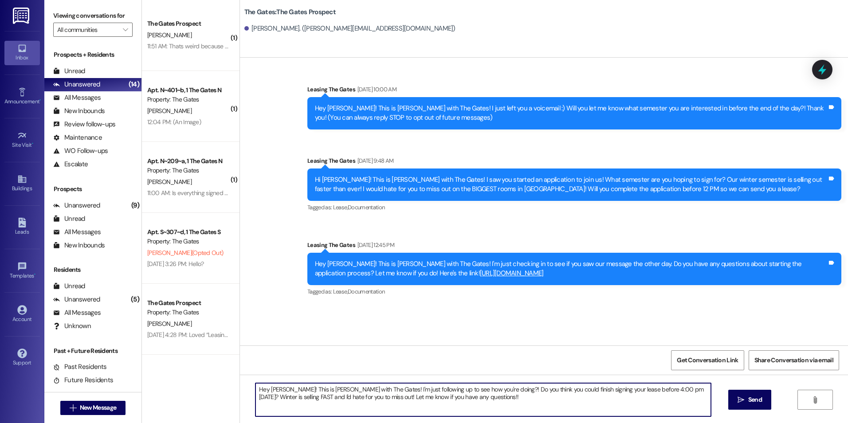
drag, startPoint x: 525, startPoint y: 390, endPoint x: 587, endPoint y: 392, distance: 61.2
click at [587, 392] on textarea "Hey [PERSON_NAME]! This is [PERSON_NAME] with The Gates! I'm just following up …" at bounding box center [482, 399] width 455 height 33
click at [576, 402] on textarea "Hey [PERSON_NAME]! This is [PERSON_NAME] with The Gates! I'm just following up …" at bounding box center [482, 399] width 455 height 33
type textarea "Hey [PERSON_NAME]! This is [PERSON_NAME] with The Gates! I'm just following up …"
click at [748, 400] on span "Send" at bounding box center [755, 399] width 14 height 9
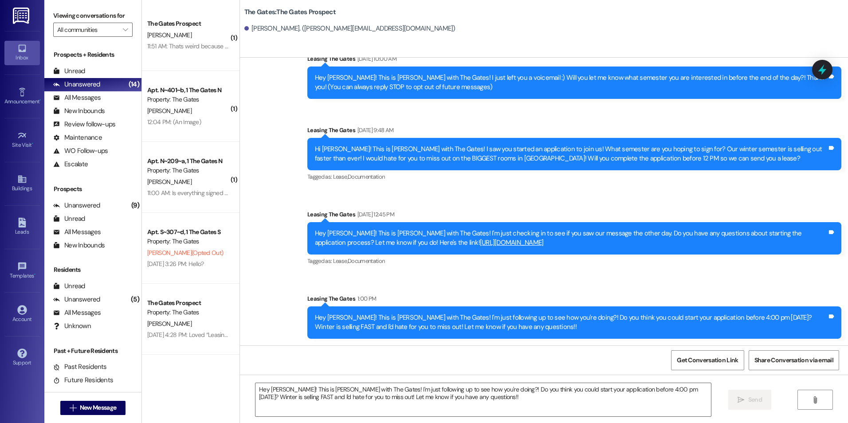
scroll to position [31, 0]
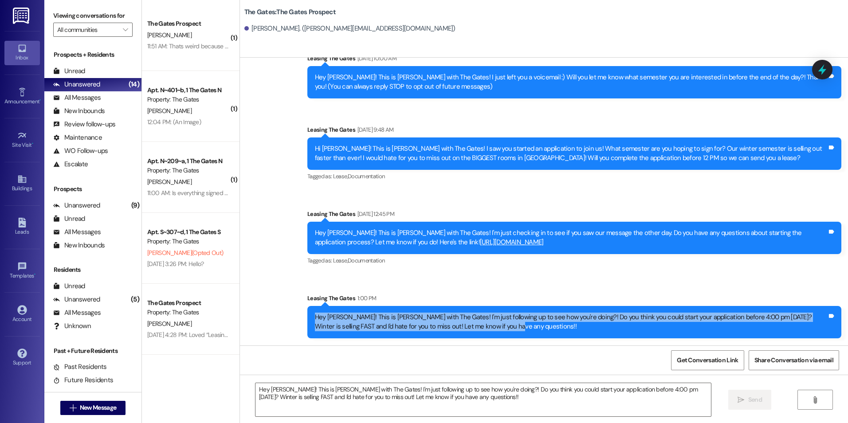
drag, startPoint x: 306, startPoint y: 312, endPoint x: 527, endPoint y: 343, distance: 223.4
click at [527, 343] on div "Sent via SMS Leasing The Gates 1:00 PM Hey [PERSON_NAME]! This is [PERSON_NAME]…" at bounding box center [574, 316] width 547 height 58
drag, startPoint x: 527, startPoint y: 343, endPoint x: 441, endPoint y: 320, distance: 89.1
click at [60, 406] on button " New Message" at bounding box center [93, 408] width 66 height 14
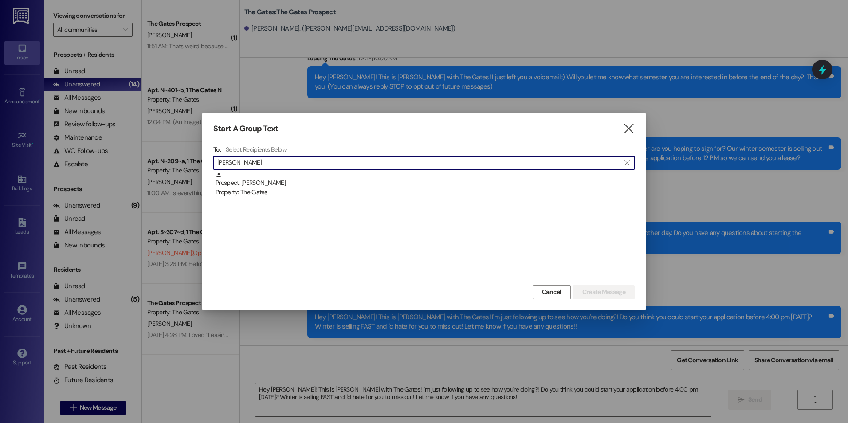
type input "[PERSON_NAME]"
click at [333, 200] on div "Prospect: [PERSON_NAME] Property: The Gates" at bounding box center [423, 227] width 421 height 111
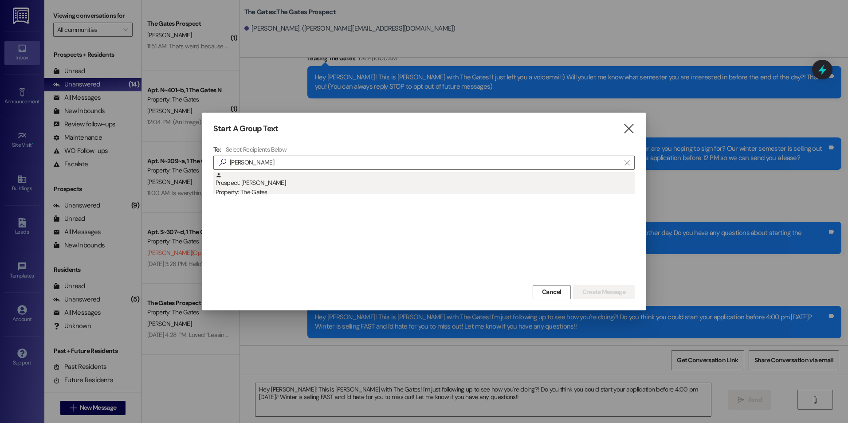
click at [335, 186] on div "Prospect: [PERSON_NAME] Property: The Gates" at bounding box center [424, 184] width 419 height 25
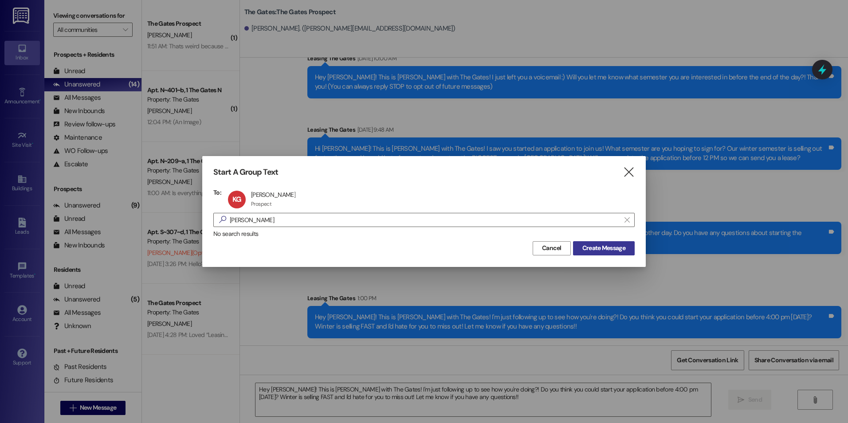
click at [594, 246] on span "Create Message" at bounding box center [603, 247] width 43 height 9
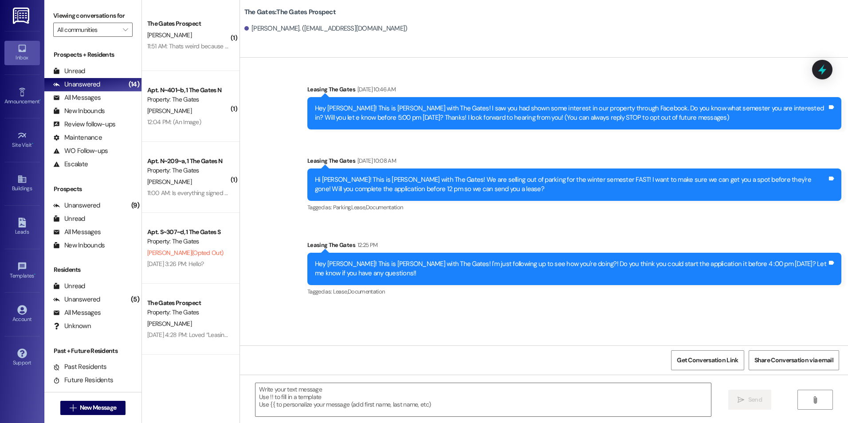
scroll to position [0, 0]
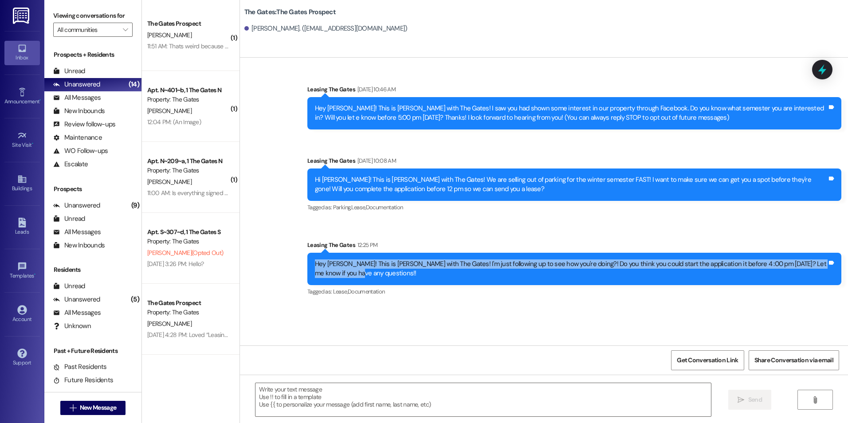
drag, startPoint x: 302, startPoint y: 259, endPoint x: 362, endPoint y: 274, distance: 62.3
click at [362, 274] on div "Hey [PERSON_NAME]! This is [PERSON_NAME] with The Gates! I'm just following up …" at bounding box center [574, 269] width 534 height 32
drag, startPoint x: 362, startPoint y: 274, endPoint x: 333, endPoint y: 266, distance: 30.6
click at [80, 406] on span "New Message" at bounding box center [98, 407] width 36 height 9
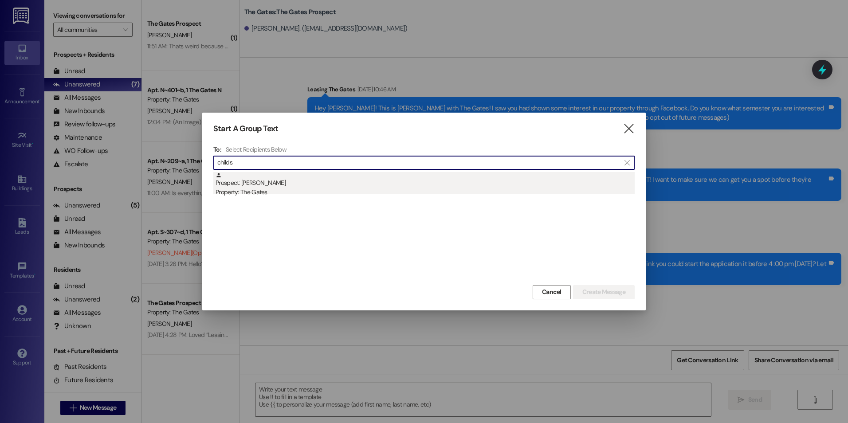
type input "childs"
click at [277, 191] on div "Property: The Gates" at bounding box center [424, 192] width 419 height 9
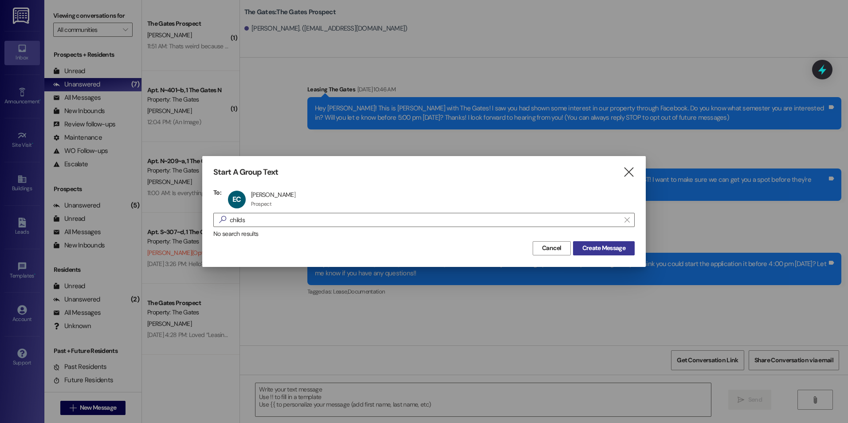
click at [605, 246] on span "Create Message" at bounding box center [603, 247] width 43 height 9
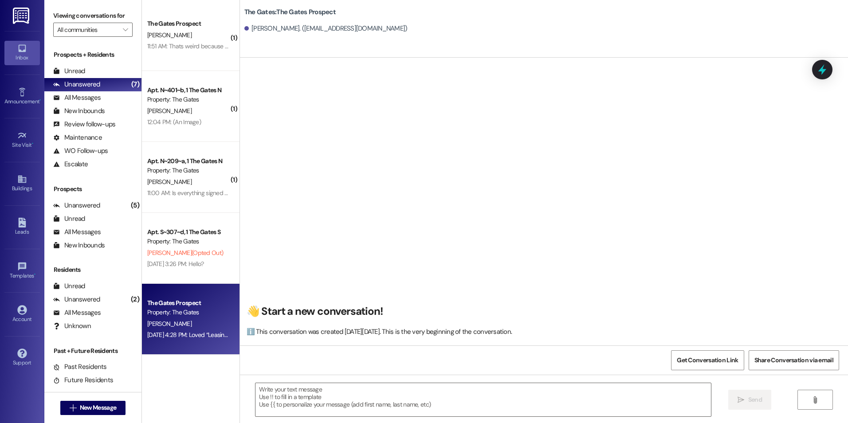
scroll to position [0, 0]
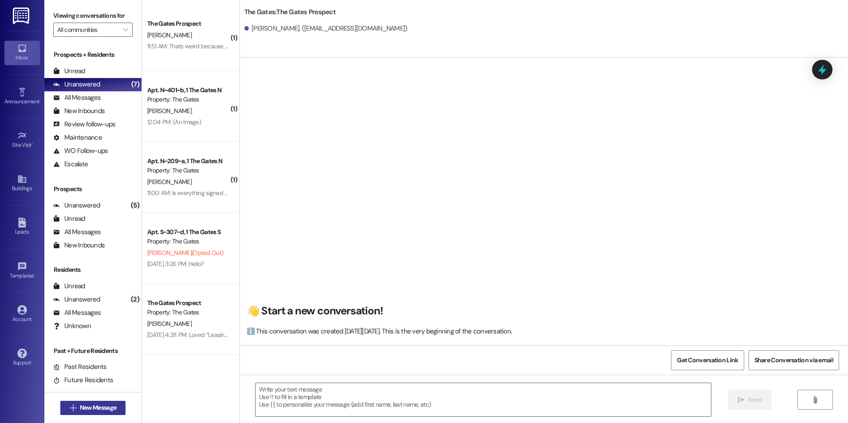
click at [102, 412] on span "New Message" at bounding box center [98, 407] width 36 height 9
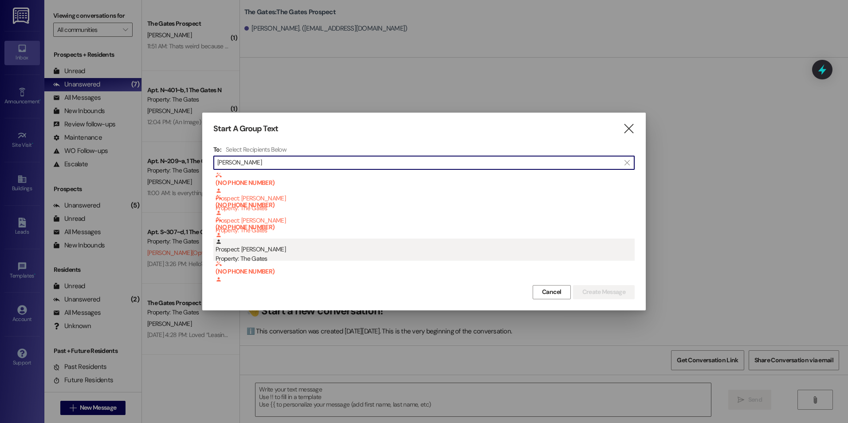
type input "[PERSON_NAME]"
click at [358, 254] on div "Property: The Gates" at bounding box center [424, 258] width 419 height 9
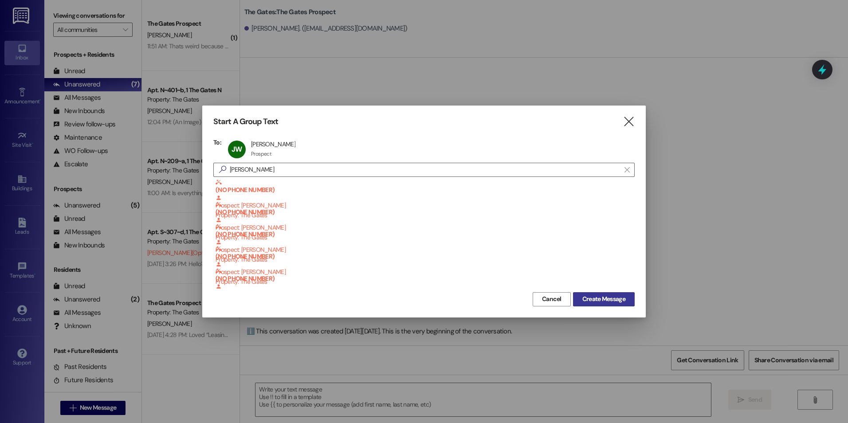
click at [603, 293] on button "Create Message" at bounding box center [604, 299] width 62 height 14
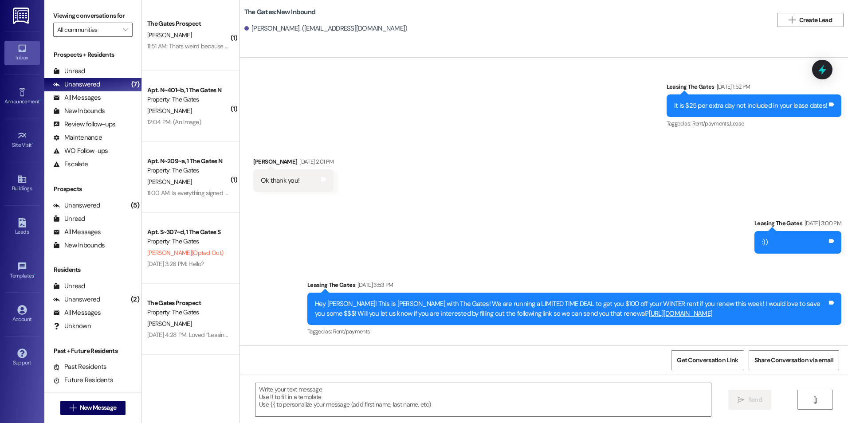
scroll to position [414, 0]
drag, startPoint x: 306, startPoint y: 293, endPoint x: 760, endPoint y: 324, distance: 455.1
click at [760, 324] on div "Hey [PERSON_NAME]! This is [PERSON_NAME] with The Gates! We are running a LIMIT…" at bounding box center [574, 309] width 534 height 32
drag, startPoint x: 760, startPoint y: 324, endPoint x: 674, endPoint y: 310, distance: 86.7
